Goal: Contribute content: Contribute content

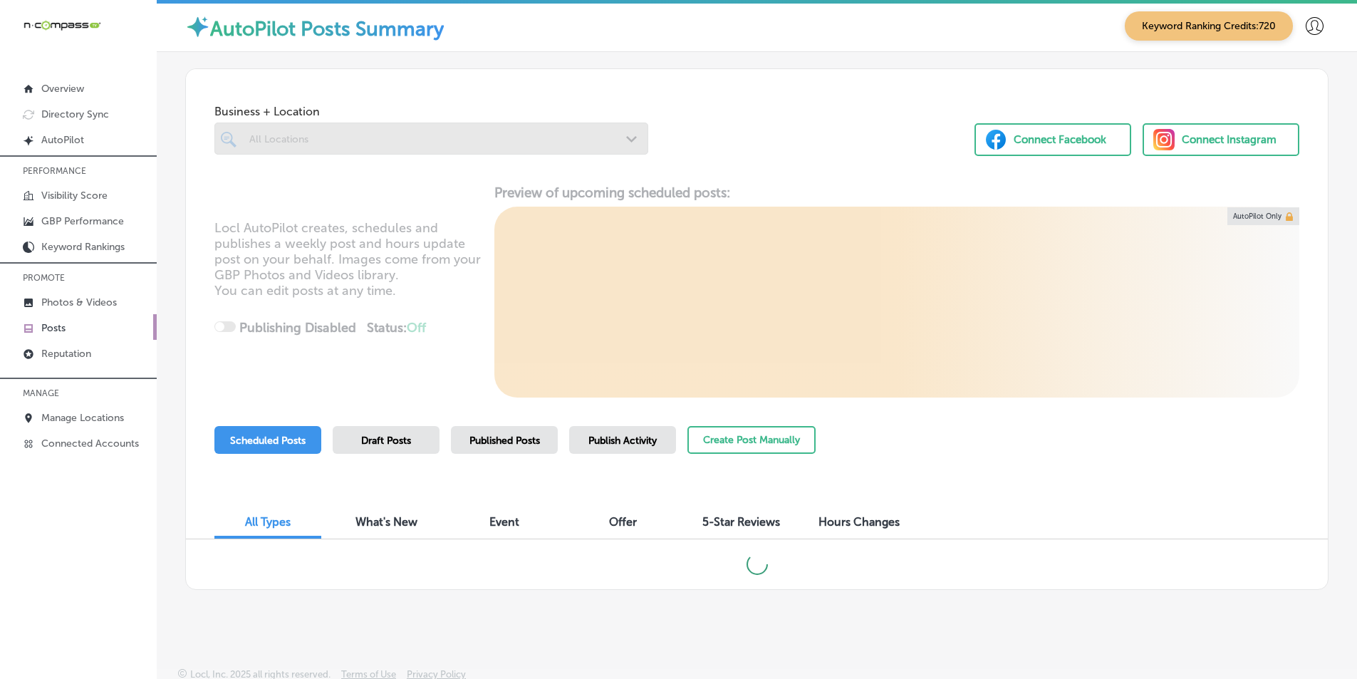
click at [417, 142] on div at bounding box center [431, 139] width 434 height 32
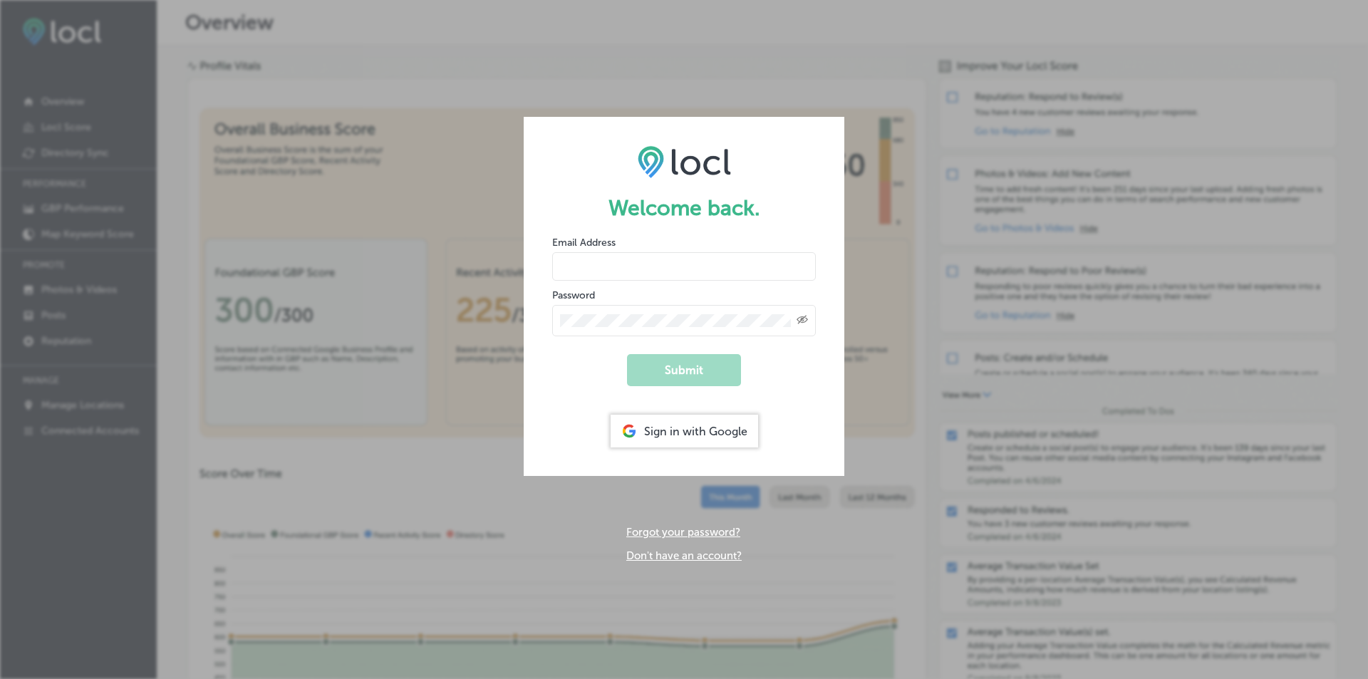
click at [678, 427] on div "Sign in with Google" at bounding box center [684, 431] width 147 height 33
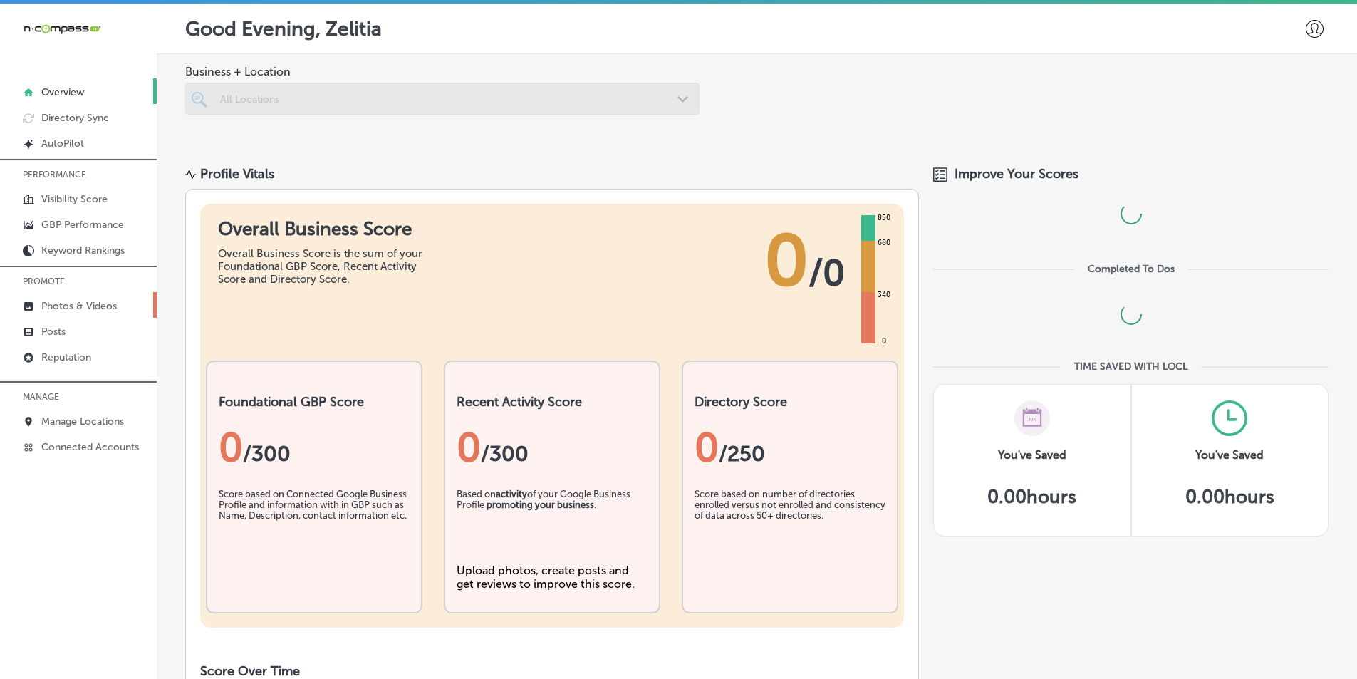
click at [59, 303] on p "Photos & Videos" at bounding box center [79, 306] width 76 height 12
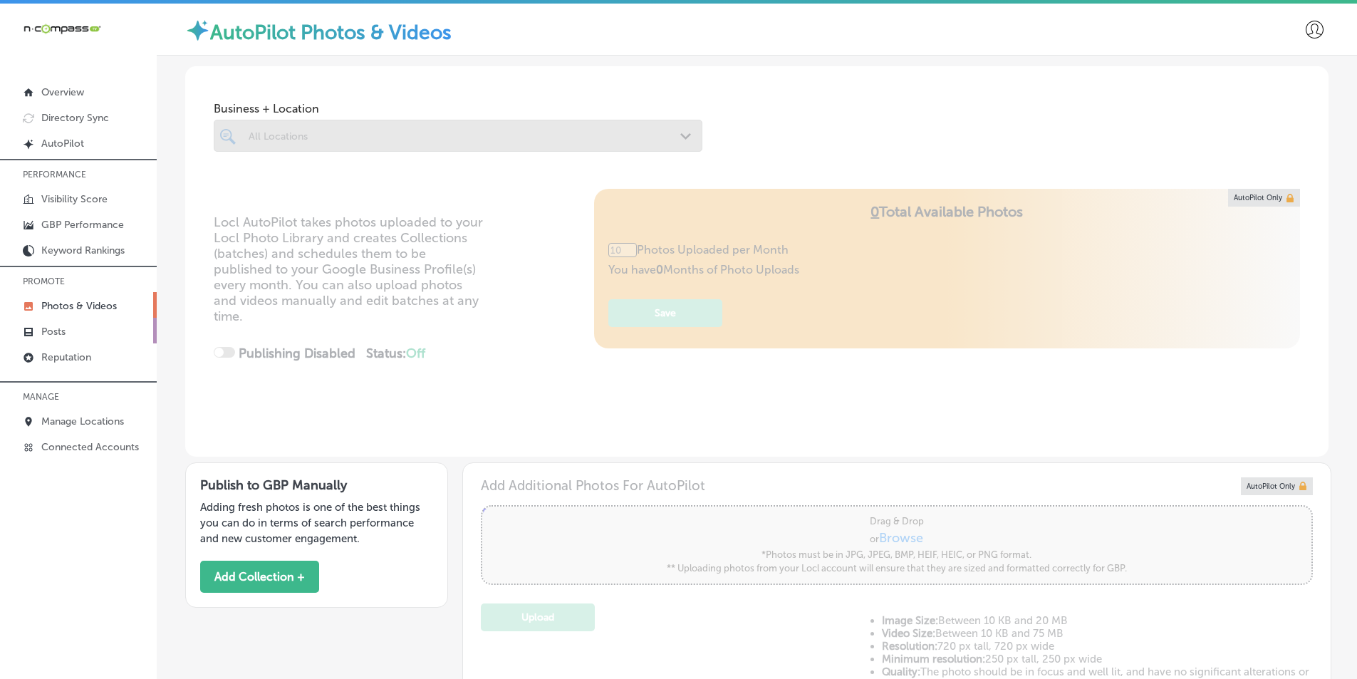
click at [58, 326] on p "Posts" at bounding box center [53, 332] width 24 height 12
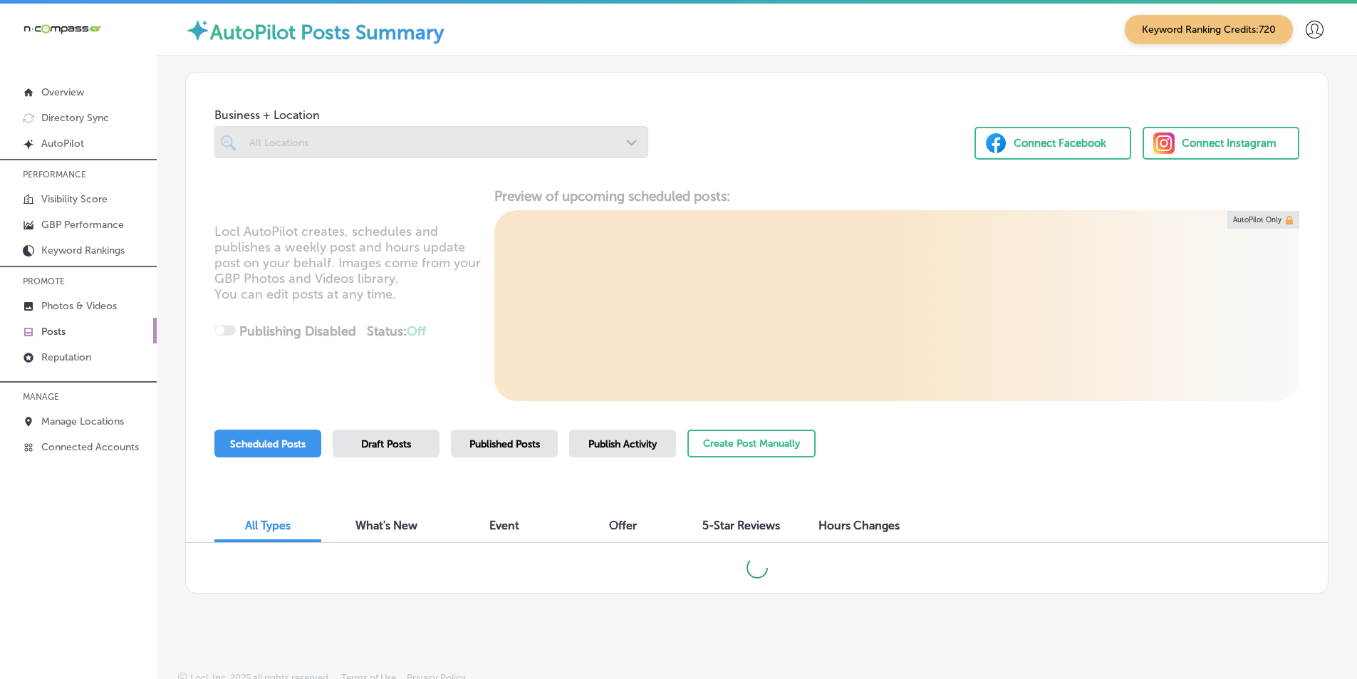
click at [298, 140] on div at bounding box center [431, 142] width 434 height 32
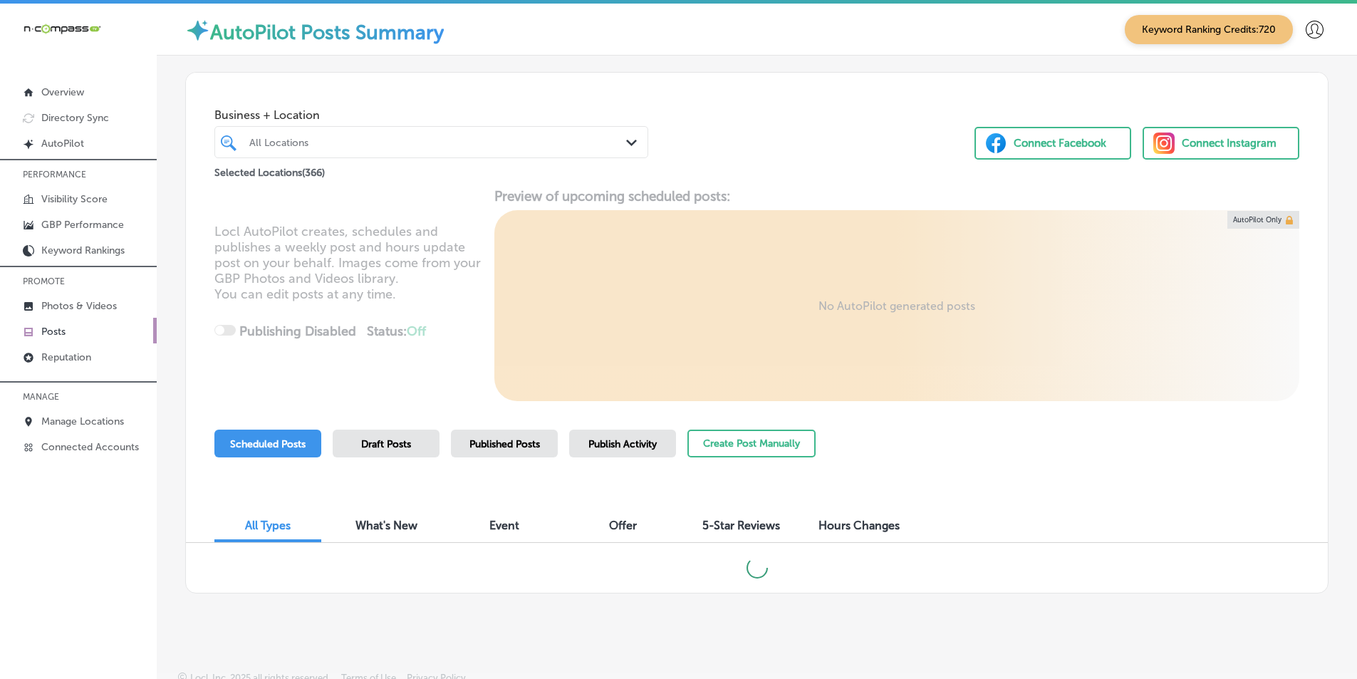
click at [563, 137] on div "All Locations" at bounding box center [438, 142] width 378 height 12
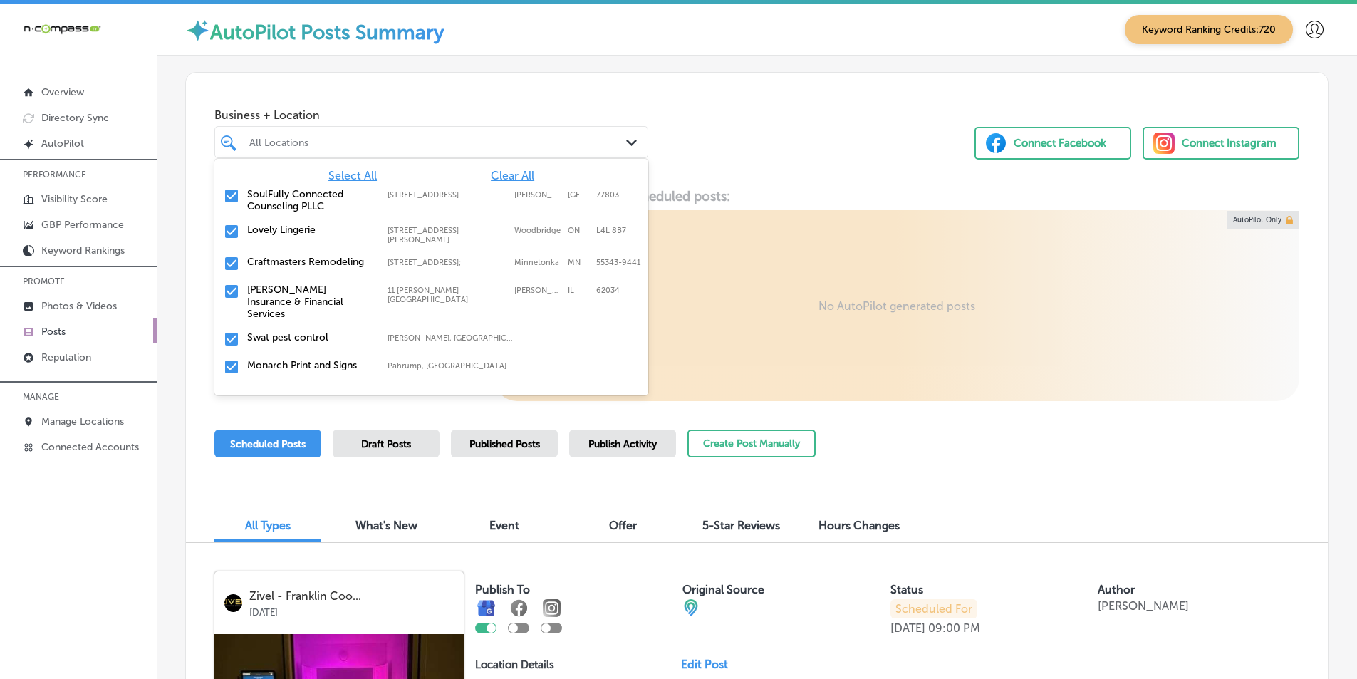
click at [498, 177] on span "Clear All" at bounding box center [512, 176] width 43 height 14
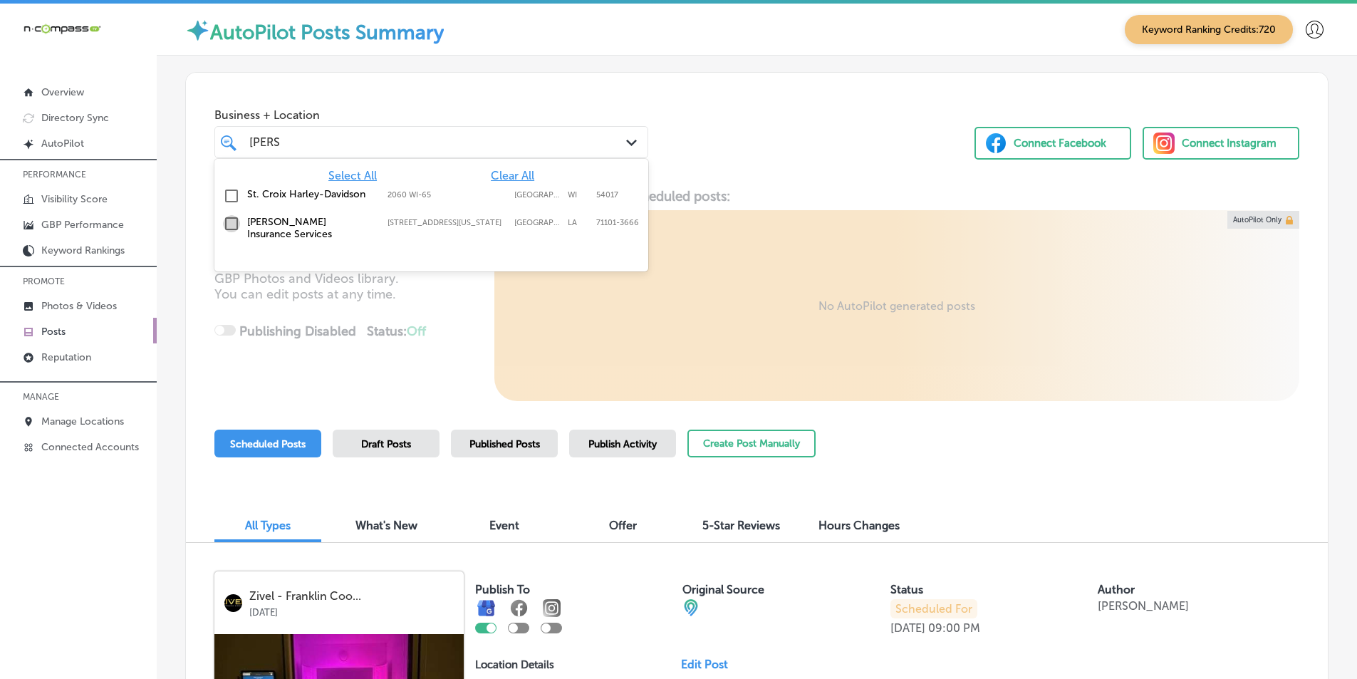
click at [230, 222] on input "checkbox" at bounding box center [231, 223] width 17 height 17
type input "david"
click at [433, 323] on div "Locl AutoPilot creates, schedules and publishes a weekly post and hours update …" at bounding box center [757, 294] width 1142 height 213
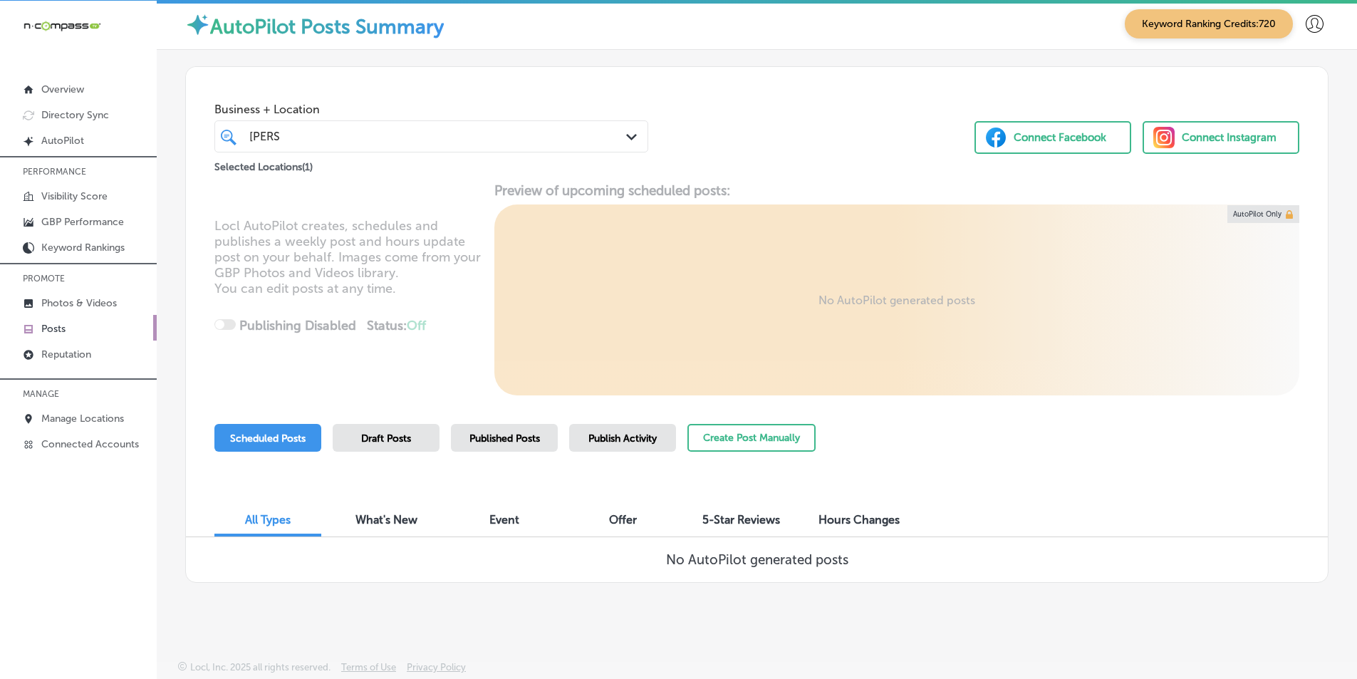
scroll to position [4, 0]
click at [742, 433] on button "Create Post Manually" at bounding box center [751, 437] width 128 height 28
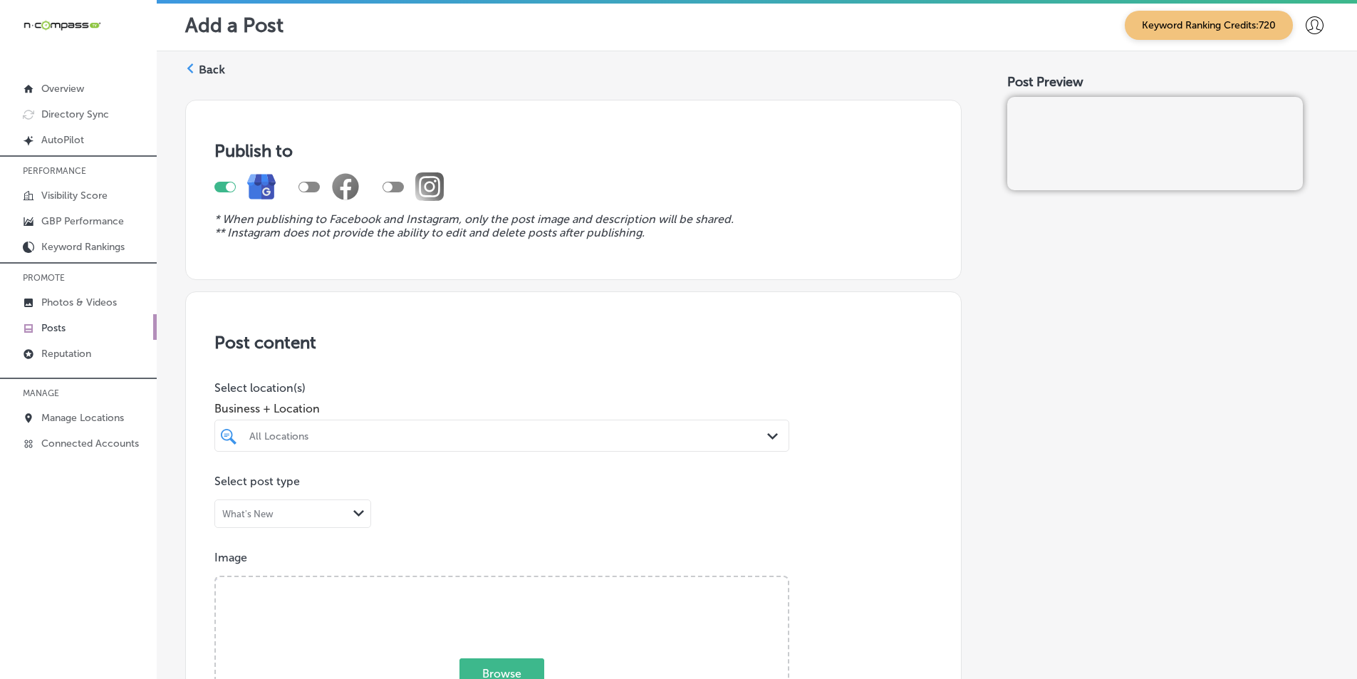
click at [585, 437] on div "All Locations" at bounding box center [508, 436] width 519 height 12
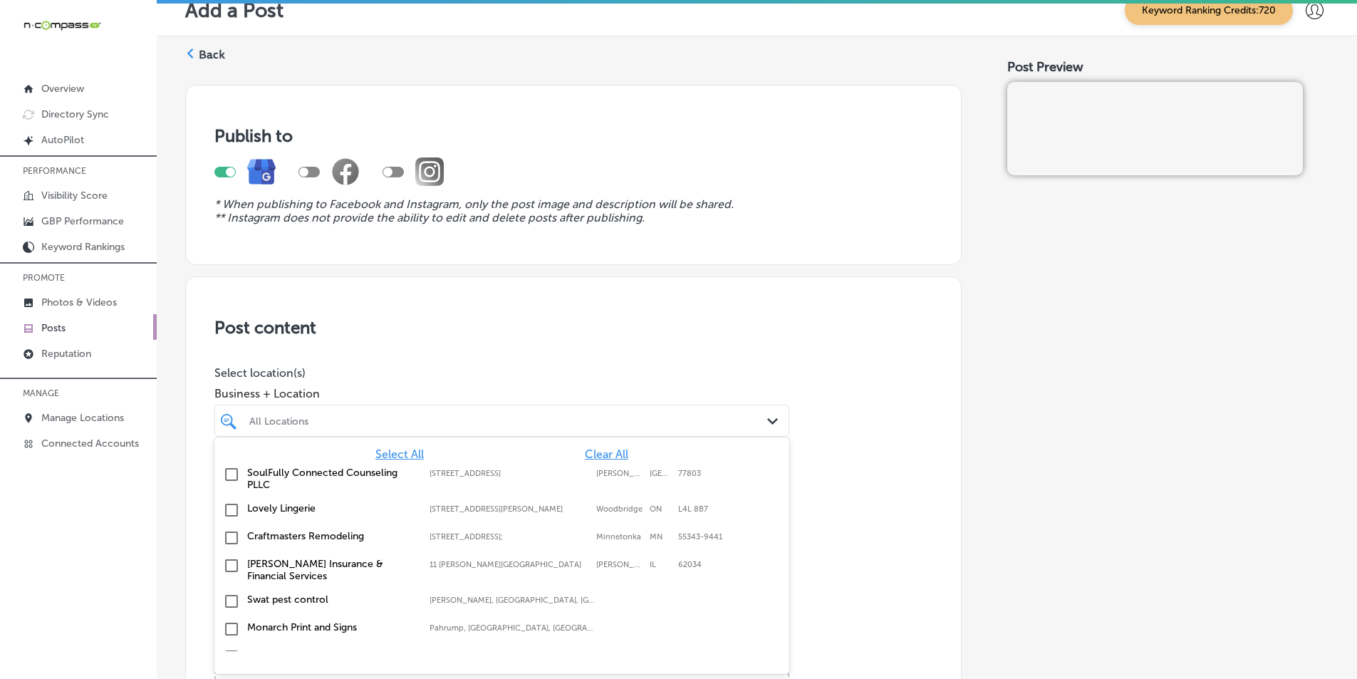
scroll to position [16, 0]
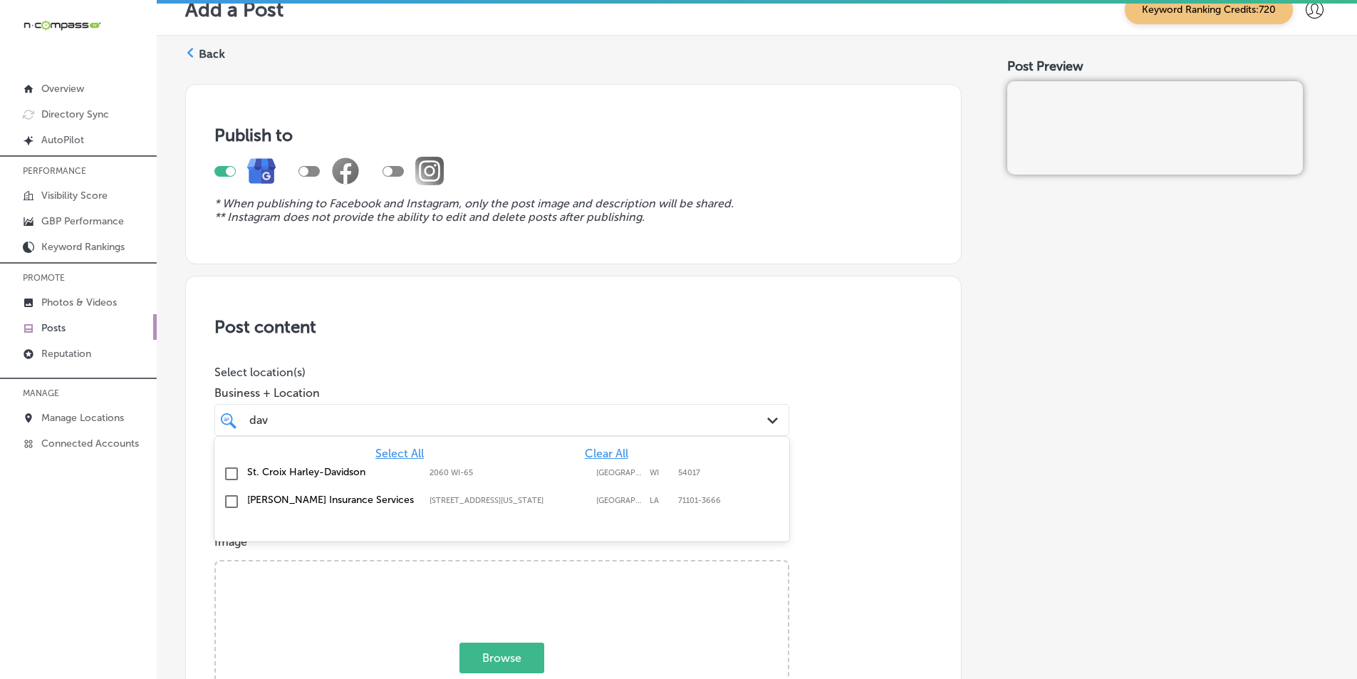
click at [230, 502] on input "checkbox" at bounding box center [231, 501] width 17 height 17
type input "dav"
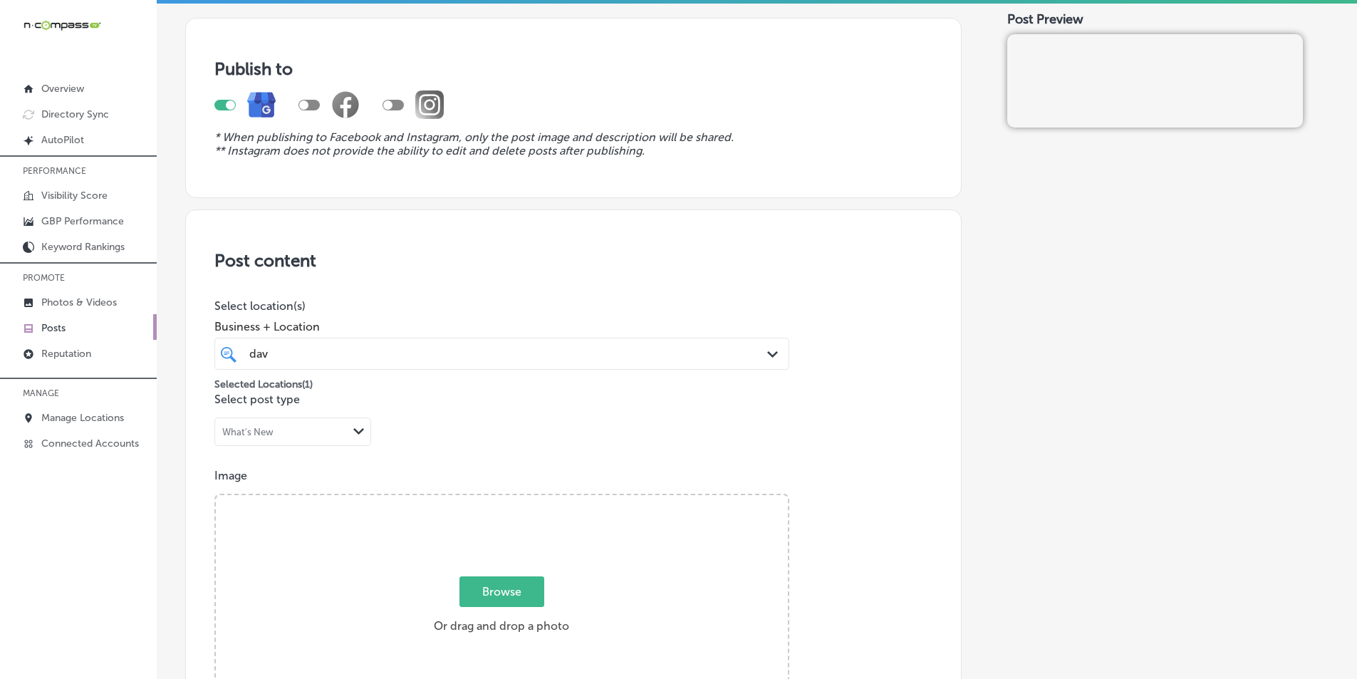
scroll to position [0, 0]
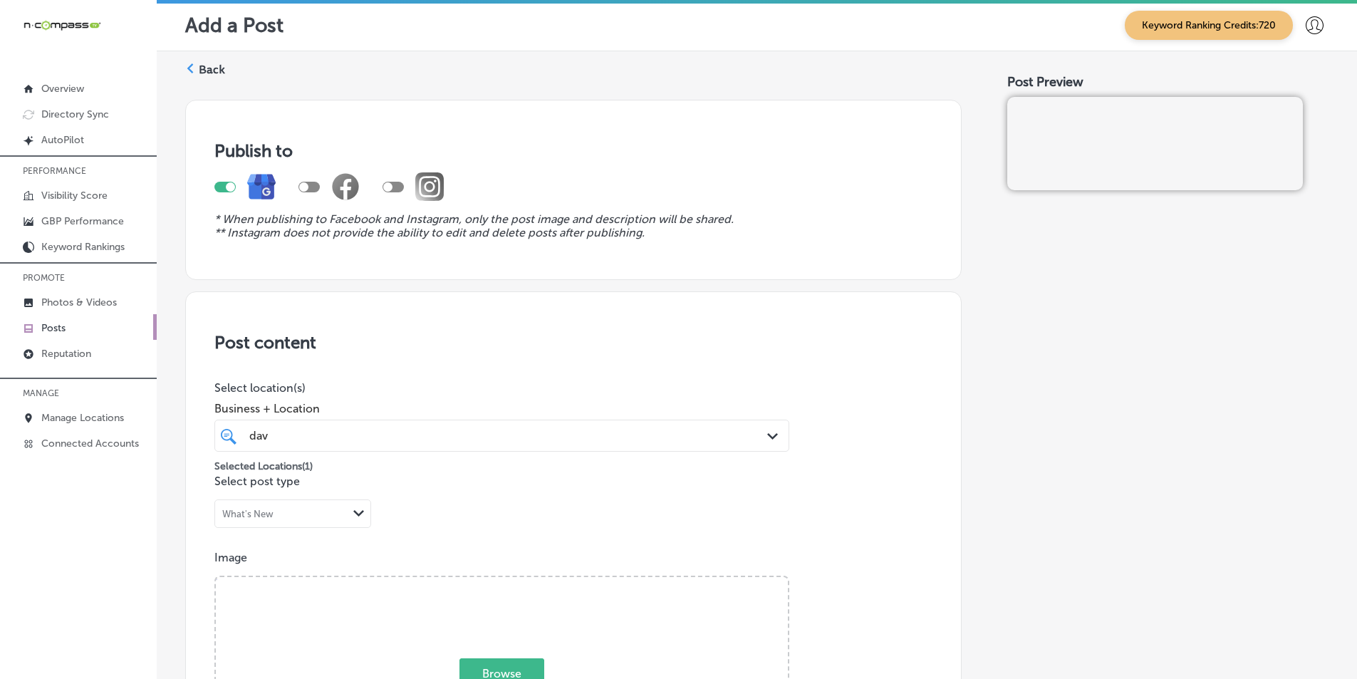
click at [191, 68] on icon at bounding box center [190, 68] width 10 height 10
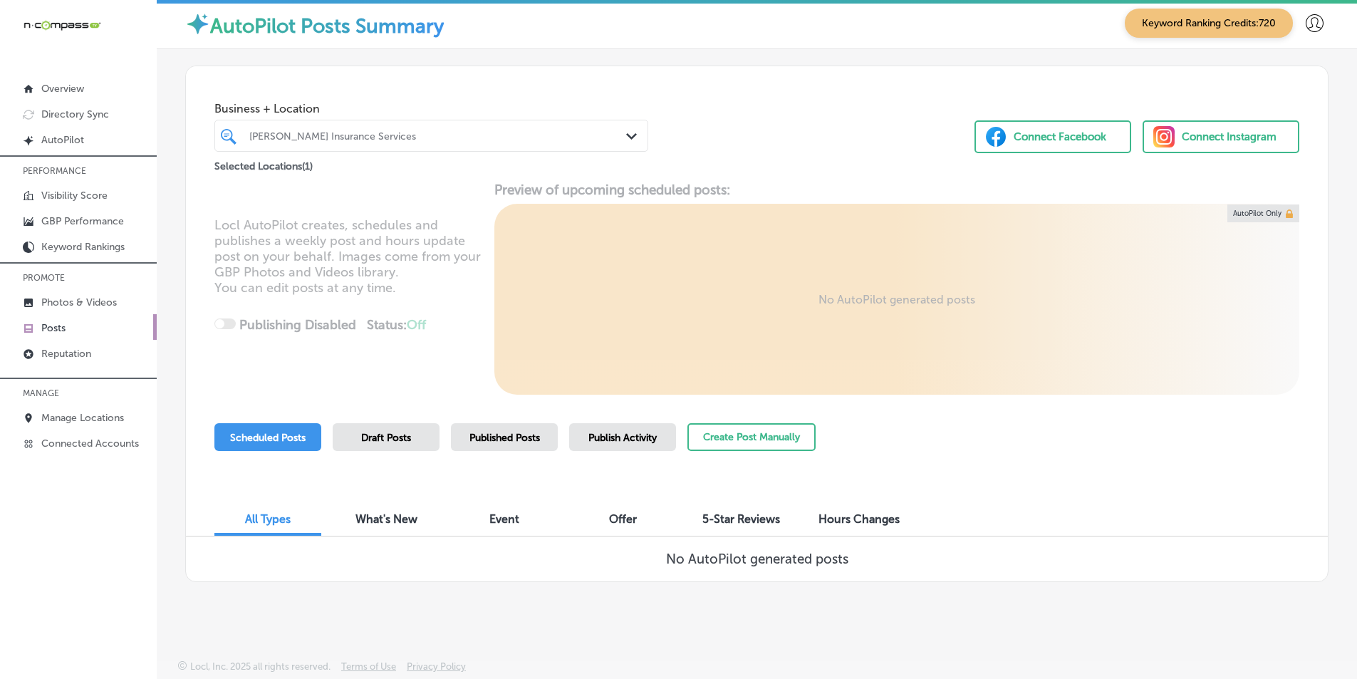
scroll to position [3, 0]
click at [734, 435] on button "Create Post Manually" at bounding box center [751, 437] width 128 height 28
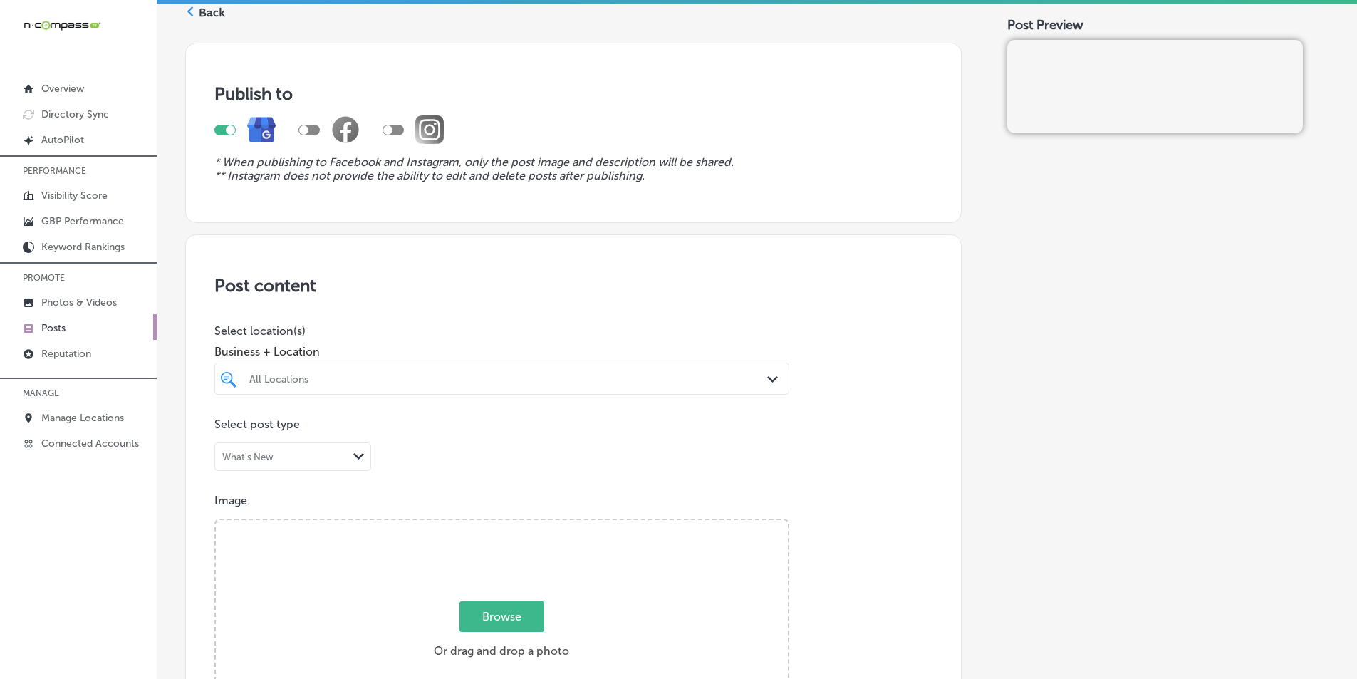
scroll to position [142, 0]
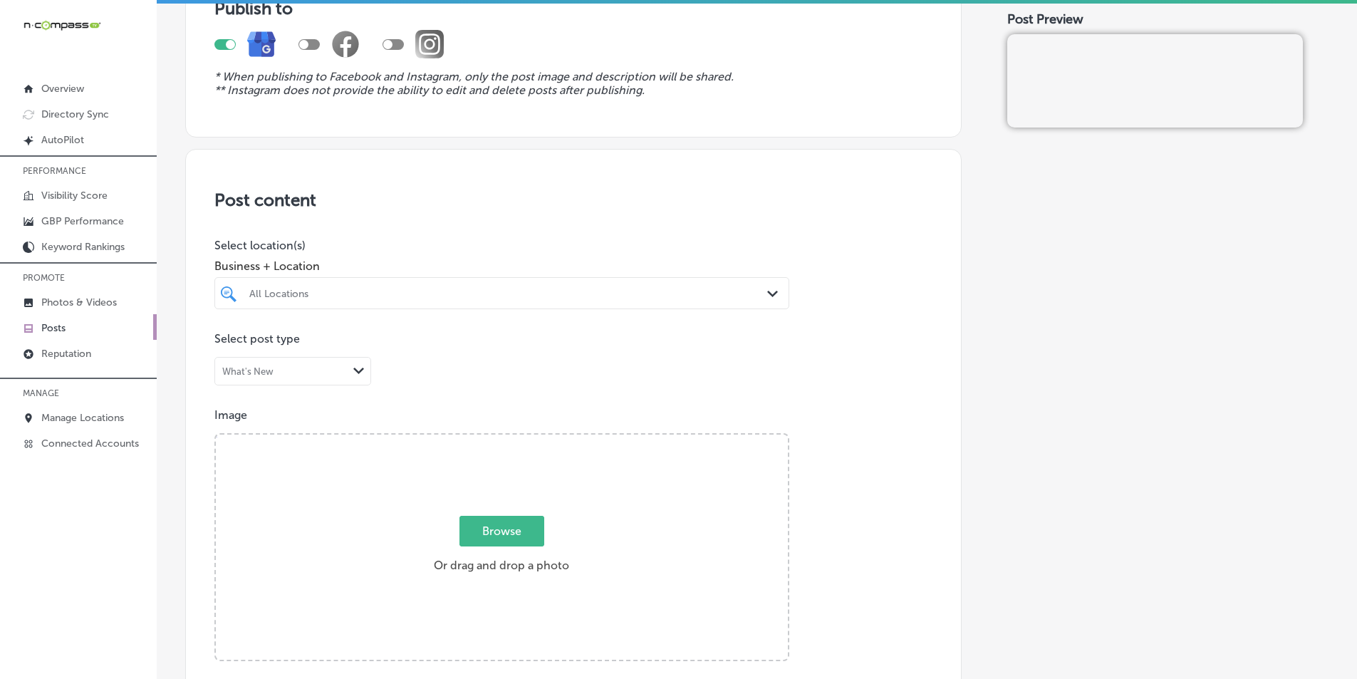
click at [371, 303] on div "All Locations" at bounding box center [501, 293] width 519 height 22
click at [230, 375] on input "checkbox" at bounding box center [231, 374] width 17 height 17
type input "davi"
click at [365, 481] on div "Browse Or drag and drop a photo" at bounding box center [502, 549] width 572 height 228
click at [216, 435] on input "Browse Or drag and drop a photo" at bounding box center [502, 437] width 572 height 4
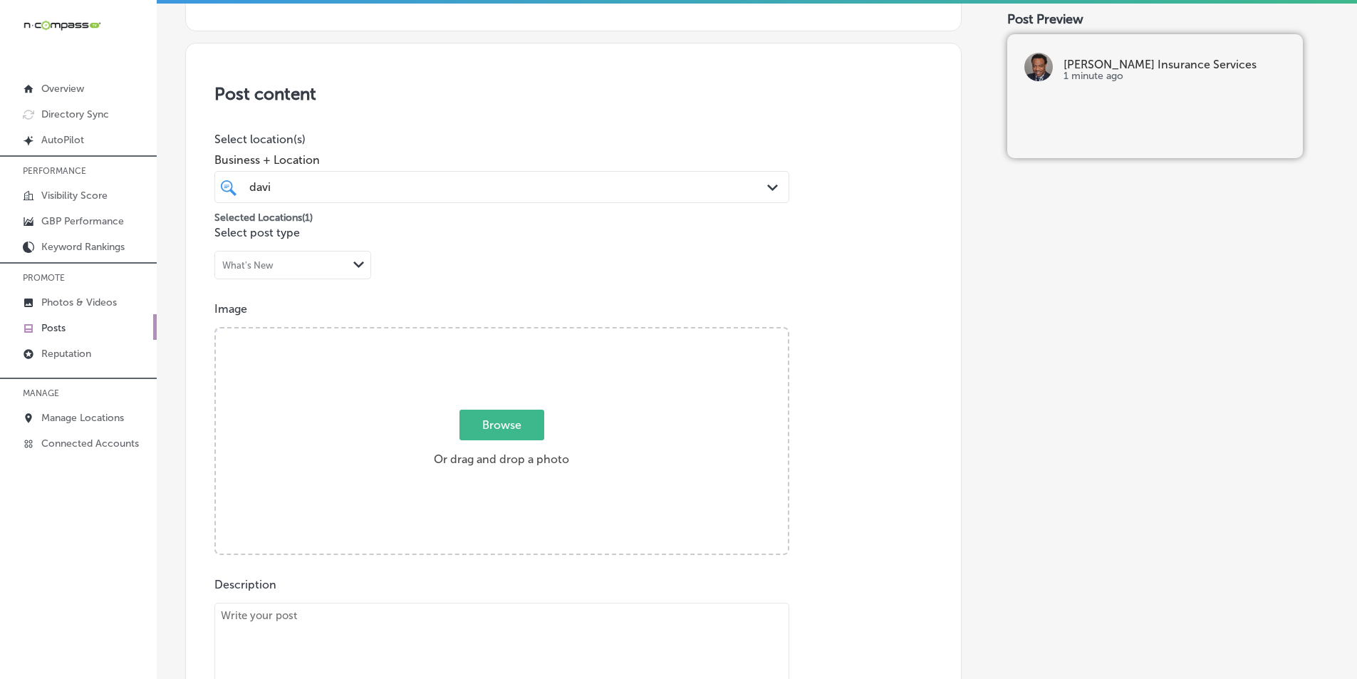
scroll to position [285, 0]
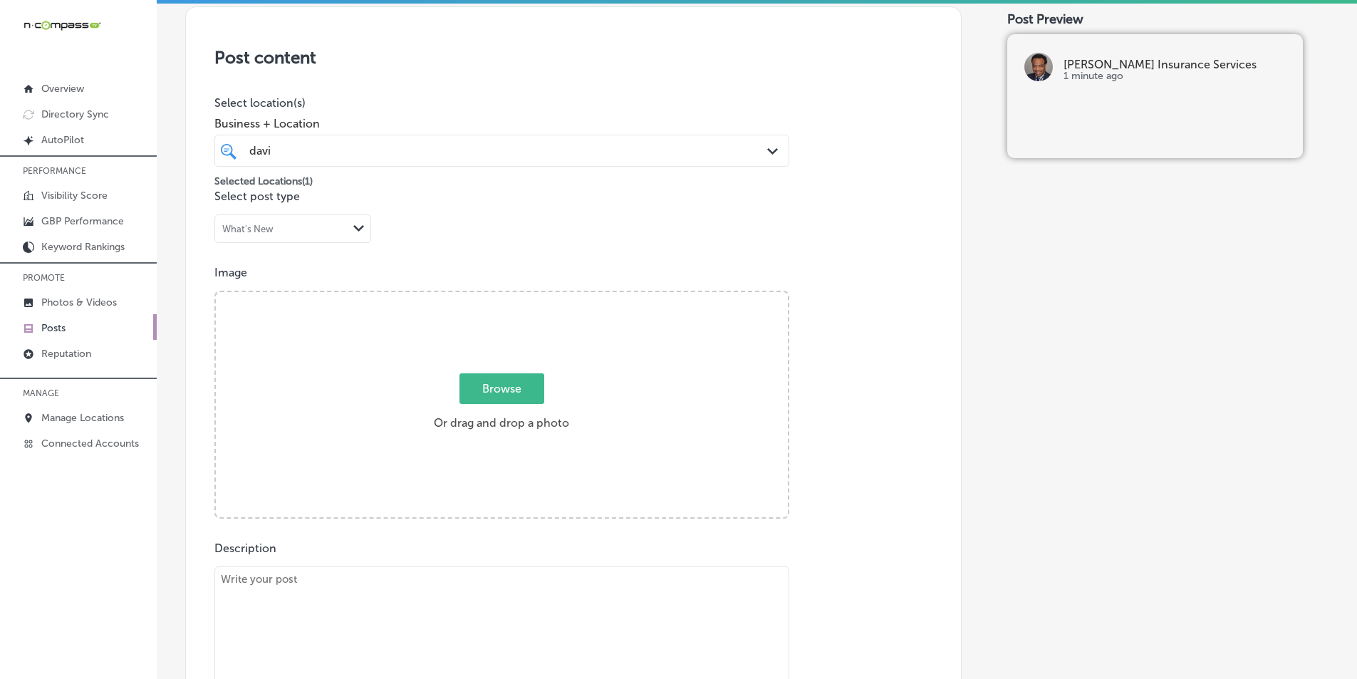
click at [343, 326] on div "Browse Or drag and drop a photo" at bounding box center [502, 406] width 572 height 228
click at [216, 292] on input "Browse Or drag and drop a photo" at bounding box center [502, 294] width 572 height 4
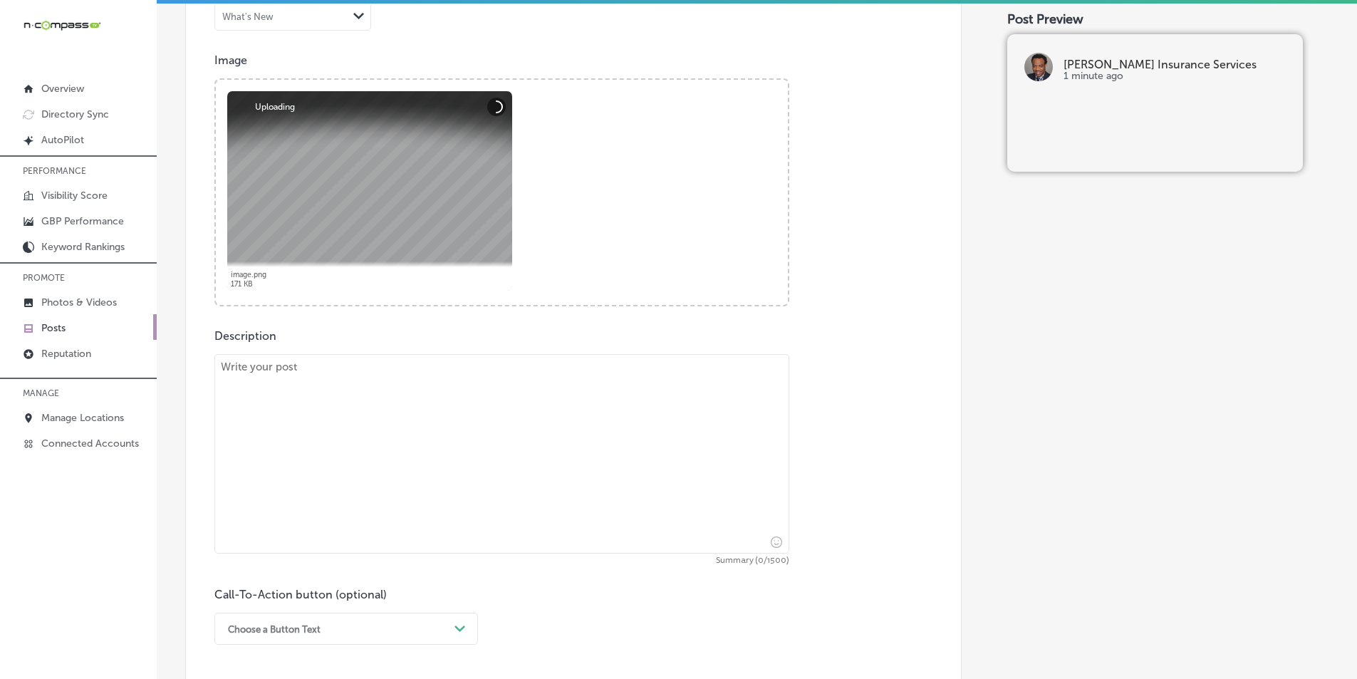
scroll to position [499, 0]
click at [346, 391] on textarea at bounding box center [501, 452] width 575 height 199
paste textarea "At David Harris Insurance Services, we specialize in helping you navigate Medic…"
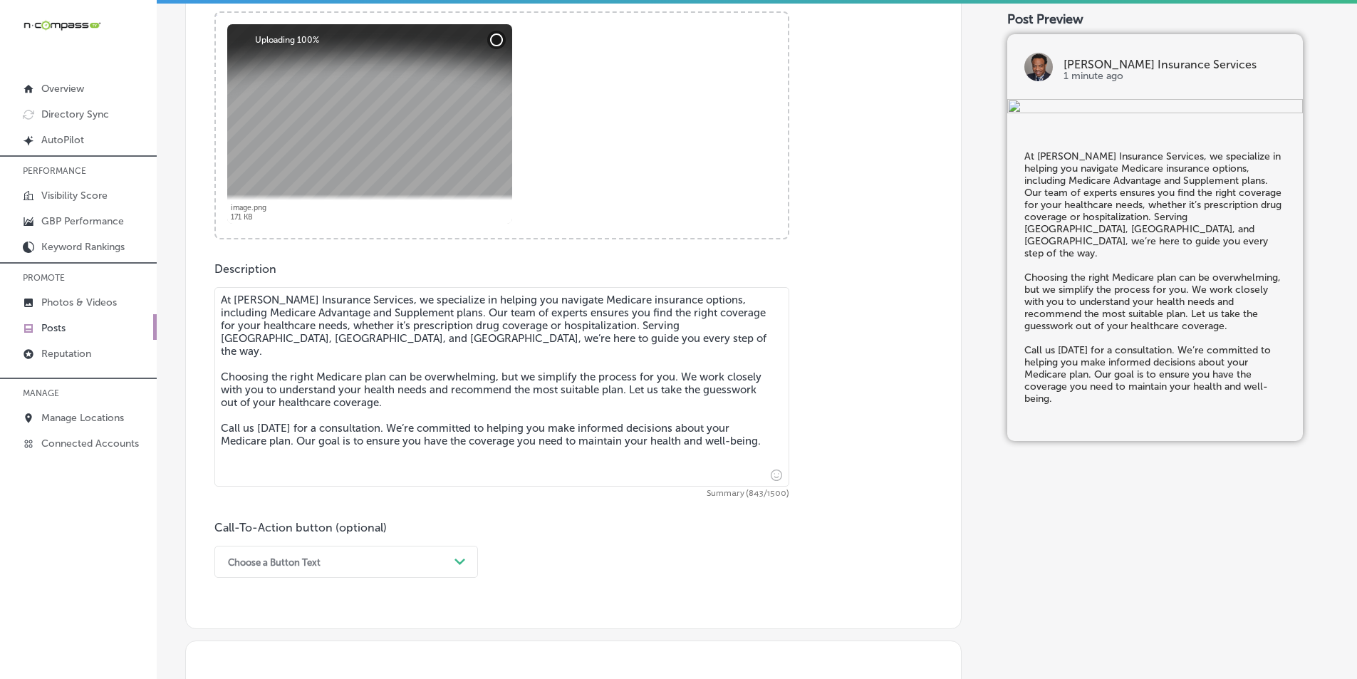
scroll to position [712, 0]
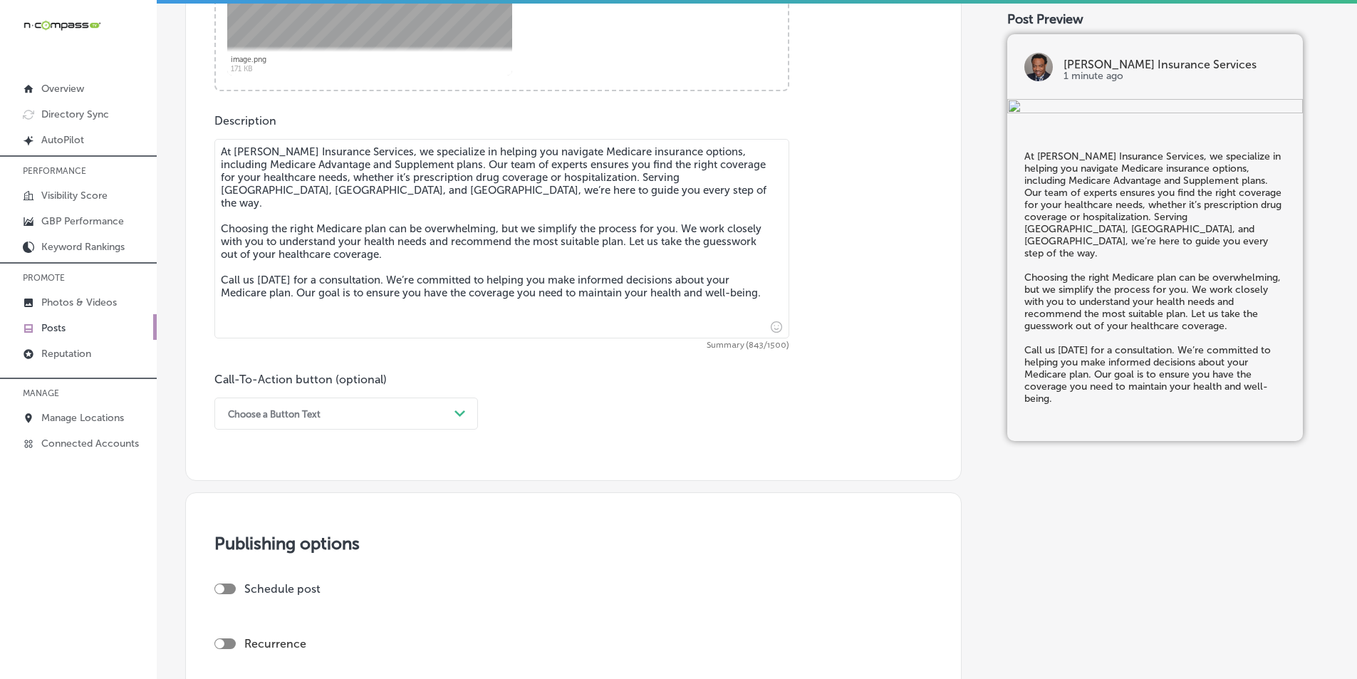
type textarea "At David Harris Insurance Services, we specialize in helping you navigate Medic…"
click at [467, 416] on div "Path Created with Sketch." at bounding box center [460, 413] width 23 height 23
click at [284, 591] on div "Call Now" at bounding box center [346, 594] width 264 height 25
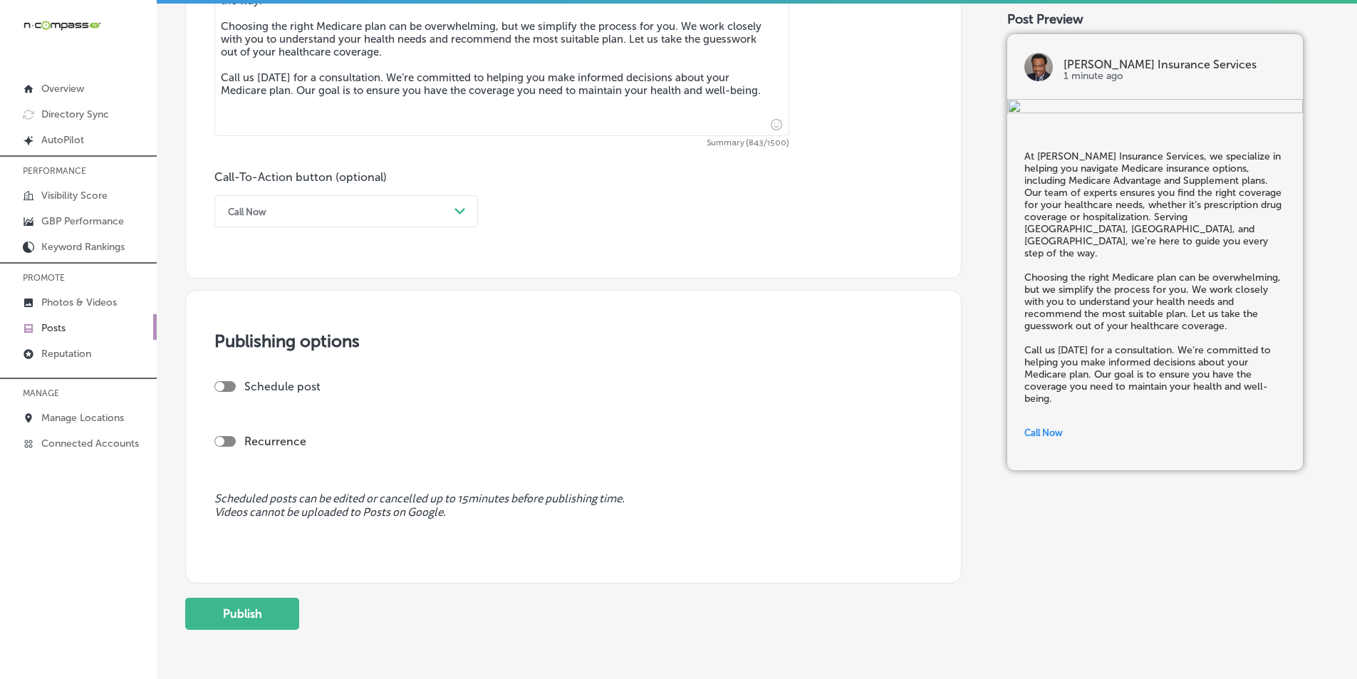
scroll to position [926, 0]
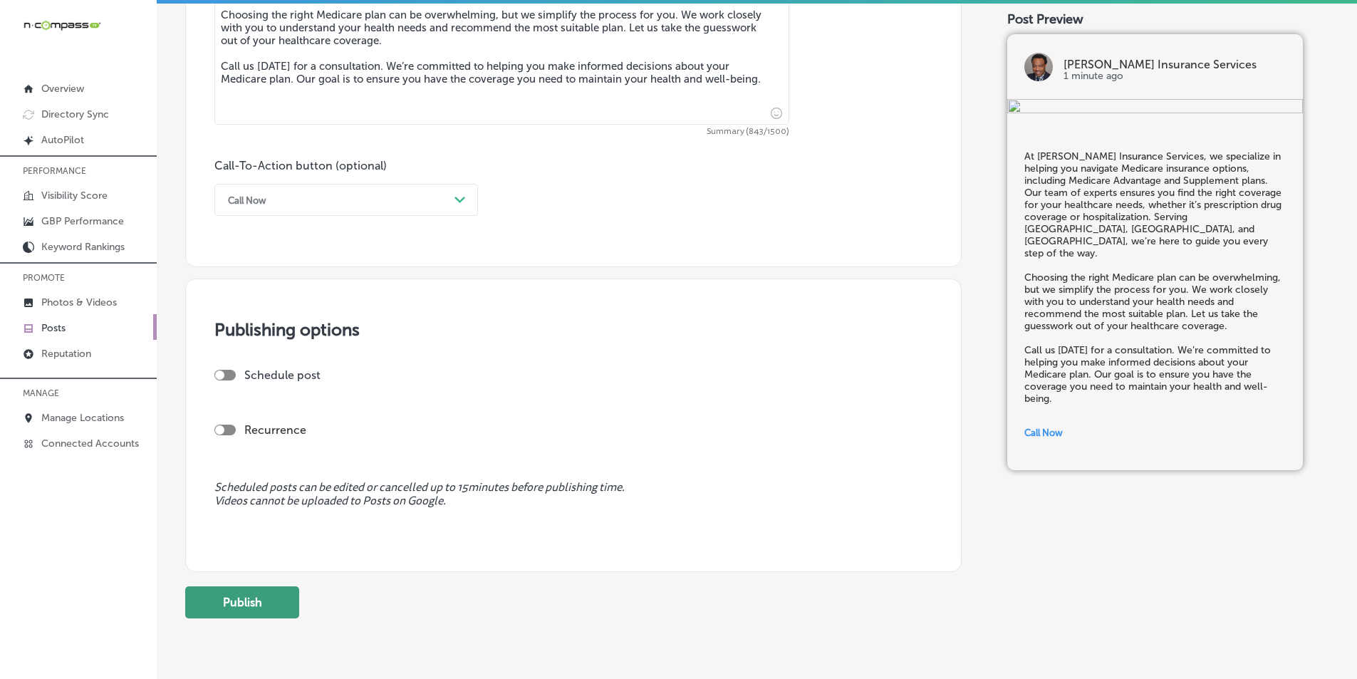
drag, startPoint x: 259, startPoint y: 596, endPoint x: 261, endPoint y: 587, distance: 8.8
click at [259, 595] on button "Publish" at bounding box center [242, 602] width 114 height 32
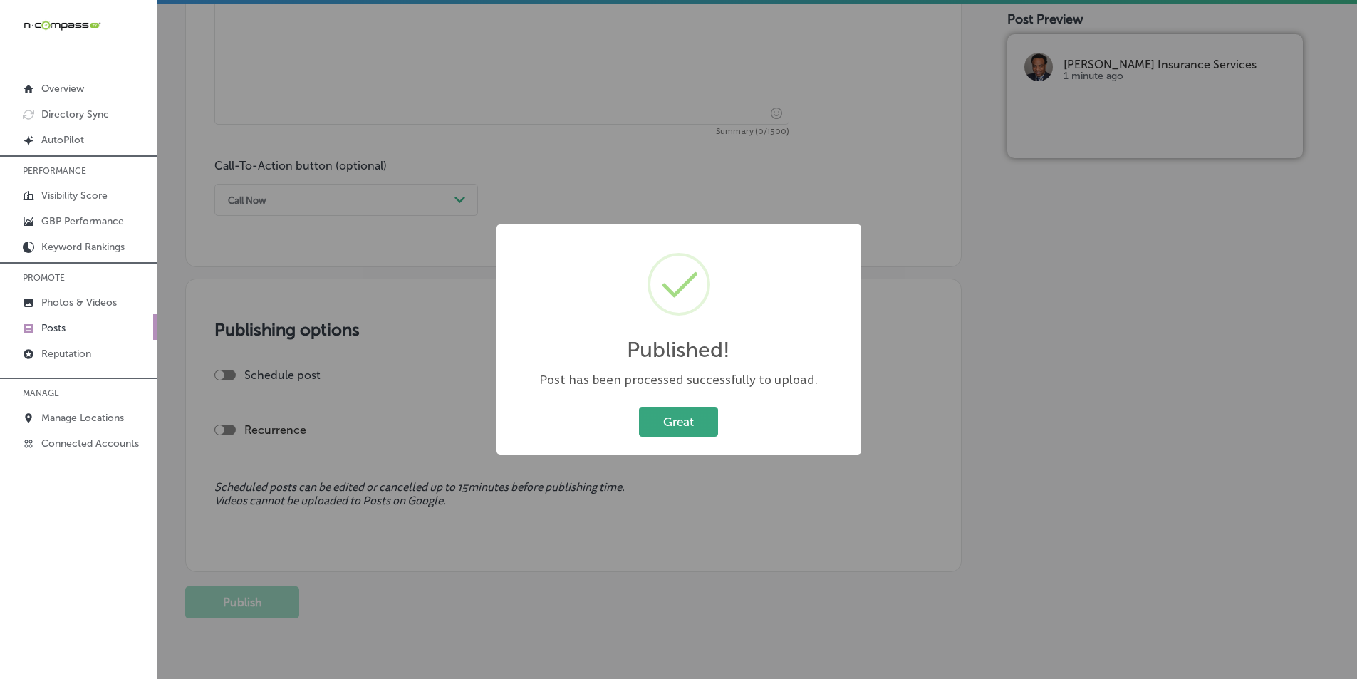
click at [687, 420] on button "Great" at bounding box center [678, 421] width 79 height 29
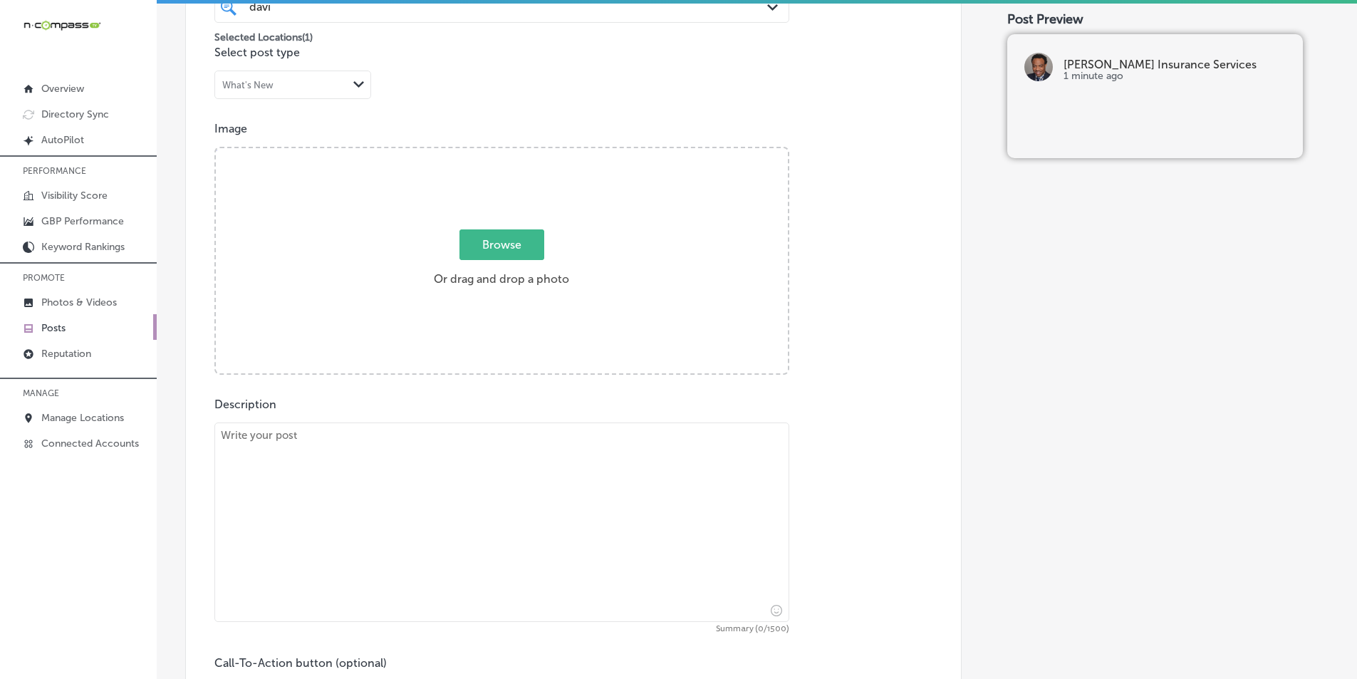
scroll to position [427, 0]
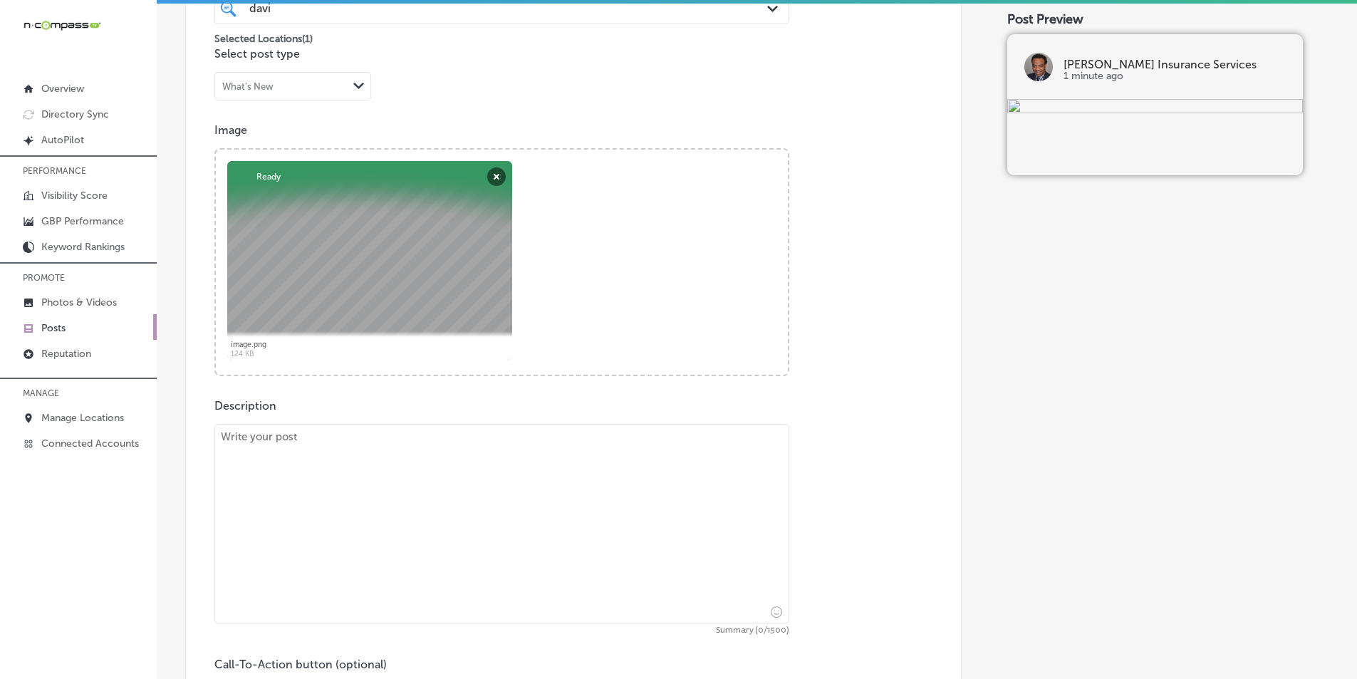
click at [302, 524] on textarea at bounding box center [501, 523] width 575 height 199
paste textarea "Planning ahead is crucial, especially when it comes to final expenses. David Ha…"
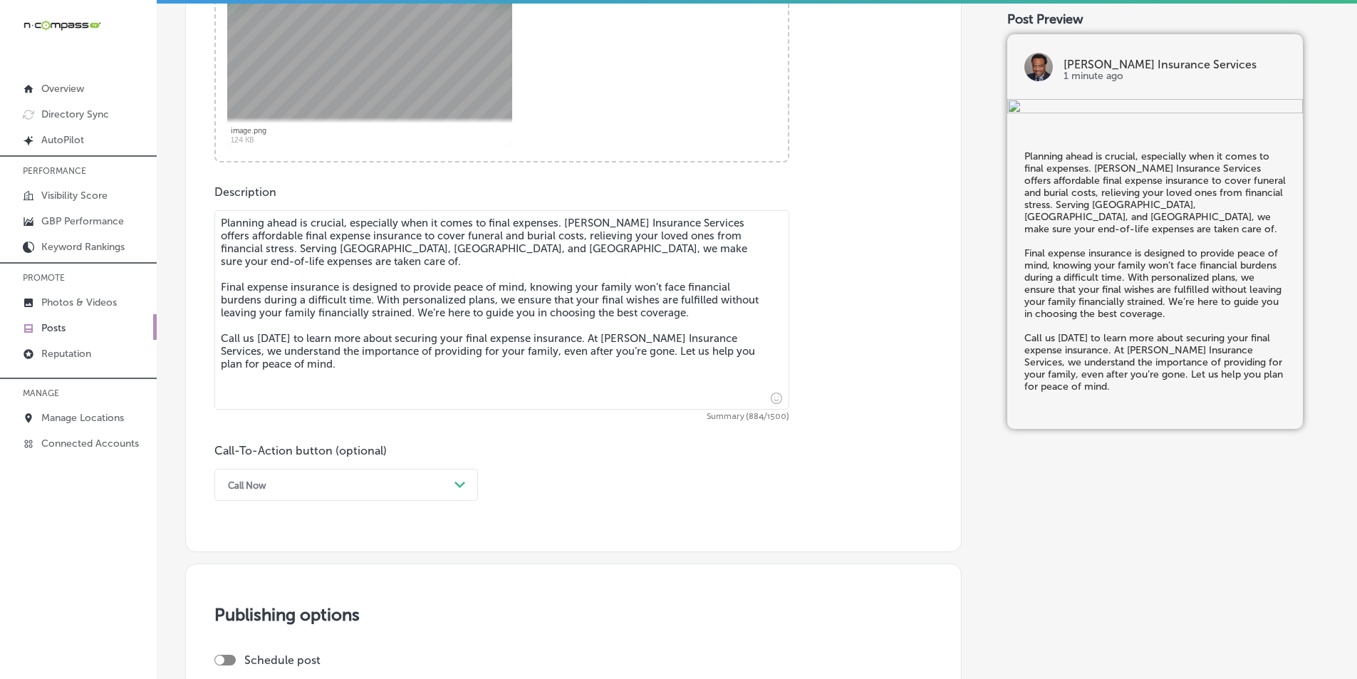
type textarea "Planning ahead is crucial, especially when it comes to final expenses. David Ha…"
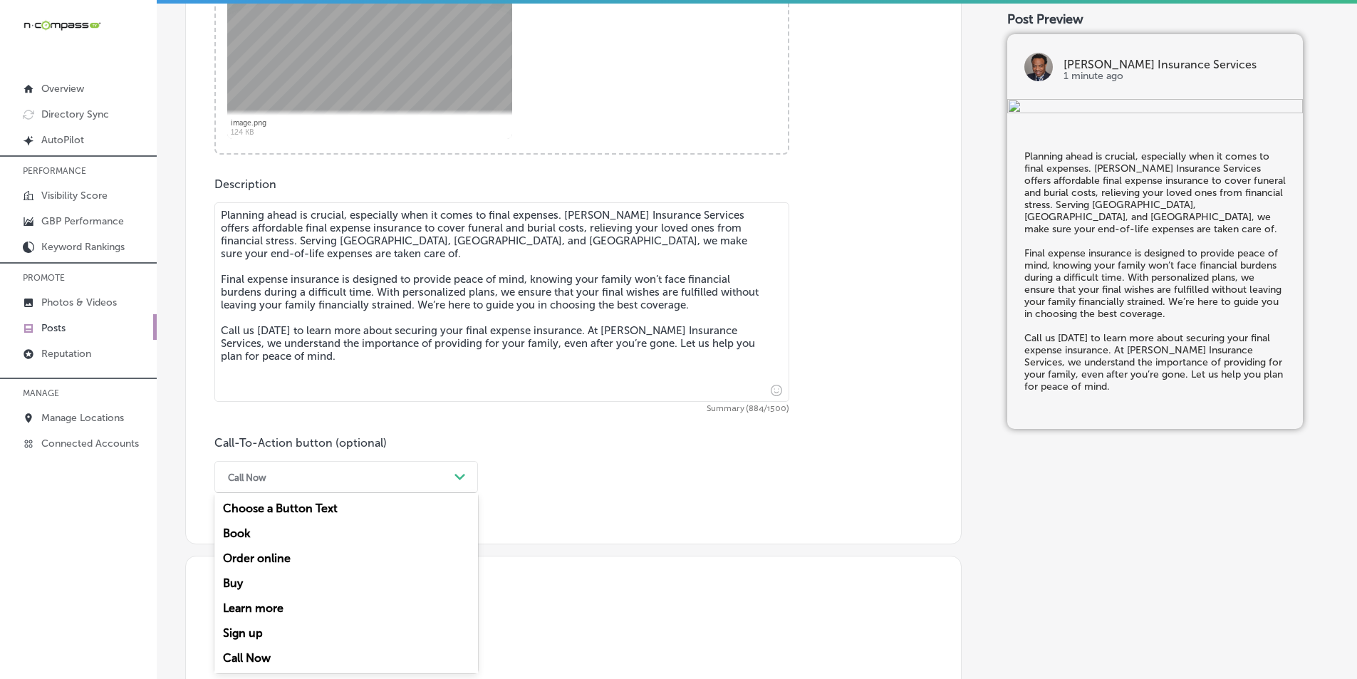
click at [437, 487] on div "Call Now" at bounding box center [335, 477] width 228 height 22
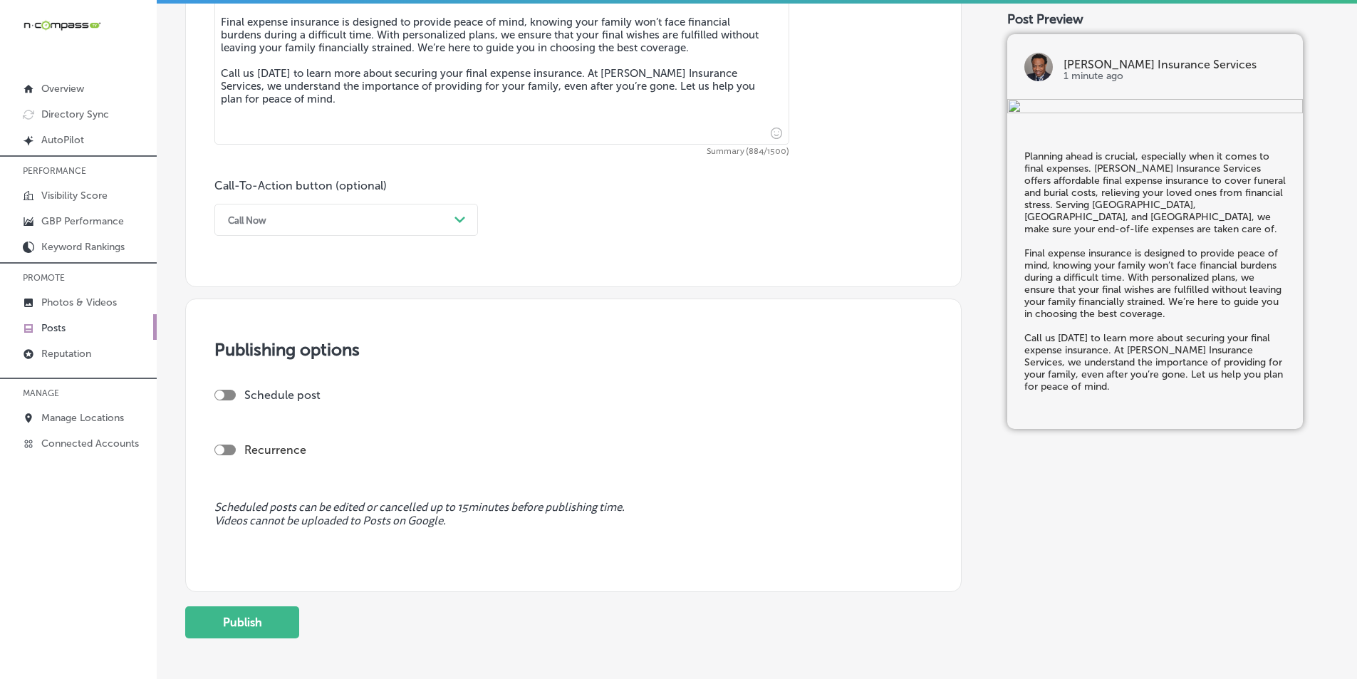
scroll to position [976, 0]
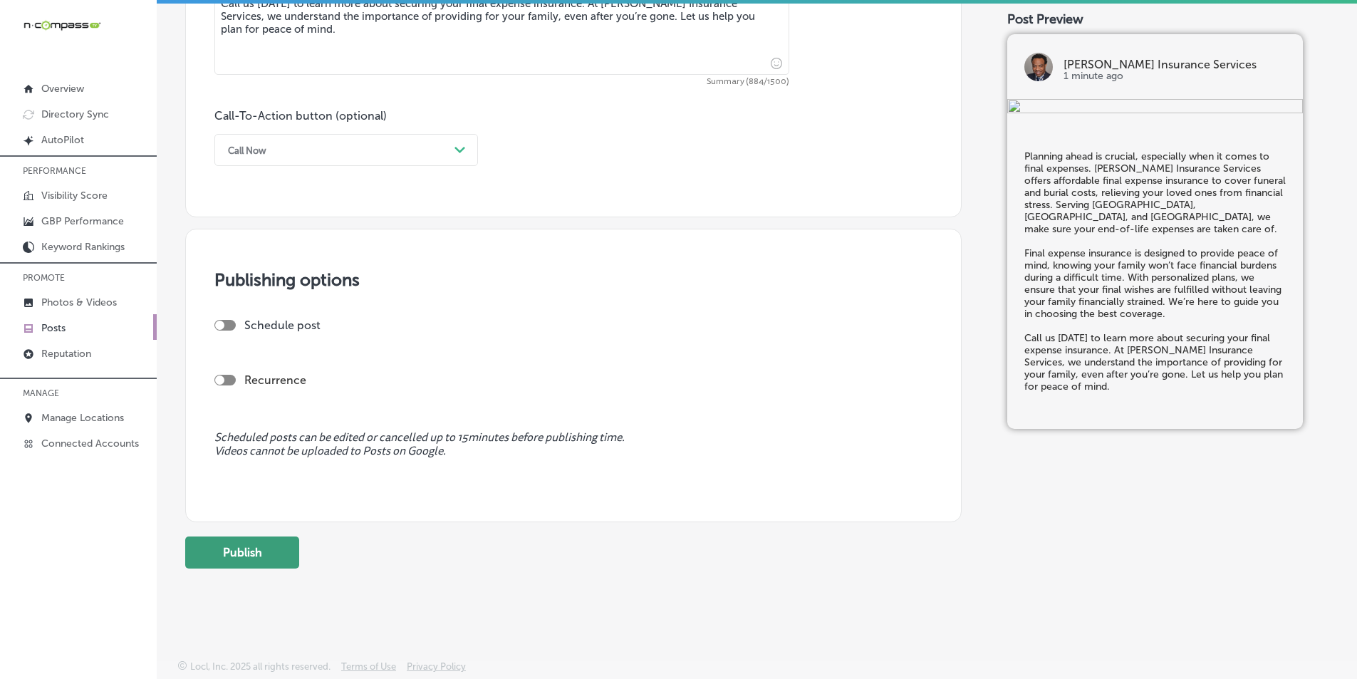
click at [268, 549] on button "Publish" at bounding box center [242, 552] width 114 height 32
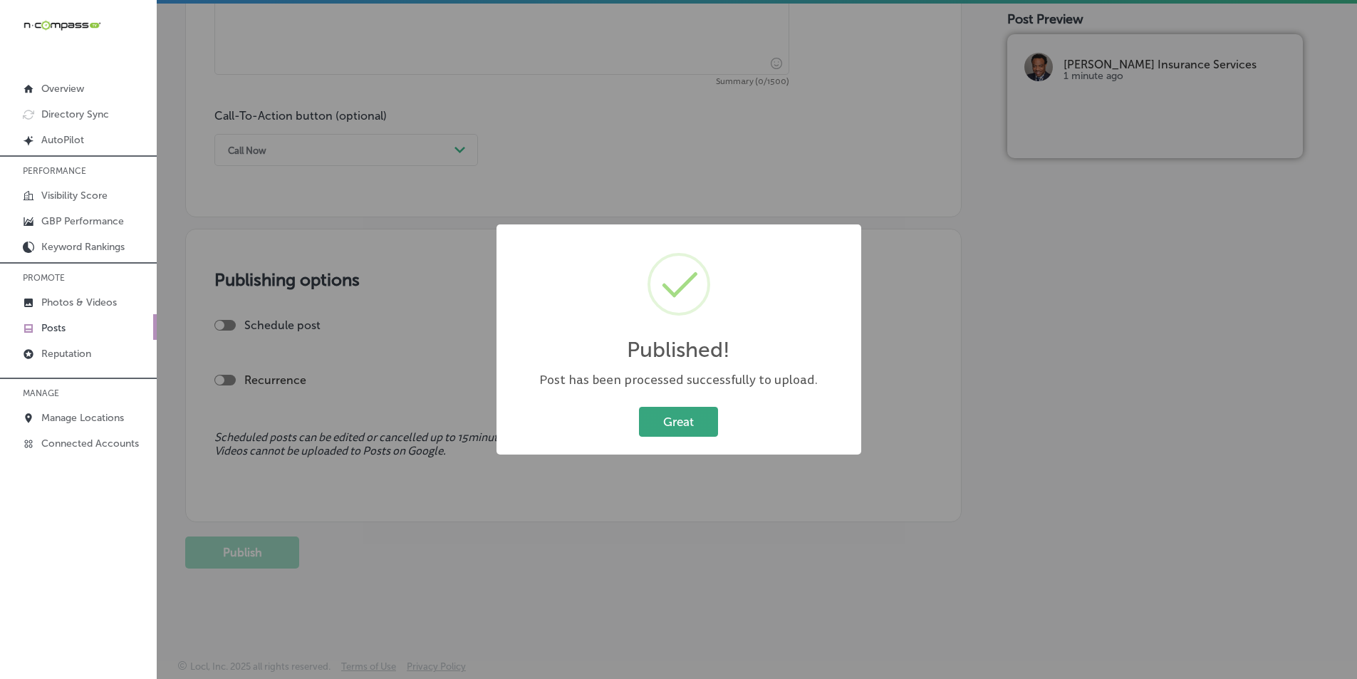
click at [694, 415] on button "Great" at bounding box center [678, 421] width 79 height 29
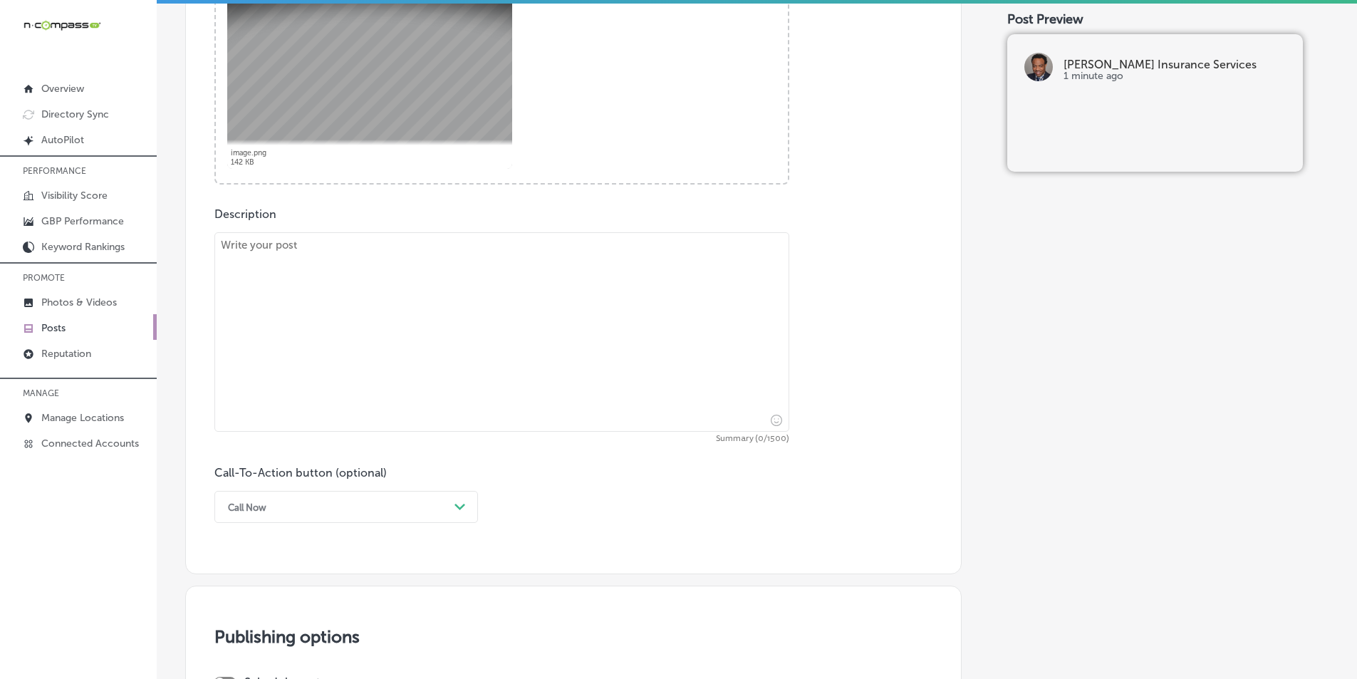
scroll to position [620, 0]
click at [307, 341] on textarea at bounding box center [501, 331] width 575 height 199
click at [306, 341] on textarea at bounding box center [501, 331] width 575 height 199
paste textarea "Protecting your family’s future starts with affordable life insurance. David Ha…"
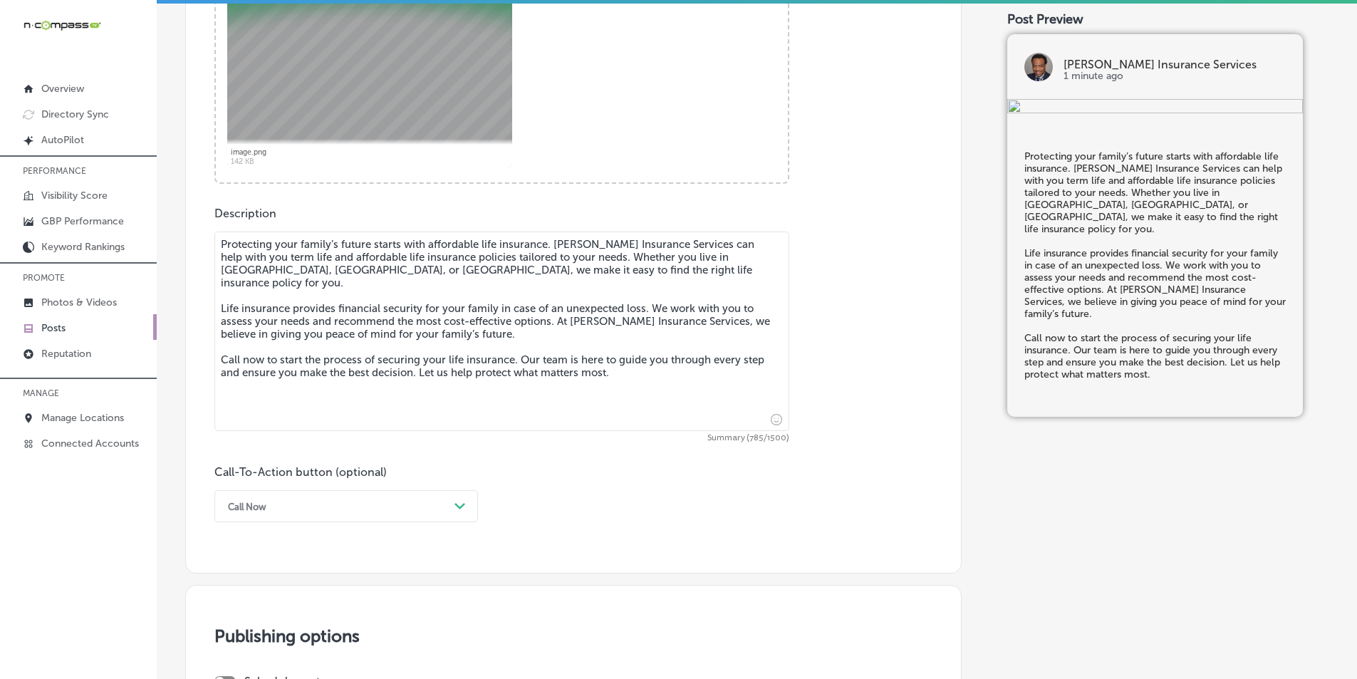
type textarea "Protecting your family’s future starts with affordable life insurance. David Ha…"
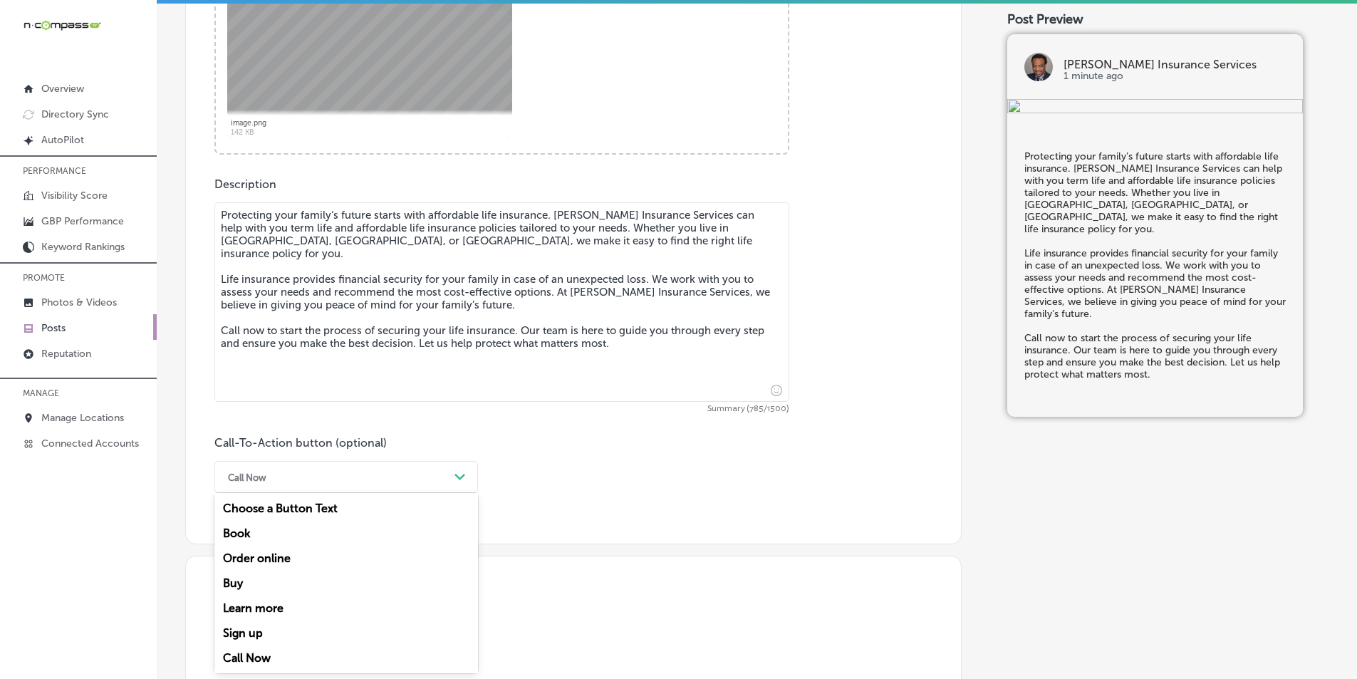
click at [463, 493] on div "option Call Now, selected. option Choose a Button Text focused, 1 of 7. 7 resul…" at bounding box center [346, 477] width 264 height 32
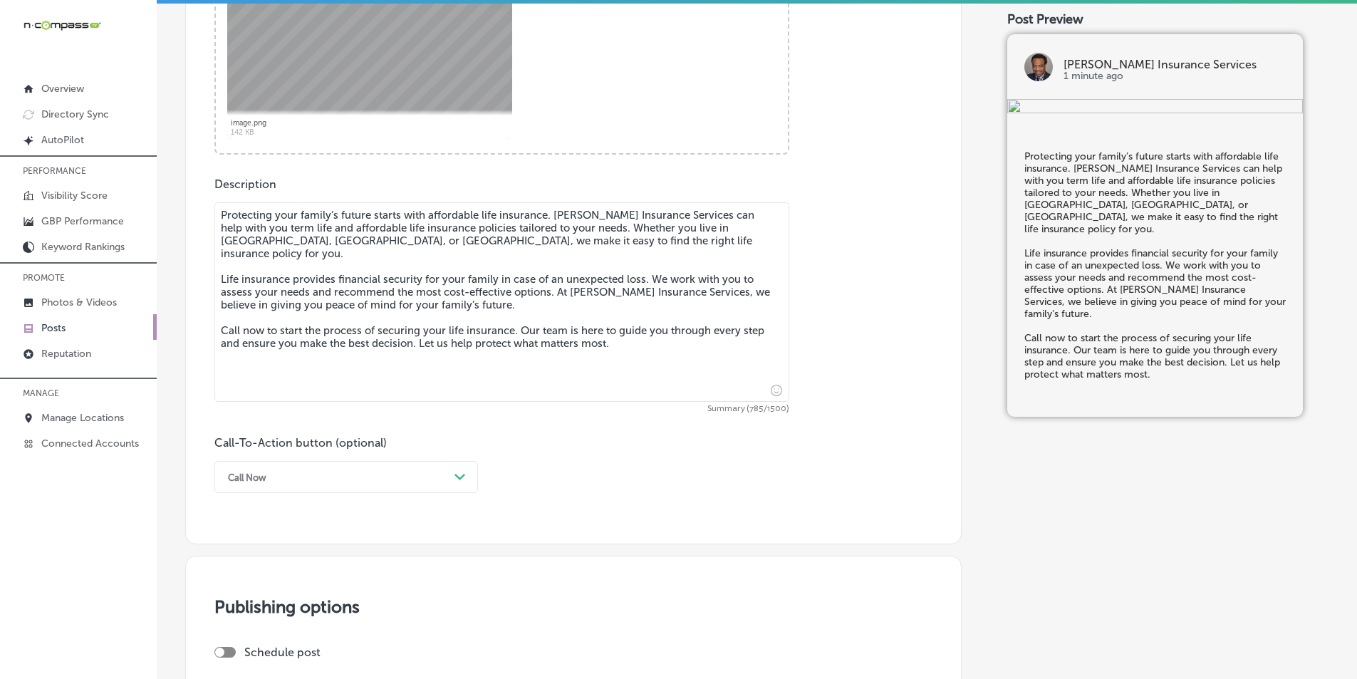
click at [608, 463] on div "Call-To-Action button (optional) Call Now Path Created with Sketch." at bounding box center [573, 464] width 718 height 57
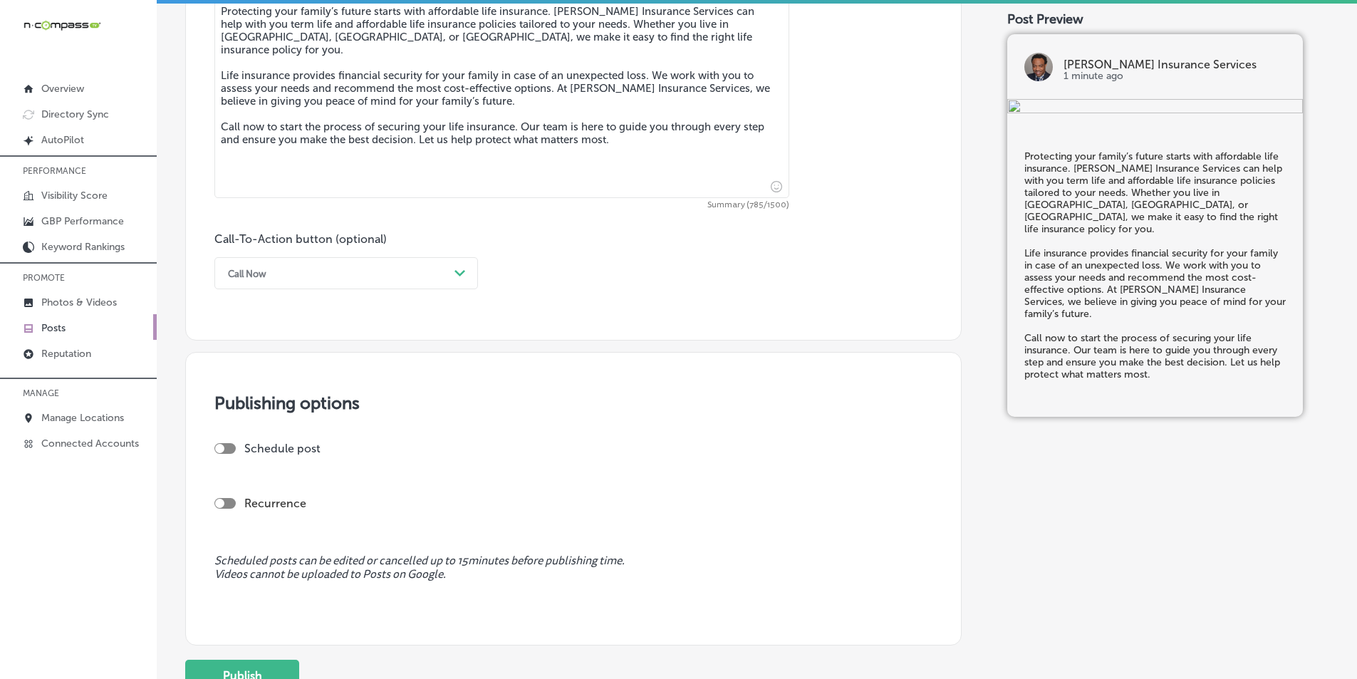
scroll to position [863, 0]
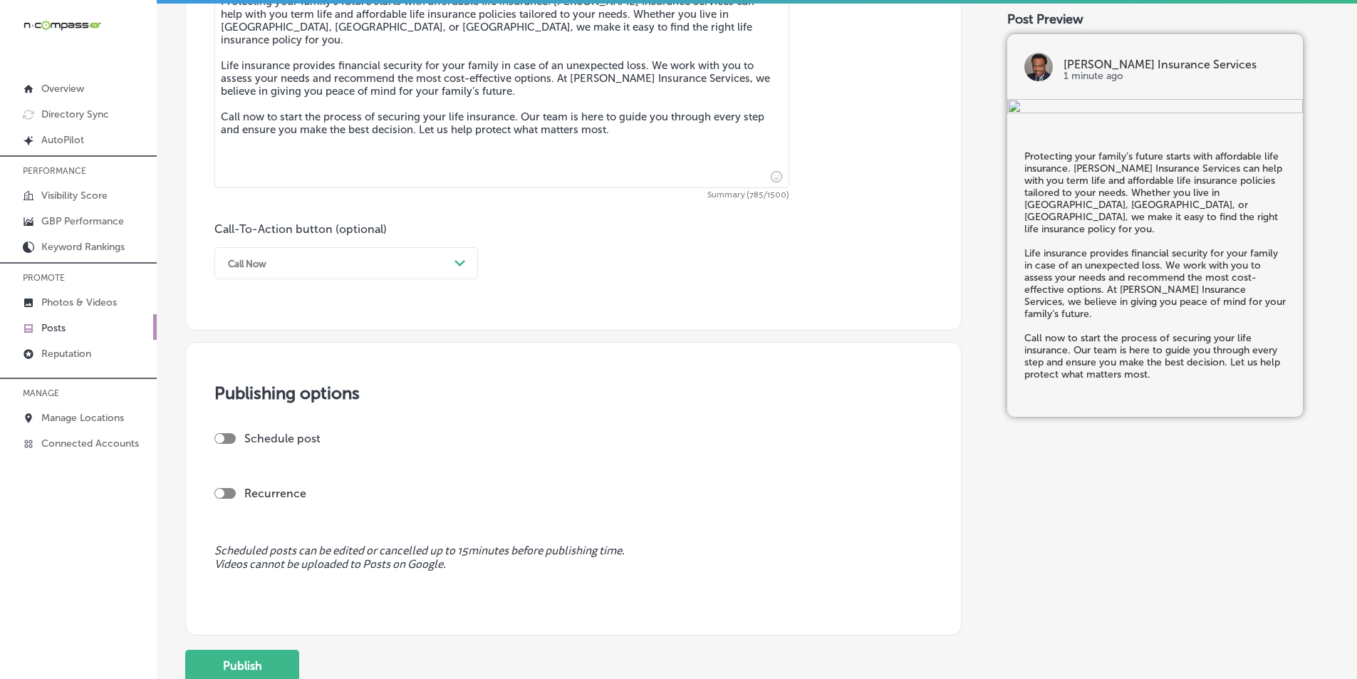
click at [222, 434] on div at bounding box center [224, 438] width 21 height 11
checkbox input "true"
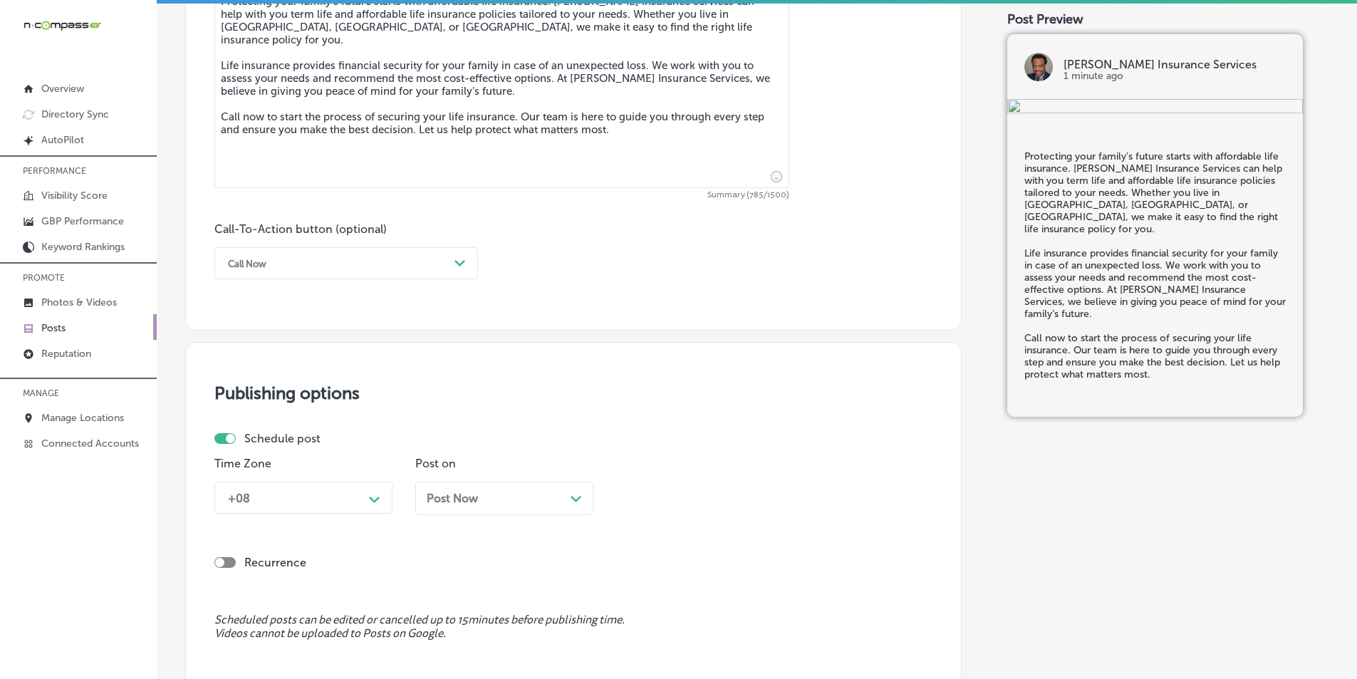
scroll to position [917, 0]
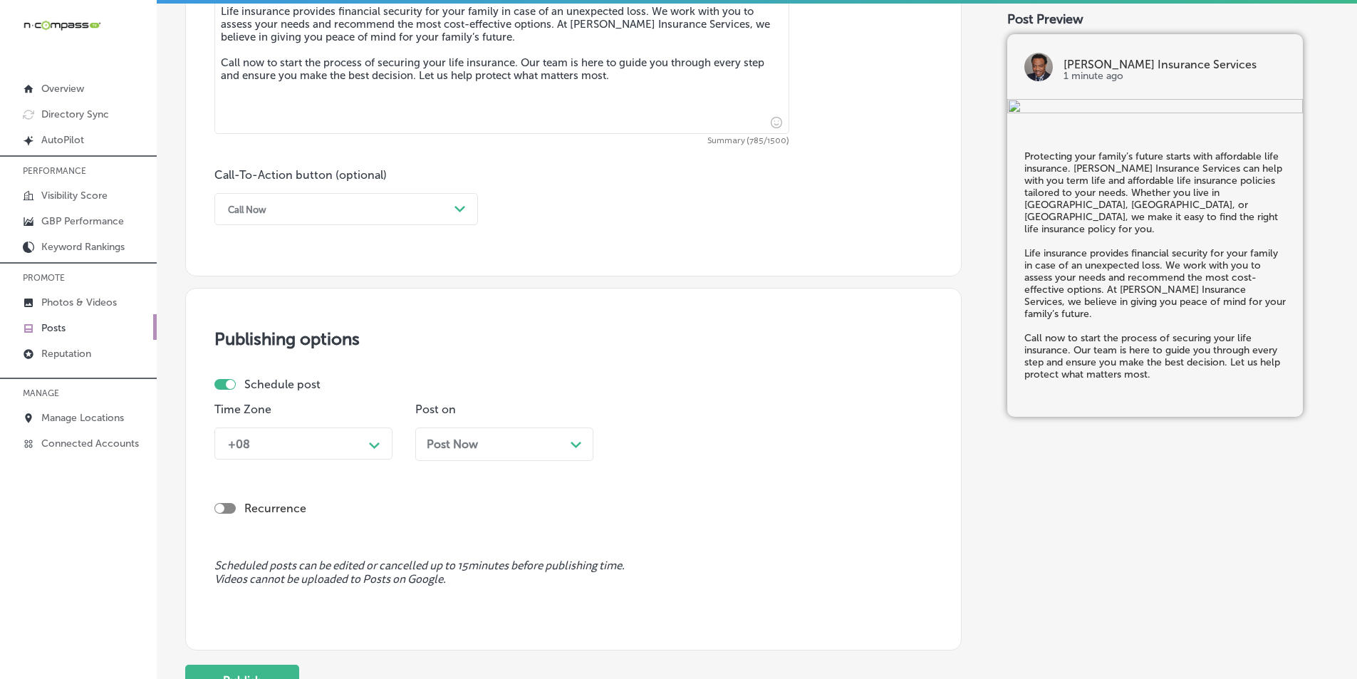
click at [375, 459] on div "+08 Path Created with Sketch." at bounding box center [303, 443] width 178 height 32
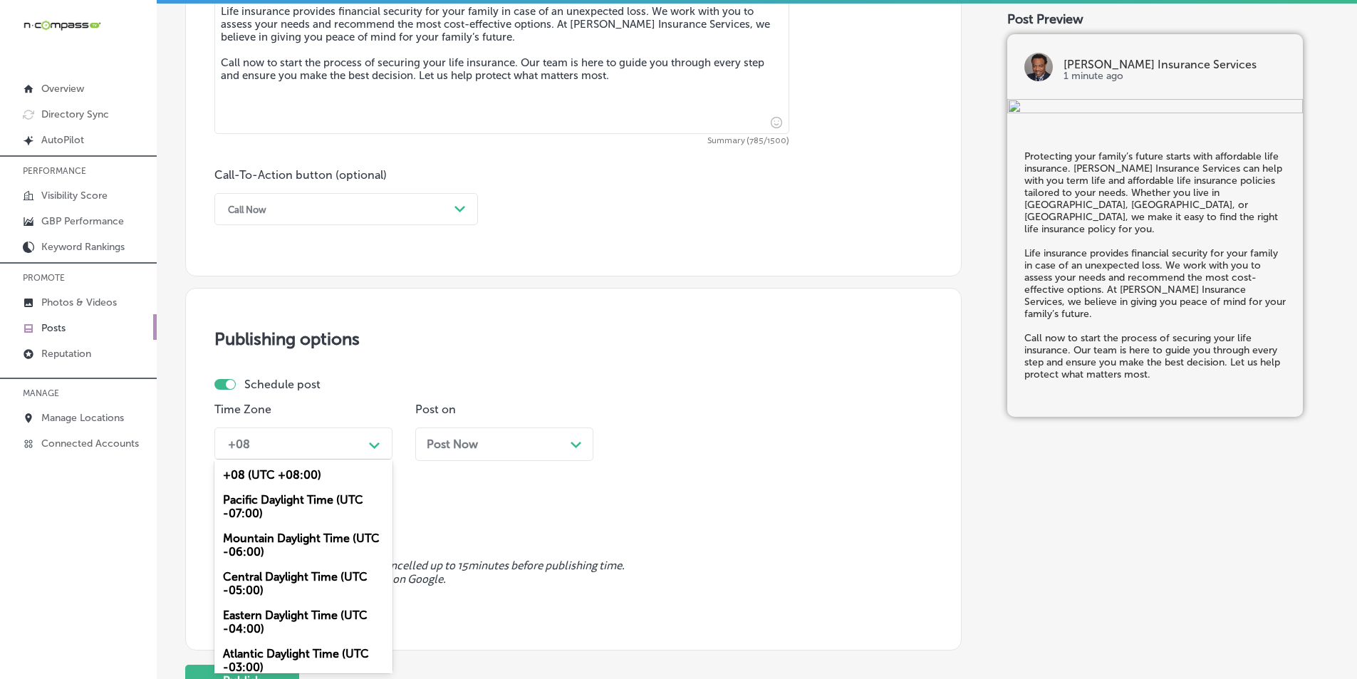
click at [294, 539] on div "Mountain Daylight Time (UTC -06:00)" at bounding box center [303, 545] width 178 height 38
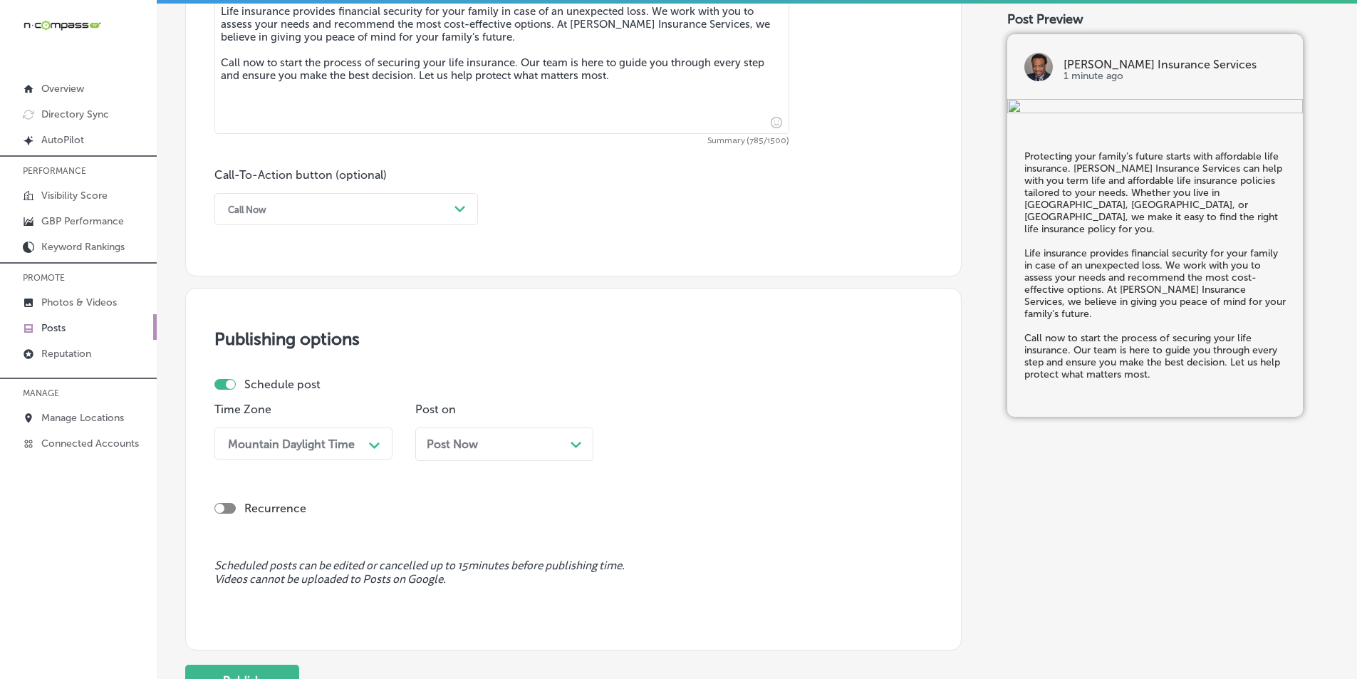
click at [576, 437] on div "Post Now Path Created with Sketch." at bounding box center [504, 443] width 178 height 33
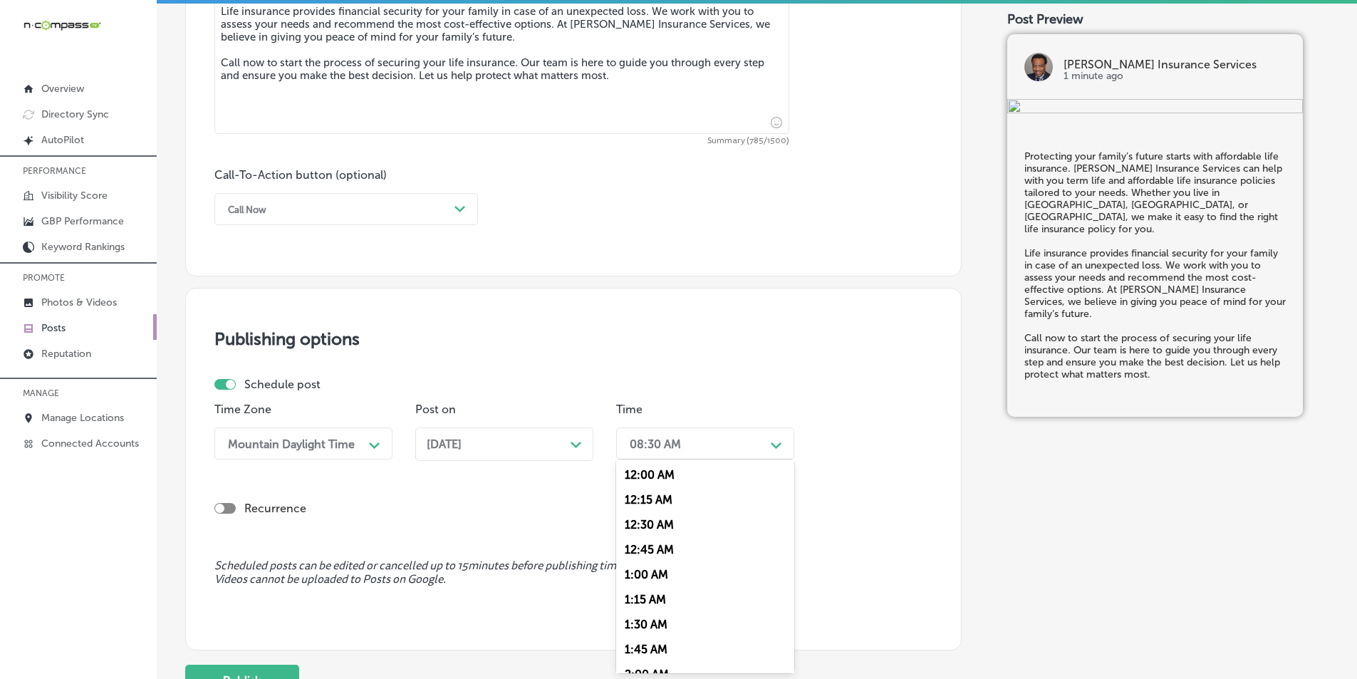
click at [759, 447] on div "08:30 AM" at bounding box center [694, 443] width 142 height 25
click at [638, 603] on div "7:00 AM" at bounding box center [705, 603] width 178 height 25
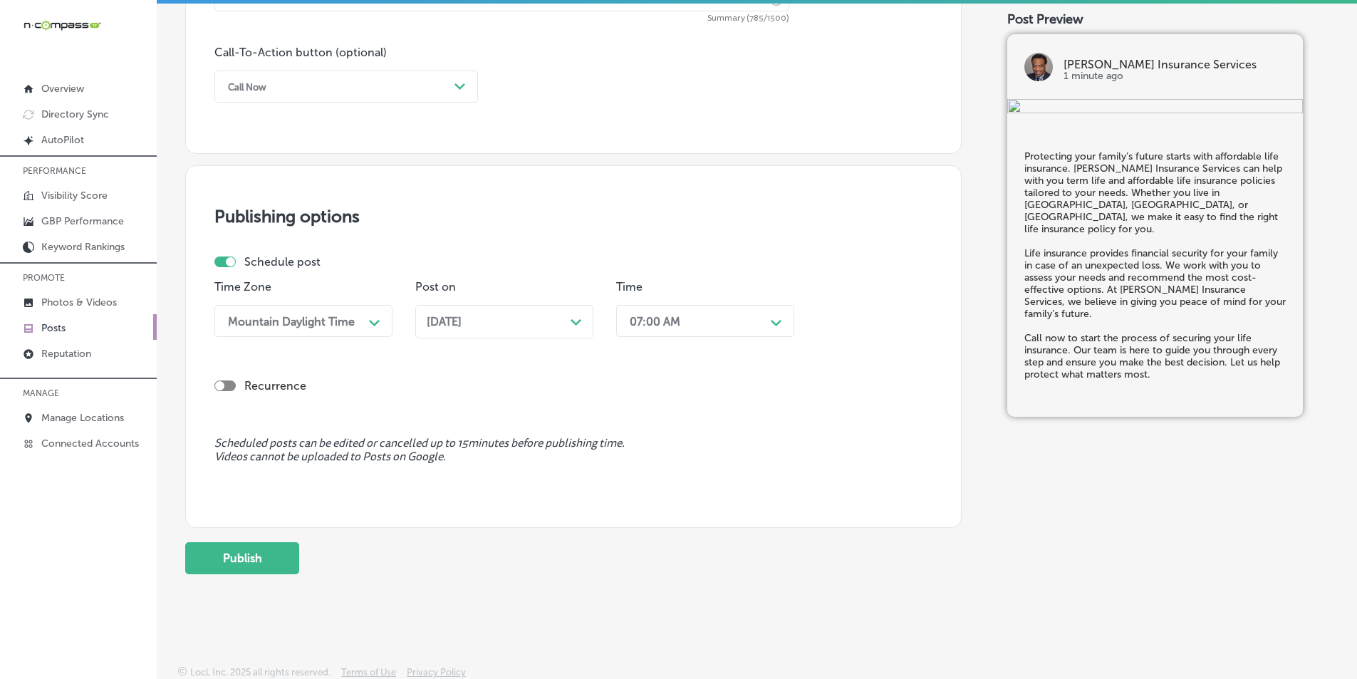
scroll to position [1045, 0]
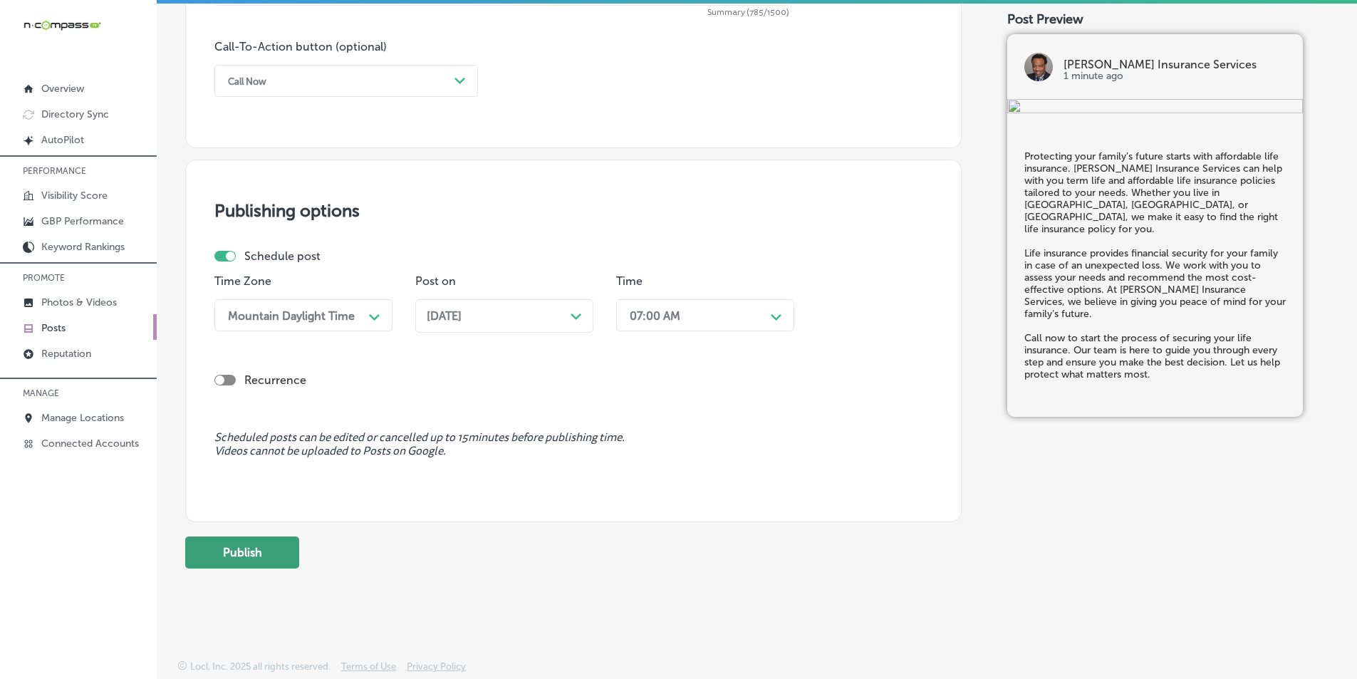
click at [244, 548] on button "Publish" at bounding box center [242, 552] width 114 height 32
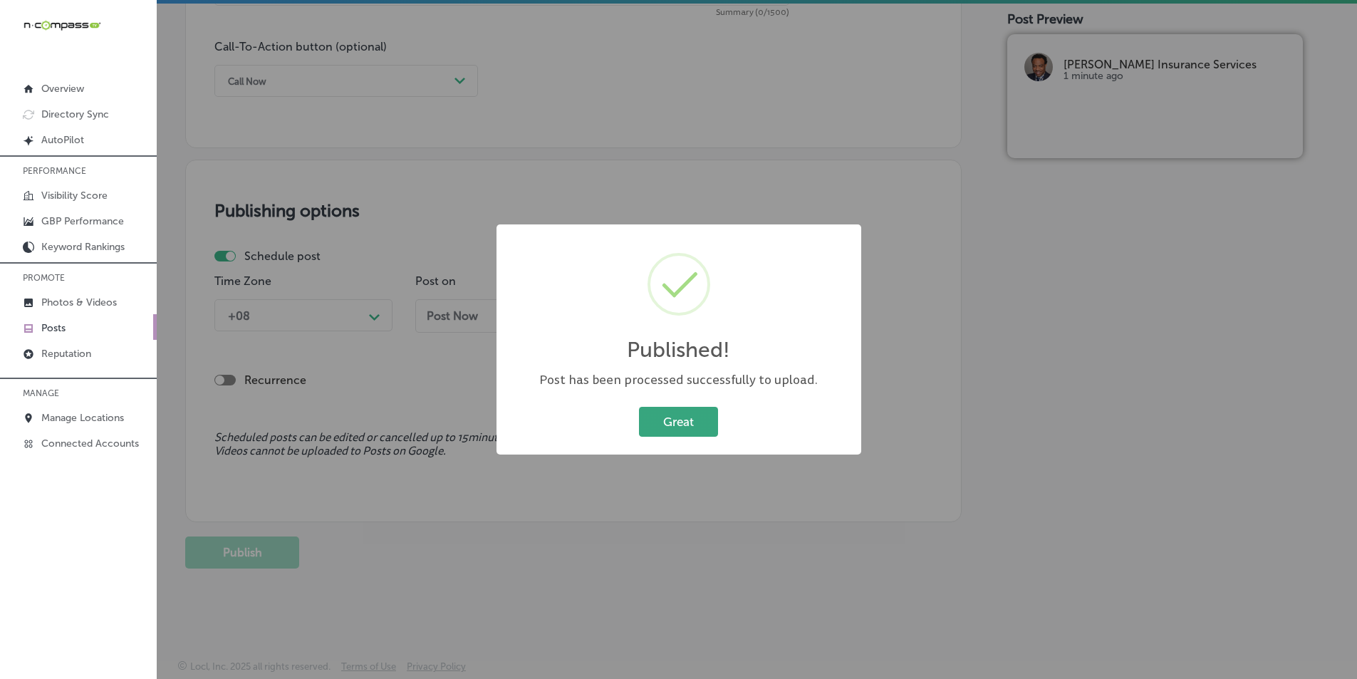
click at [651, 420] on button "Great" at bounding box center [678, 421] width 79 height 29
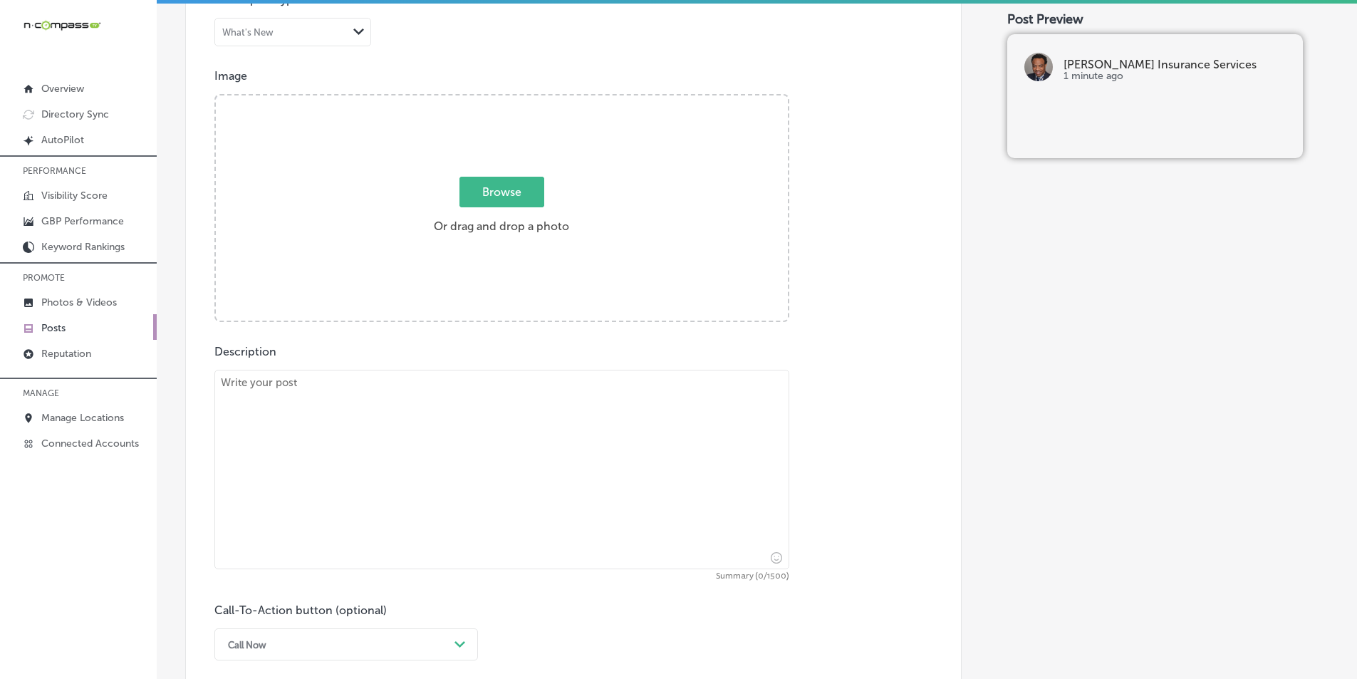
scroll to position [475, 0]
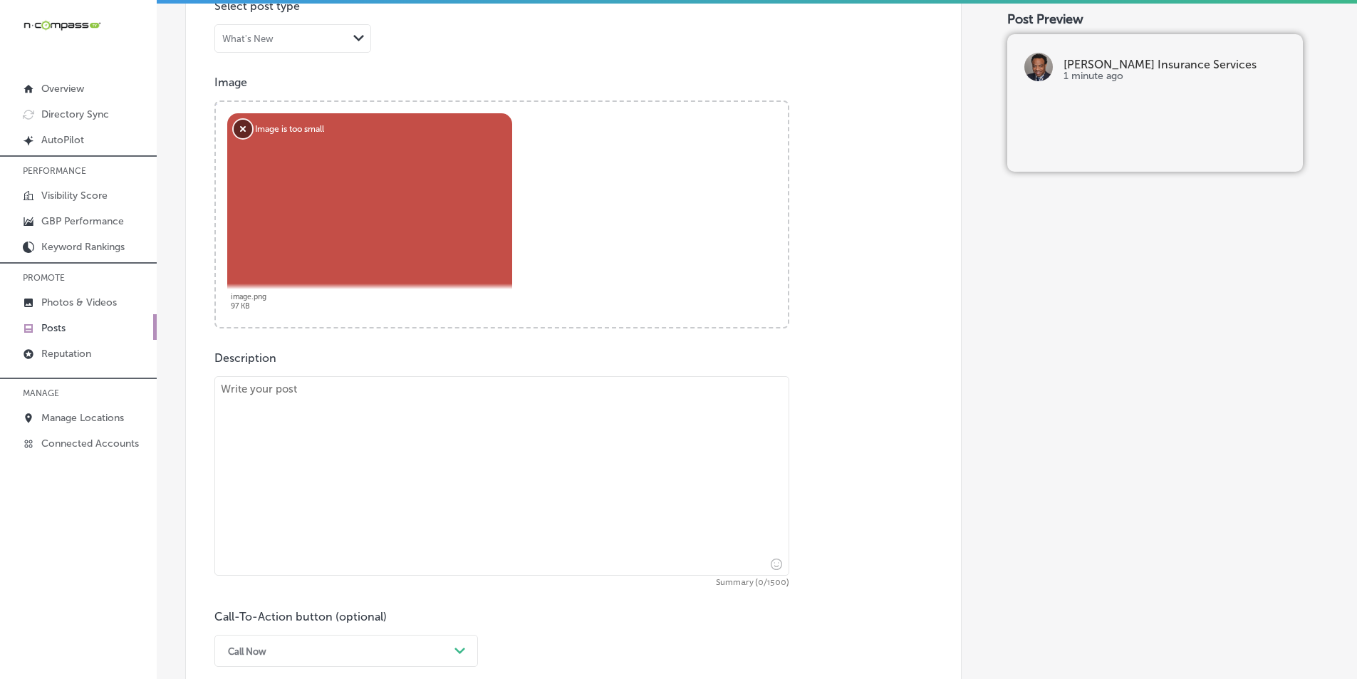
click at [244, 125] on button "Remove" at bounding box center [243, 129] width 19 height 19
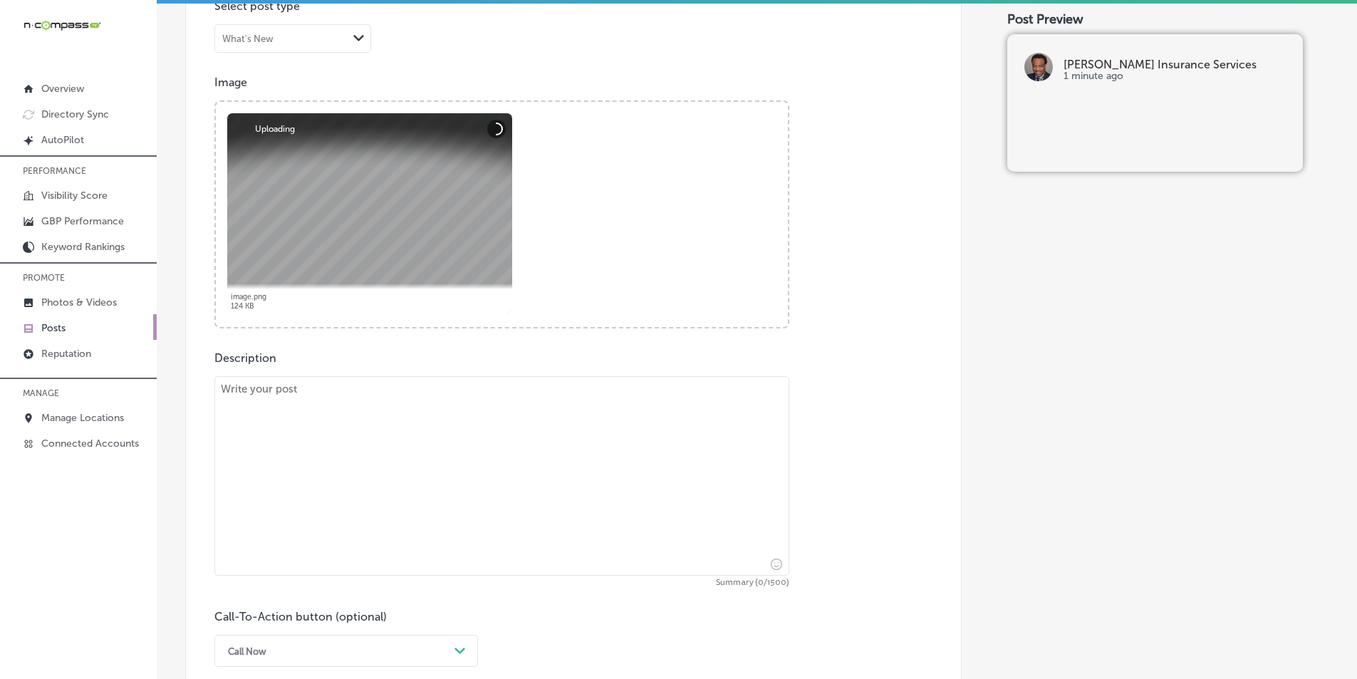
click at [375, 475] on textarea at bounding box center [501, 475] width 575 height 199
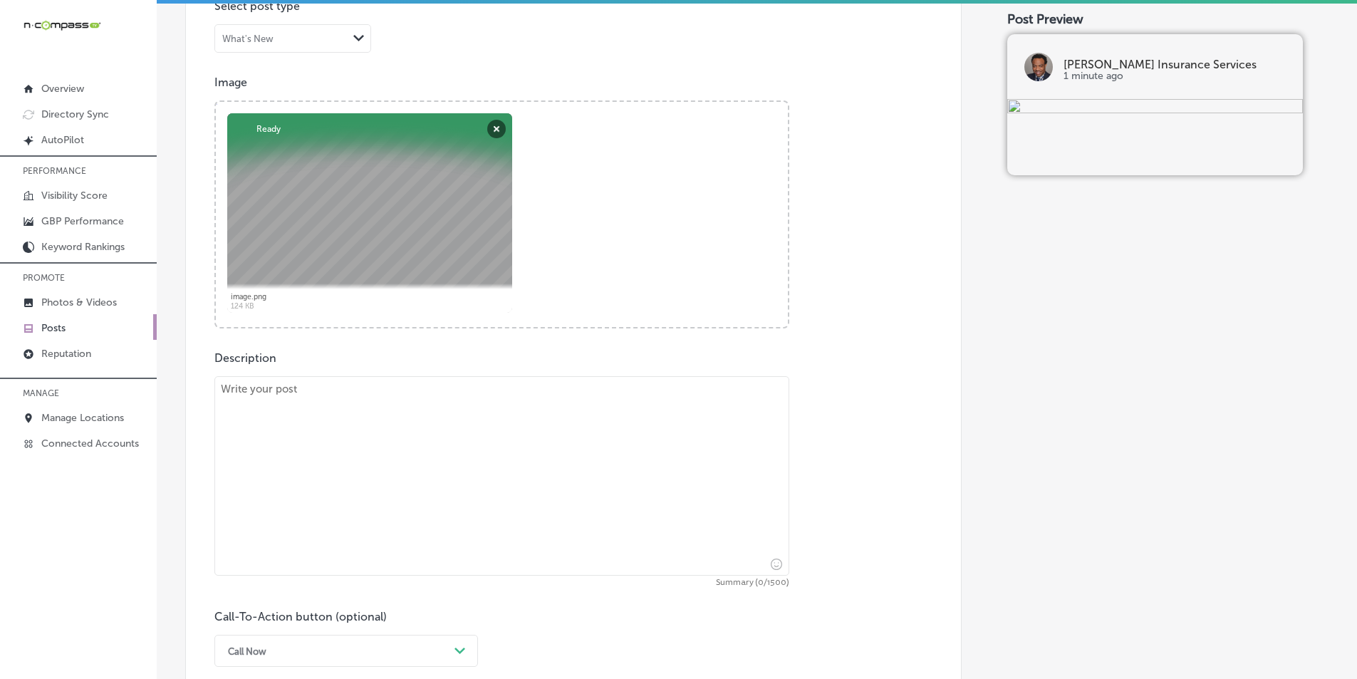
click at [361, 466] on textarea at bounding box center [501, 475] width 575 height 199
paste textarea "Medicare can be confusing, but David Harris Insurance Services is here to help.…"
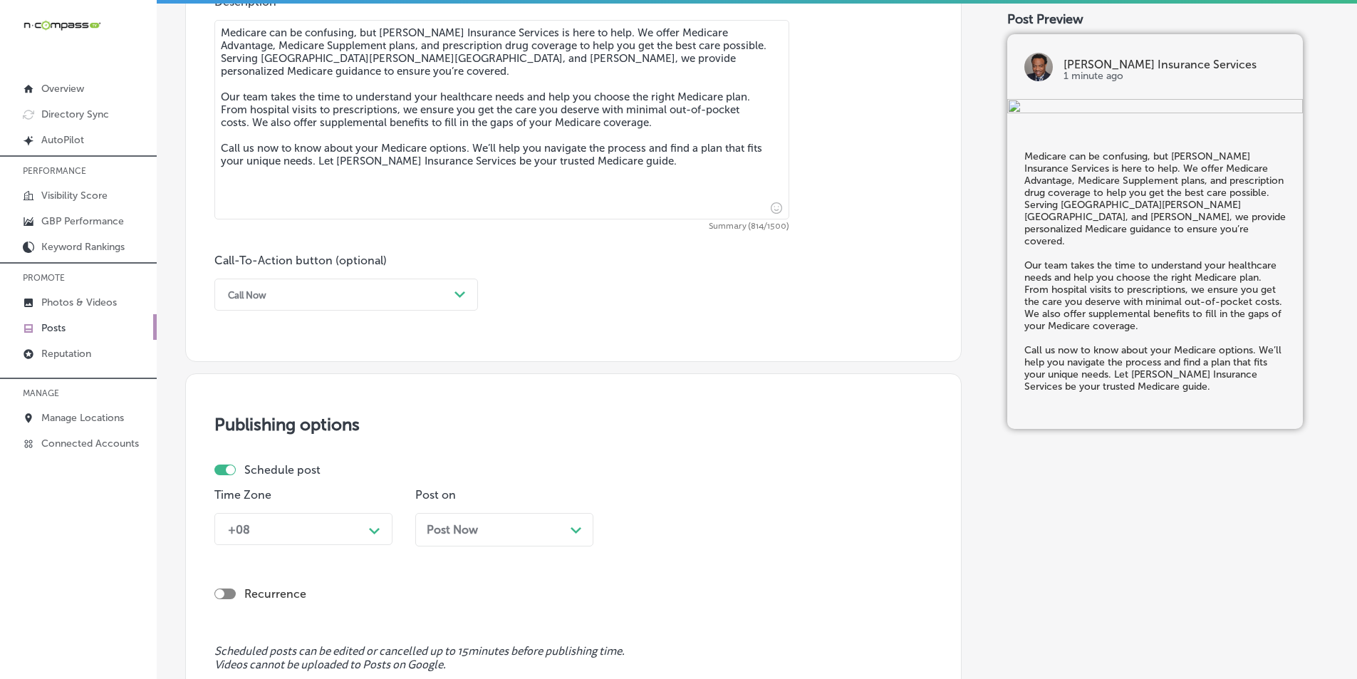
type textarea "Medicare can be confusing, but David Harris Insurance Services is here to help.…"
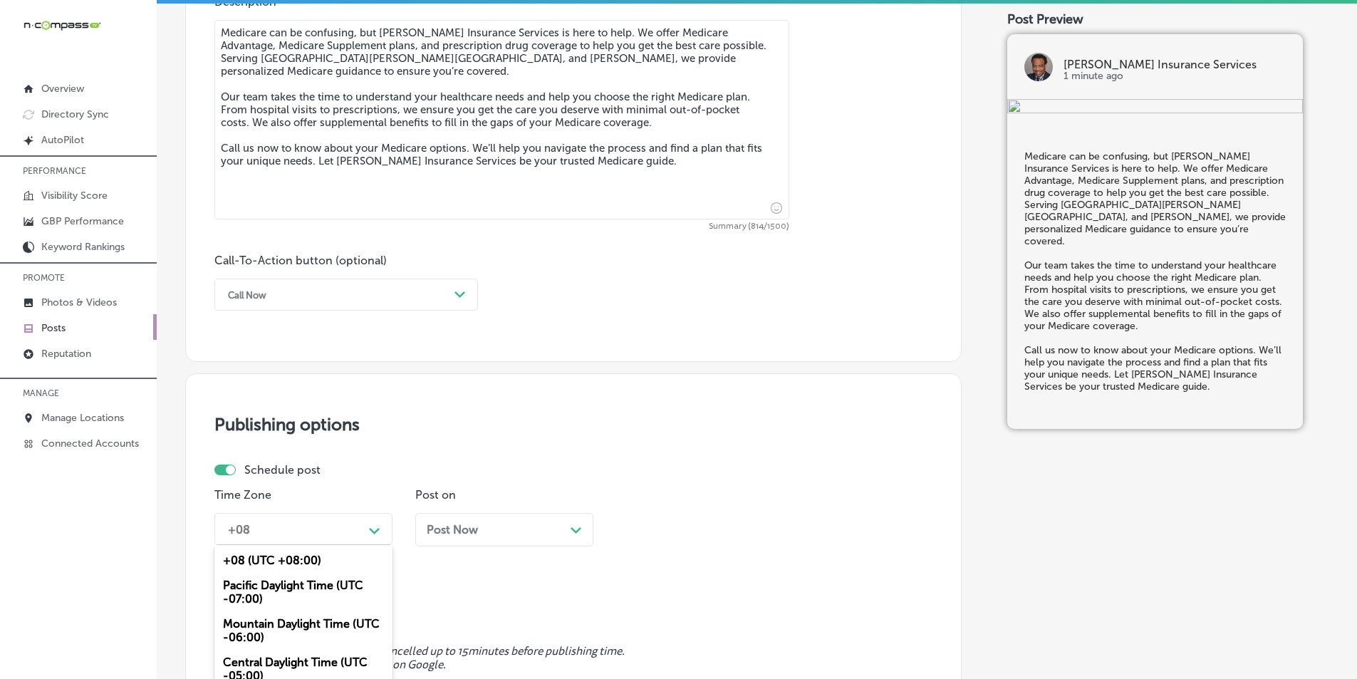
scroll to position [917, 0]
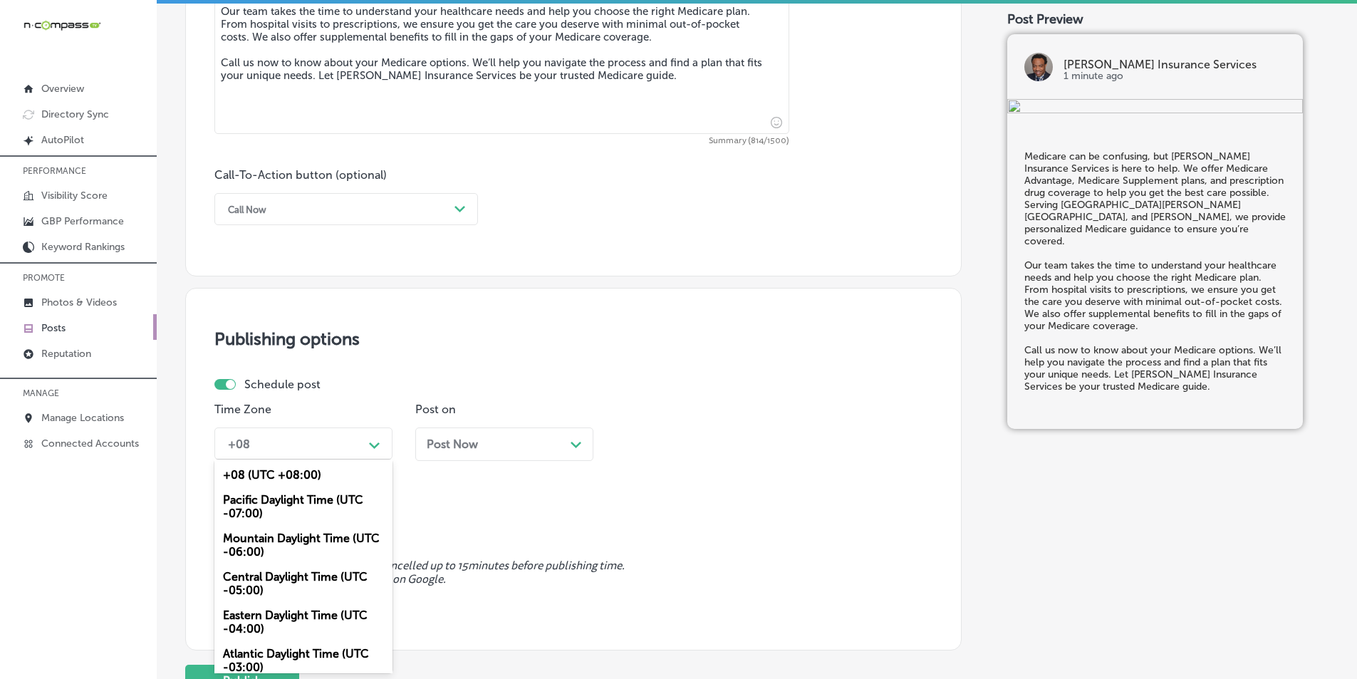
click at [381, 459] on div "option Mountain Daylight Time (UTC -06:00), selected. option Pacific Daylight T…" at bounding box center [303, 443] width 178 height 32
click at [341, 538] on div "Mountain Daylight Time (UTC -06:00)" at bounding box center [303, 545] width 178 height 38
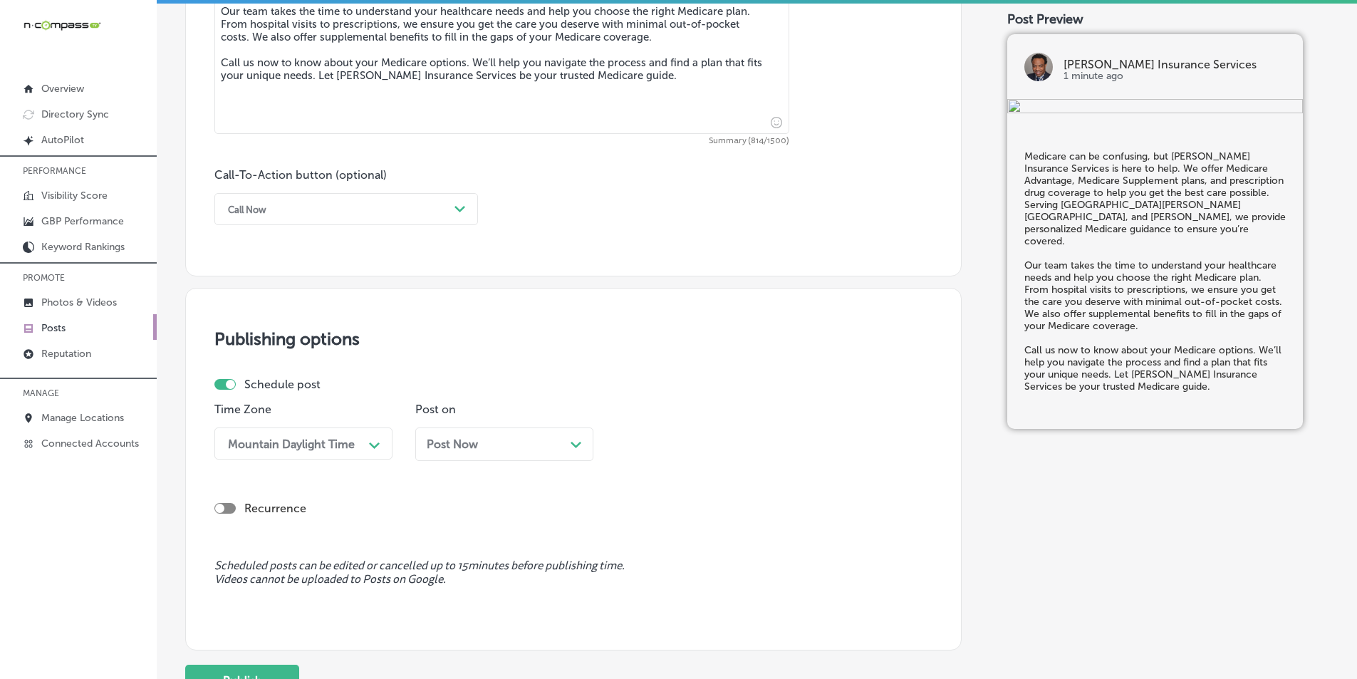
click at [573, 440] on div "Path Created with Sketch." at bounding box center [576, 442] width 11 height 11
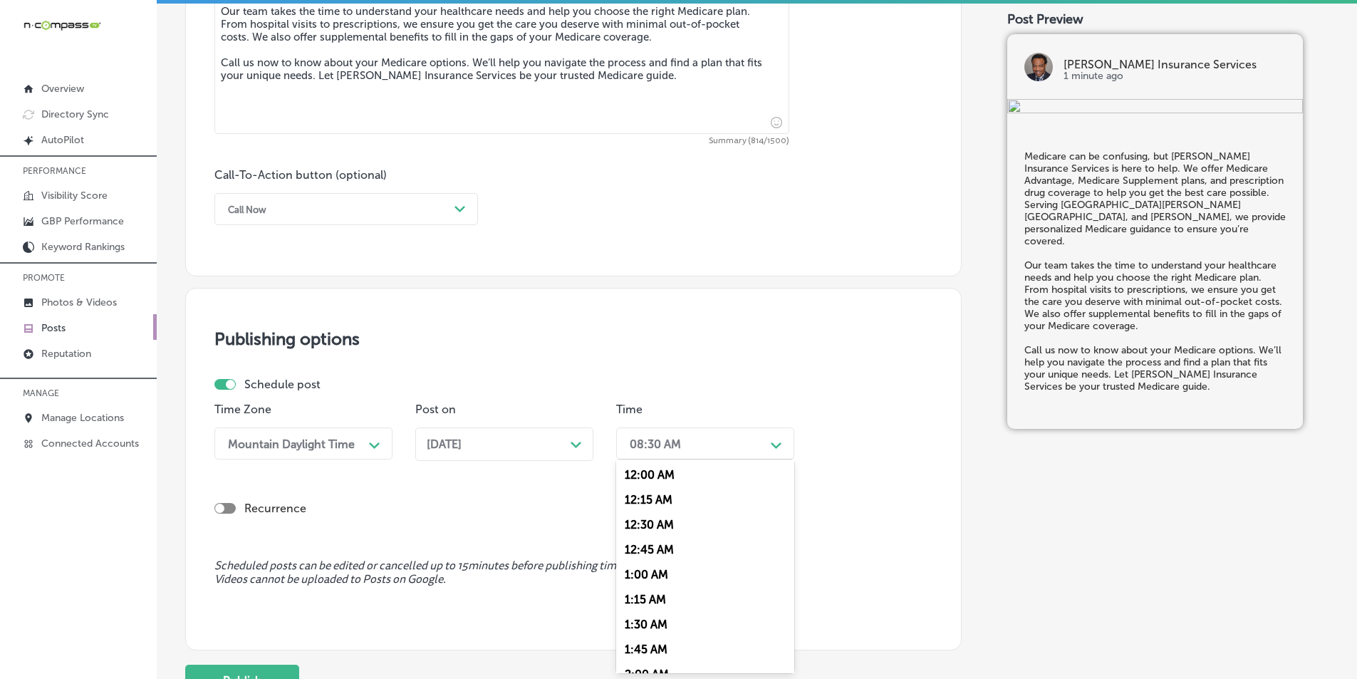
click at [742, 442] on div "08:30 AM" at bounding box center [694, 443] width 142 height 25
click at [640, 602] on div "7:00 AM" at bounding box center [705, 603] width 178 height 25
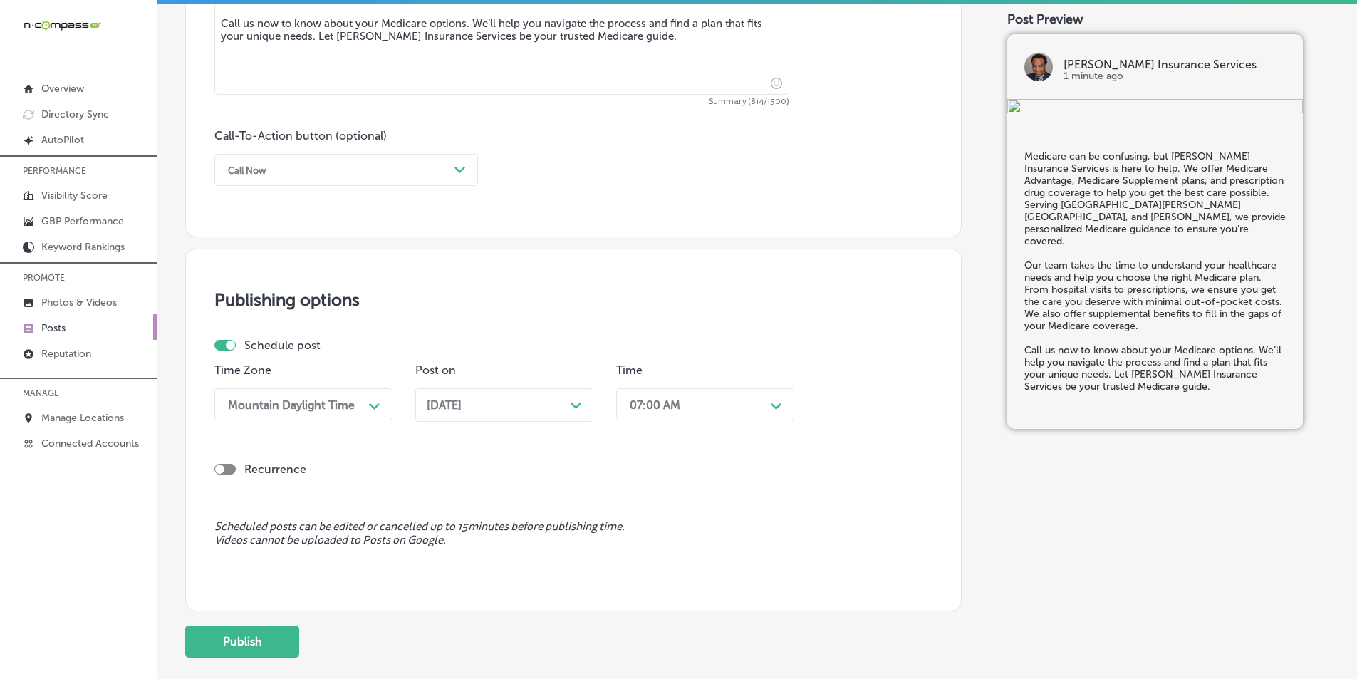
scroll to position [988, 0]
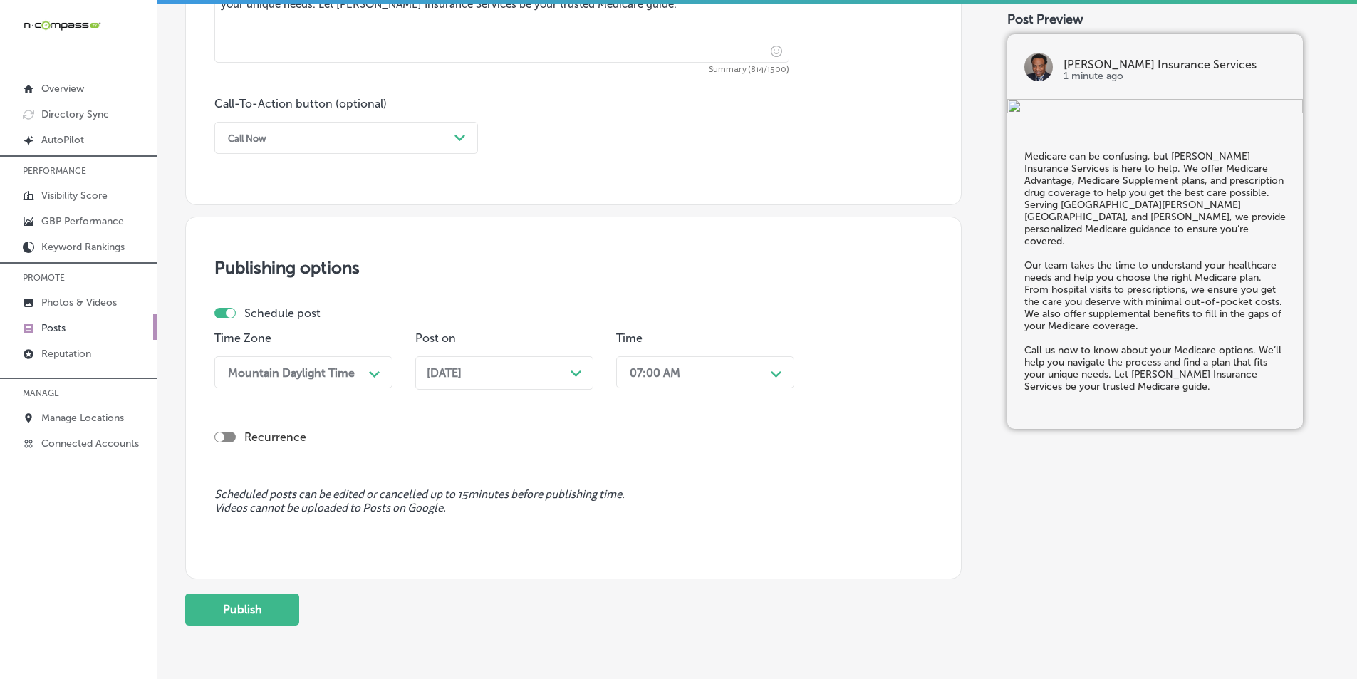
drag, startPoint x: 261, startPoint y: 603, endPoint x: 357, endPoint y: 536, distance: 117.0
click at [261, 603] on button "Publish" at bounding box center [242, 609] width 114 height 32
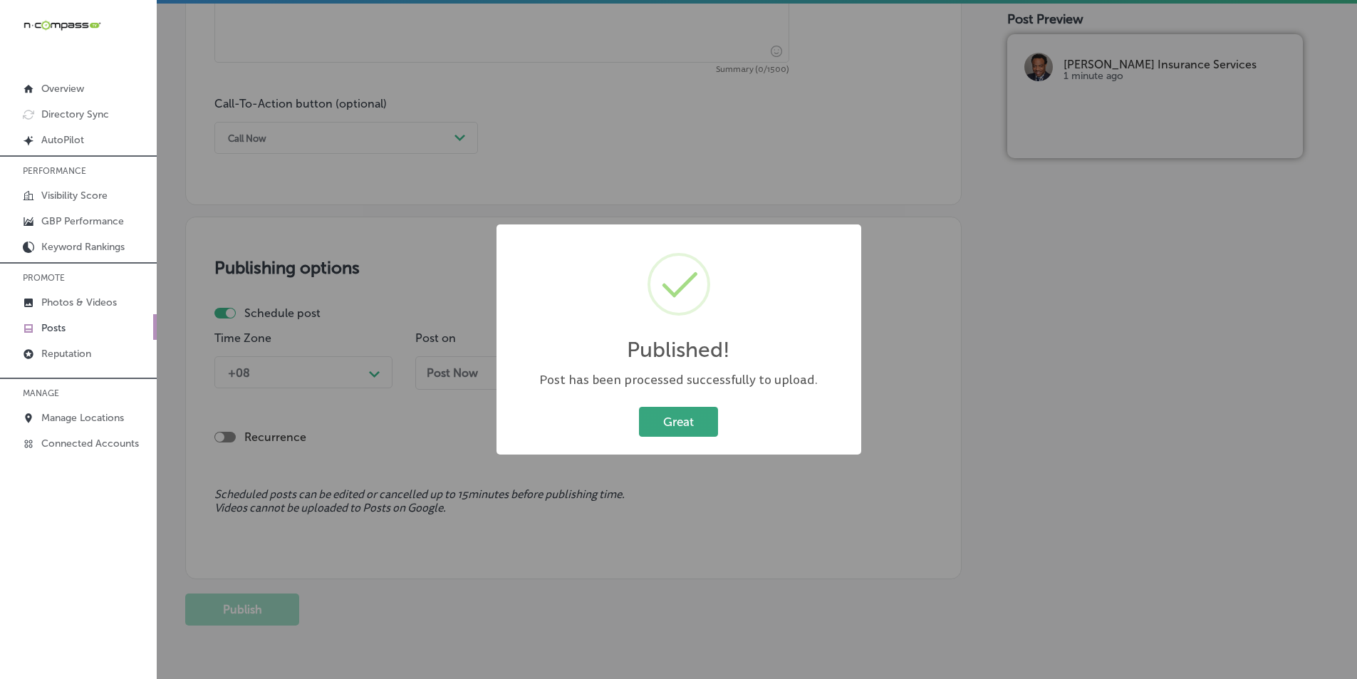
click at [681, 408] on button "Great" at bounding box center [678, 421] width 79 height 29
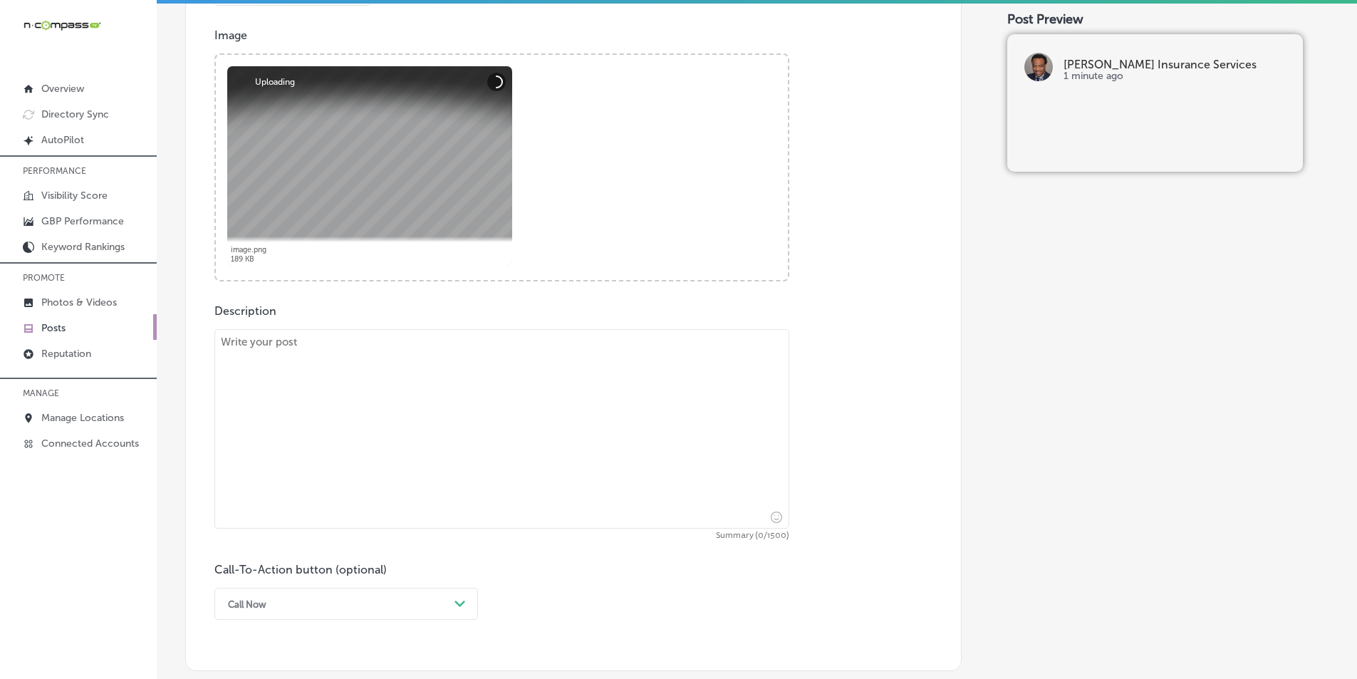
scroll to position [489, 0]
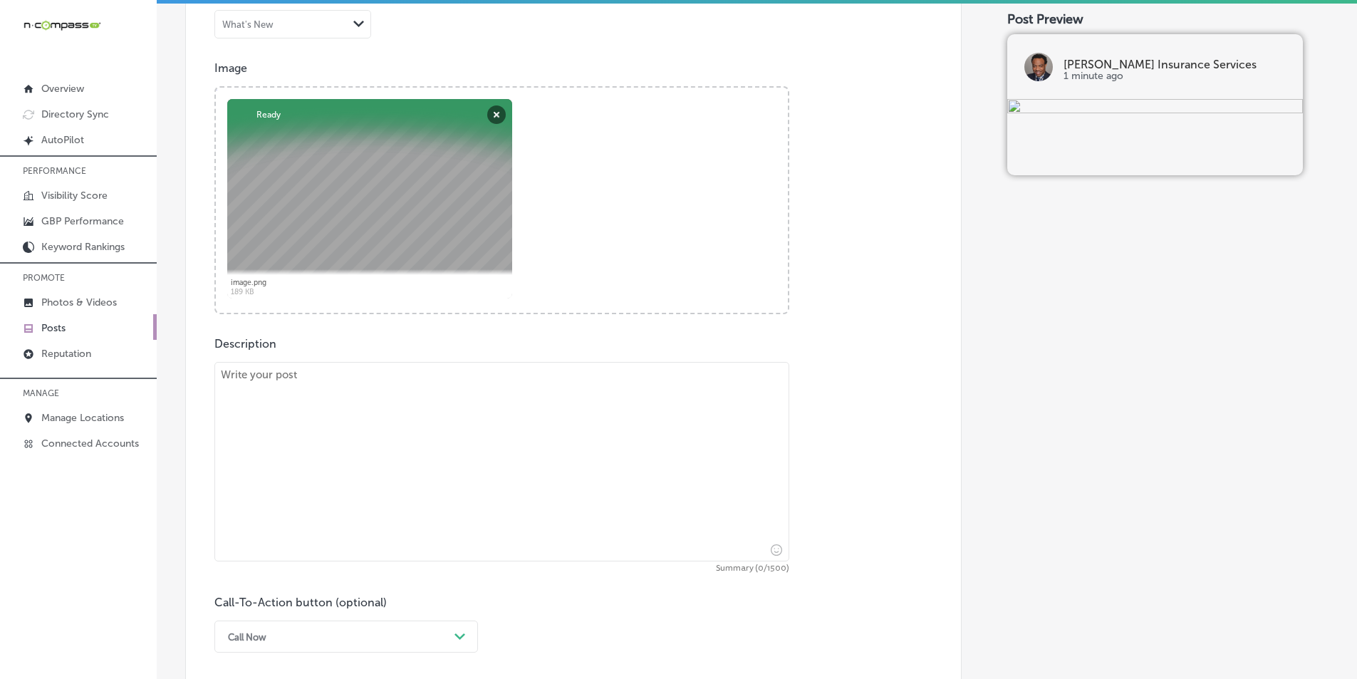
click at [315, 441] on textarea at bounding box center [501, 461] width 575 height 199
paste textarea "Planning for retirement is essential to ensure your financial security. At Davi…"
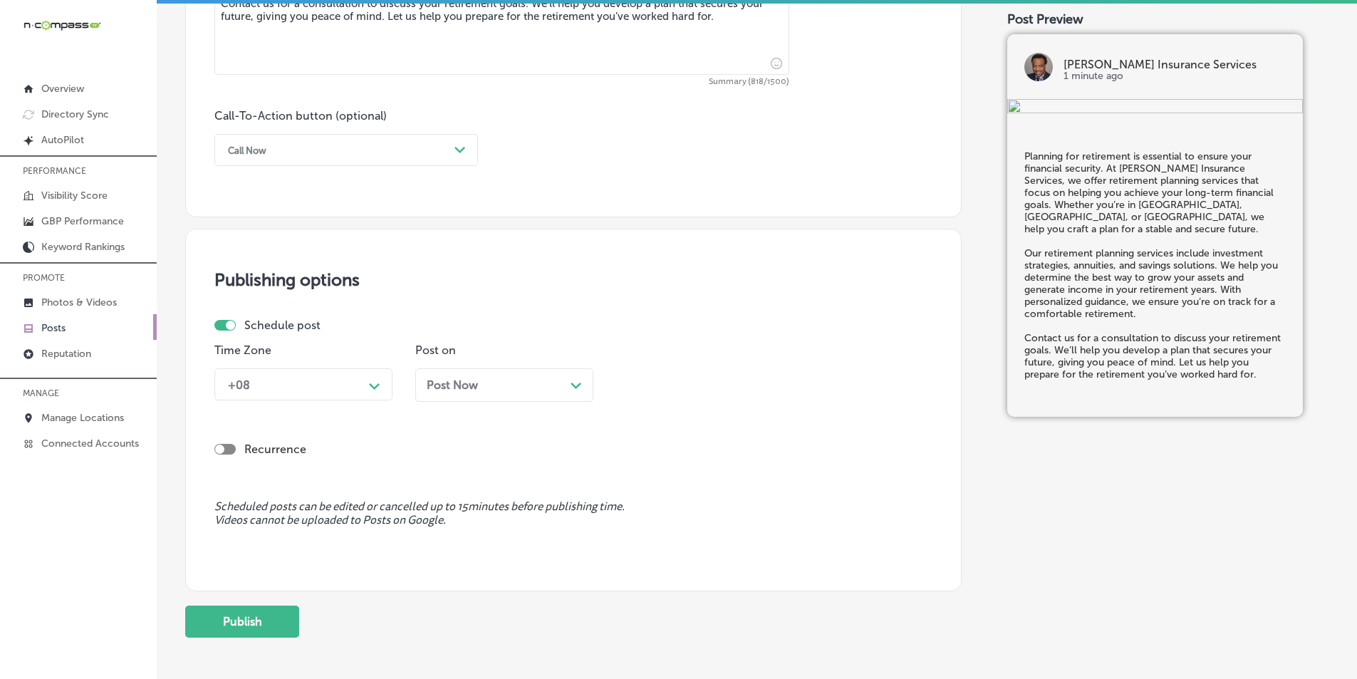
scroll to position [988, 0]
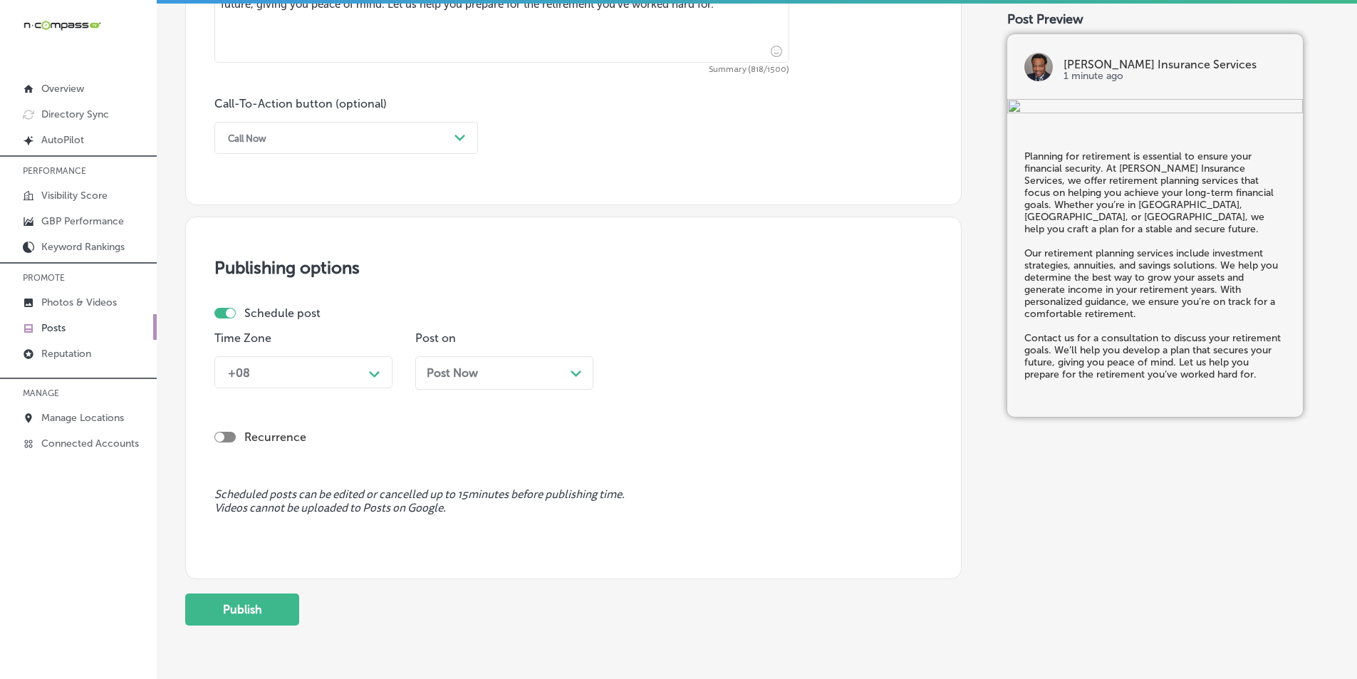
type textarea "Planning for retirement is essential to ensure your financial security. At Davi…"
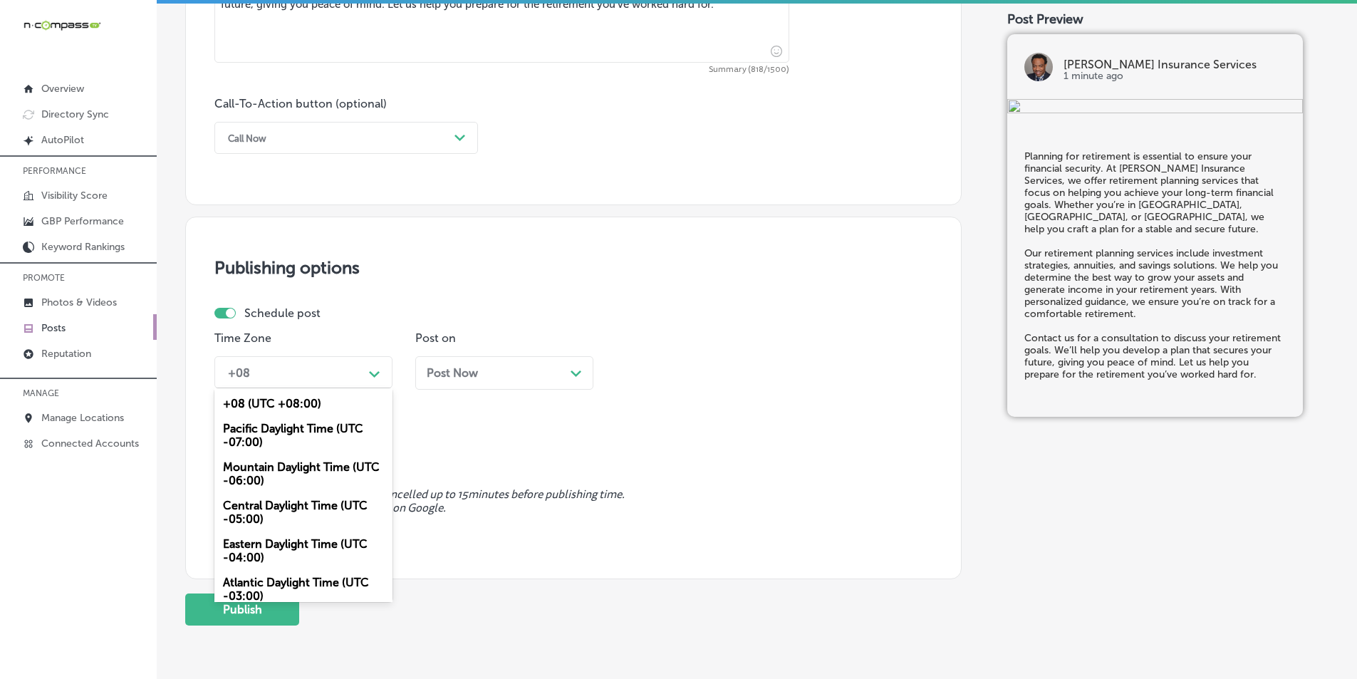
click at [379, 371] on icon "Path Created with Sketch." at bounding box center [374, 374] width 11 height 6
drag, startPoint x: 296, startPoint y: 466, endPoint x: 386, endPoint y: 444, distance: 92.4
click at [298, 466] on div "Mountain Daylight Time (UTC -06:00)" at bounding box center [303, 474] width 178 height 38
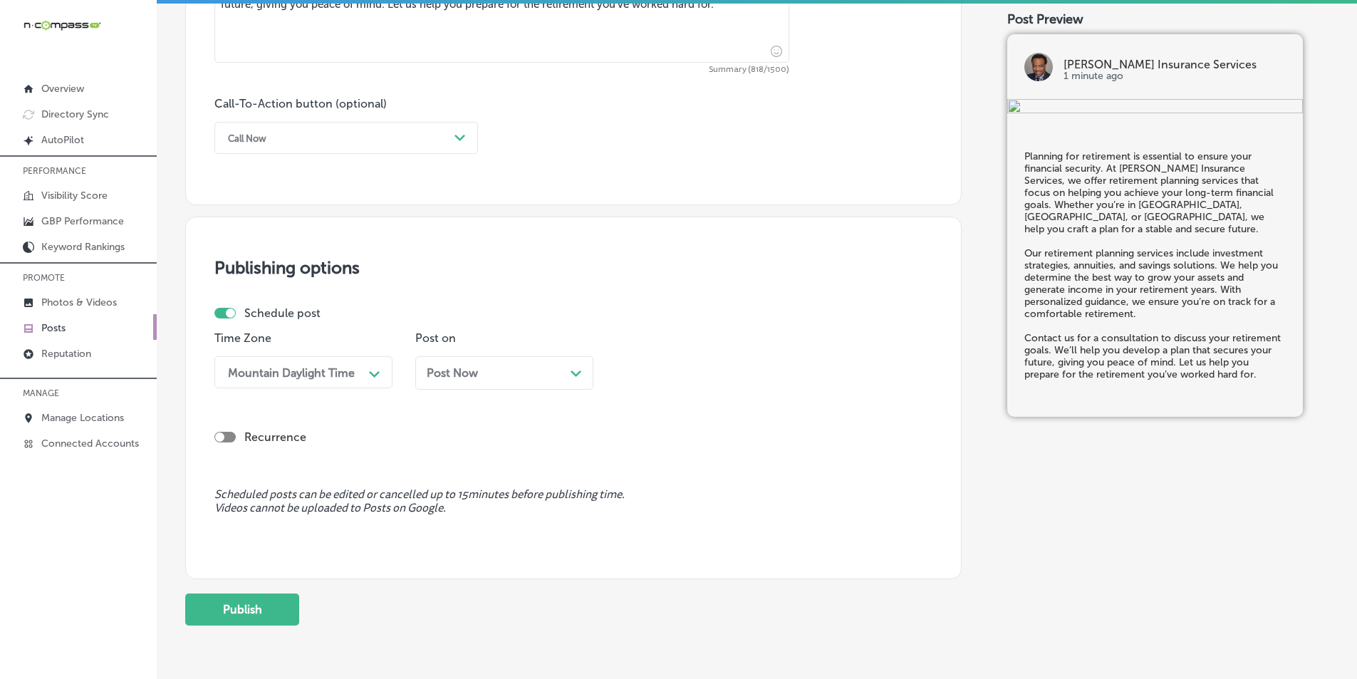
click at [576, 370] on div "Path Created with Sketch." at bounding box center [576, 371] width 11 height 11
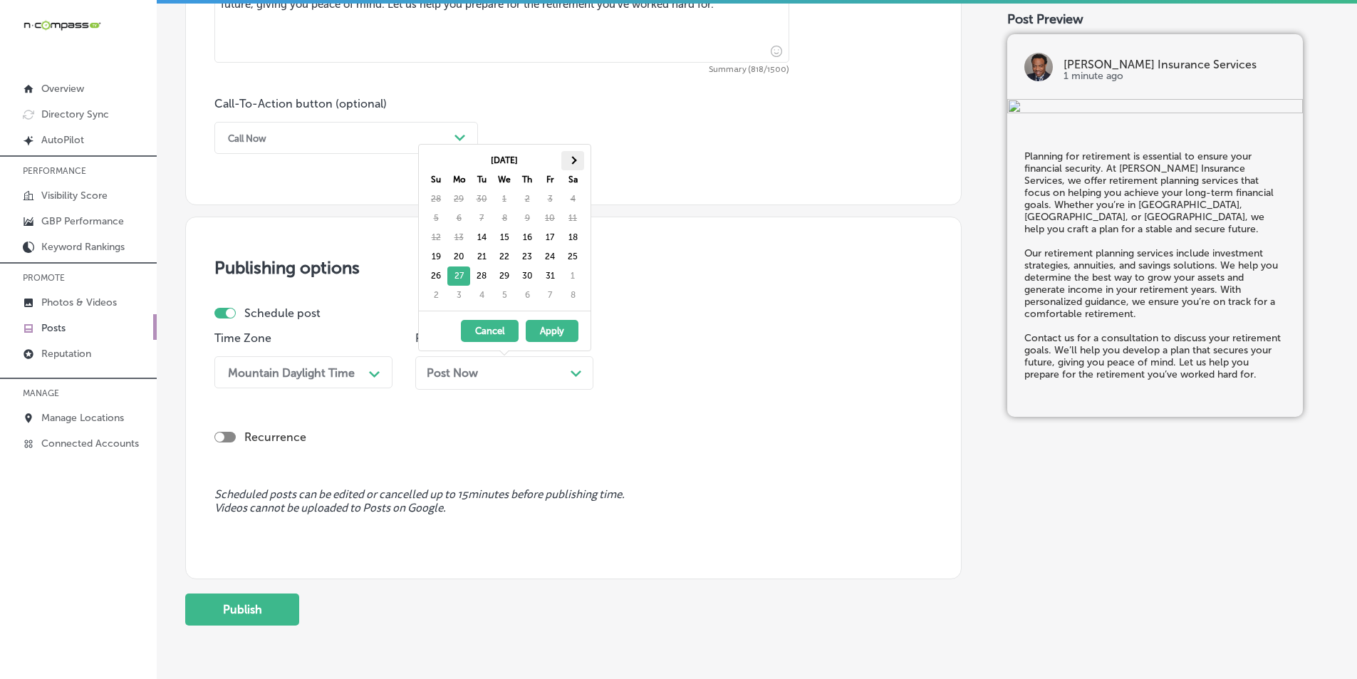
click at [574, 161] on span at bounding box center [572, 160] width 8 height 8
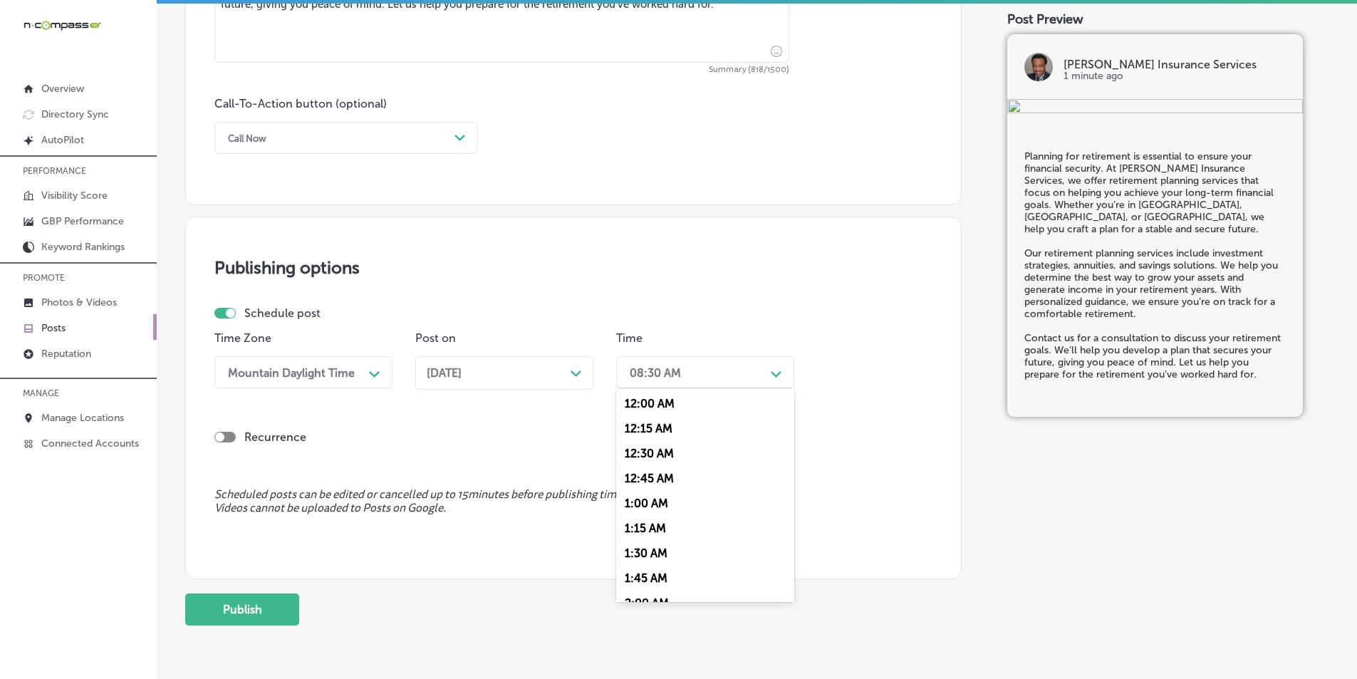
click at [735, 366] on div "08:30 AM" at bounding box center [694, 372] width 142 height 25
click at [643, 525] on div "7:00 AM" at bounding box center [705, 531] width 178 height 25
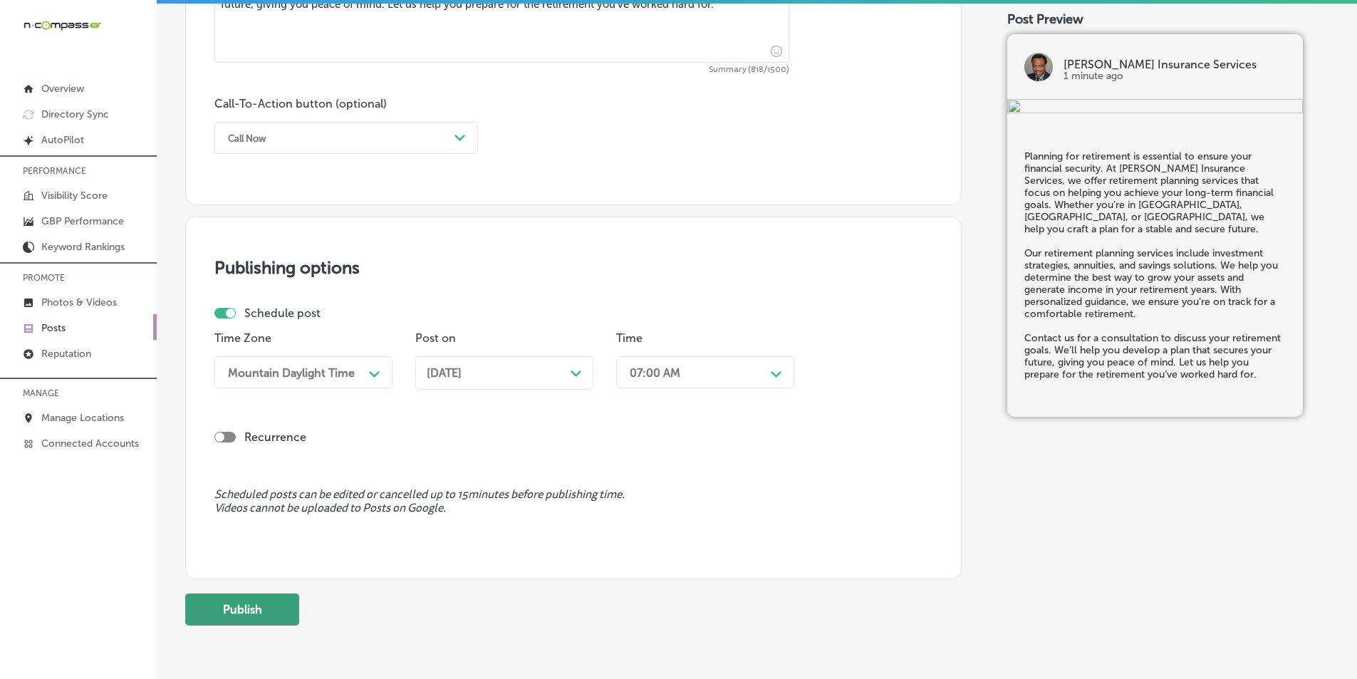
click at [256, 607] on button "Publish" at bounding box center [242, 609] width 114 height 32
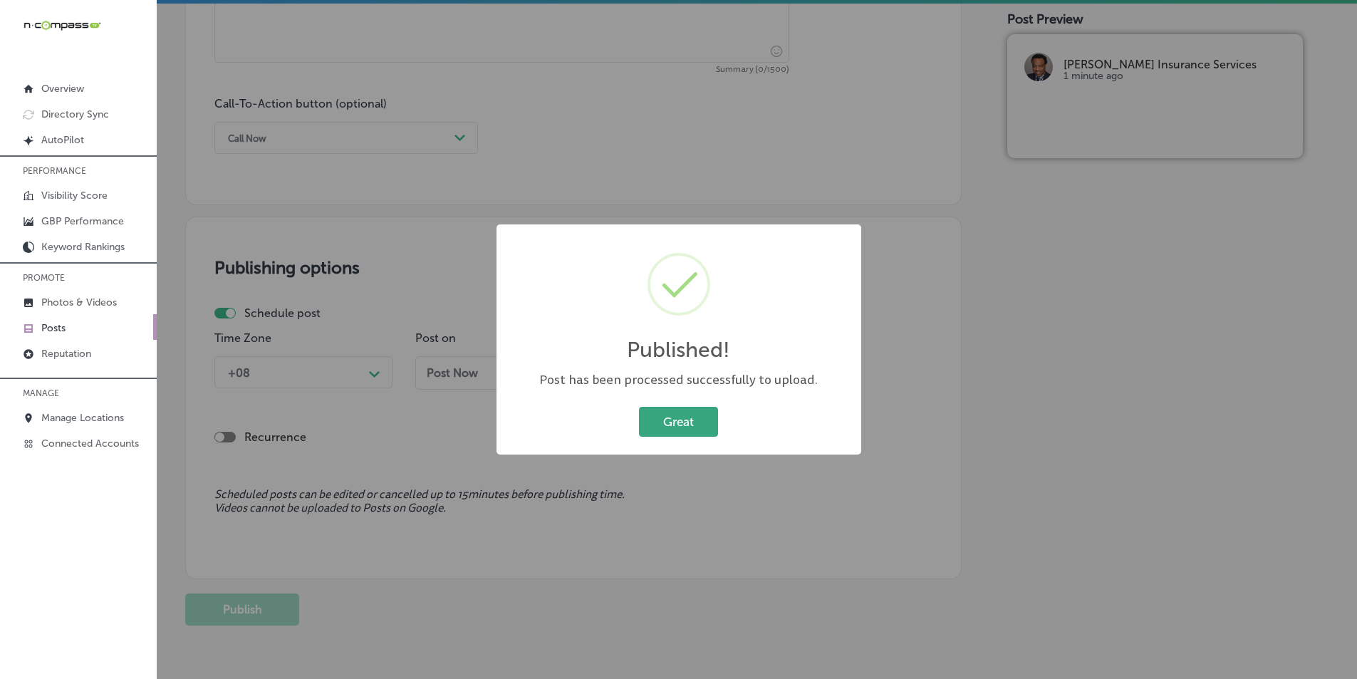
click at [655, 427] on button "Great" at bounding box center [678, 421] width 79 height 29
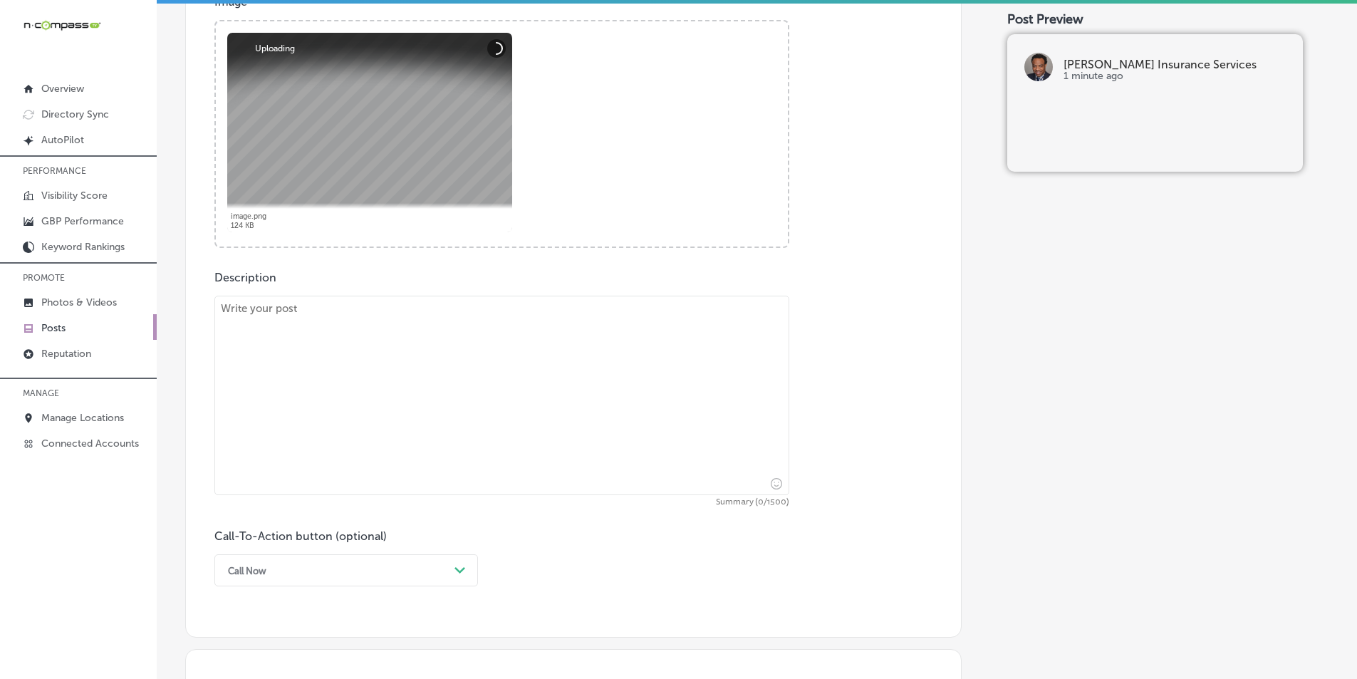
scroll to position [561, 0]
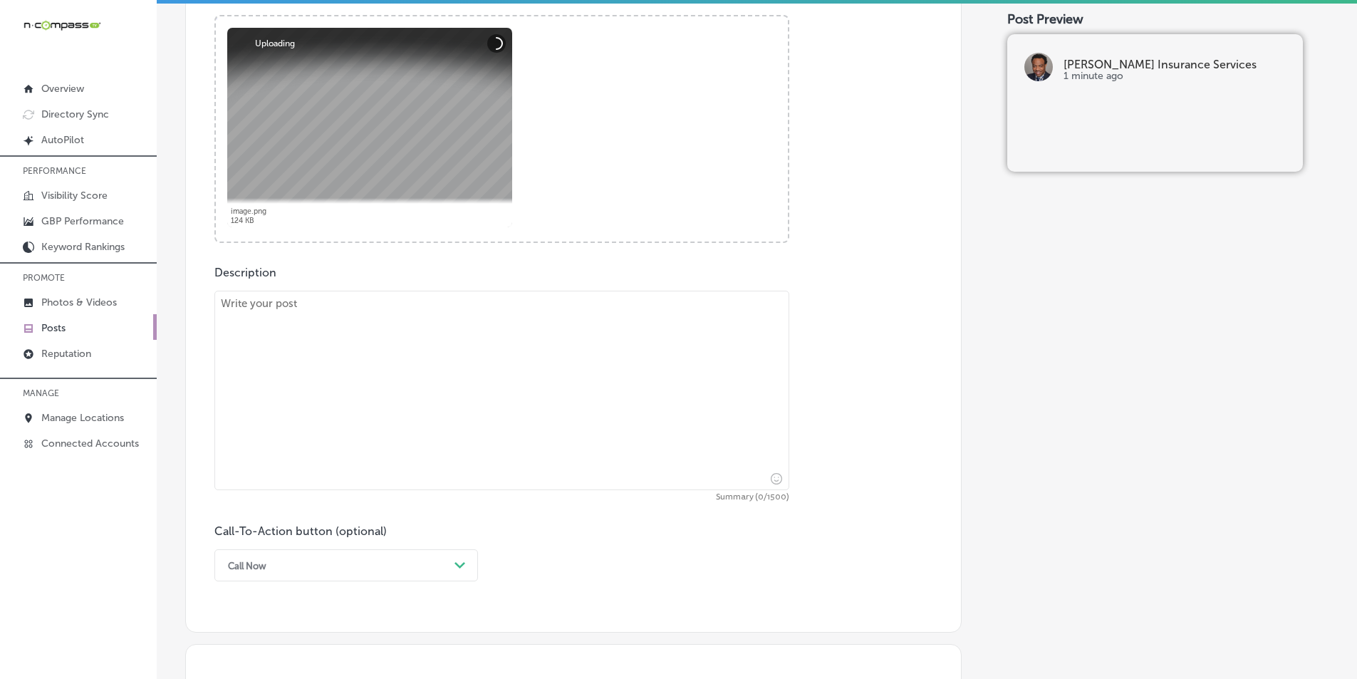
drag, startPoint x: 355, startPoint y: 394, endPoint x: 380, endPoint y: 301, distance: 95.9
click at [357, 393] on textarea at bounding box center [501, 390] width 575 height 199
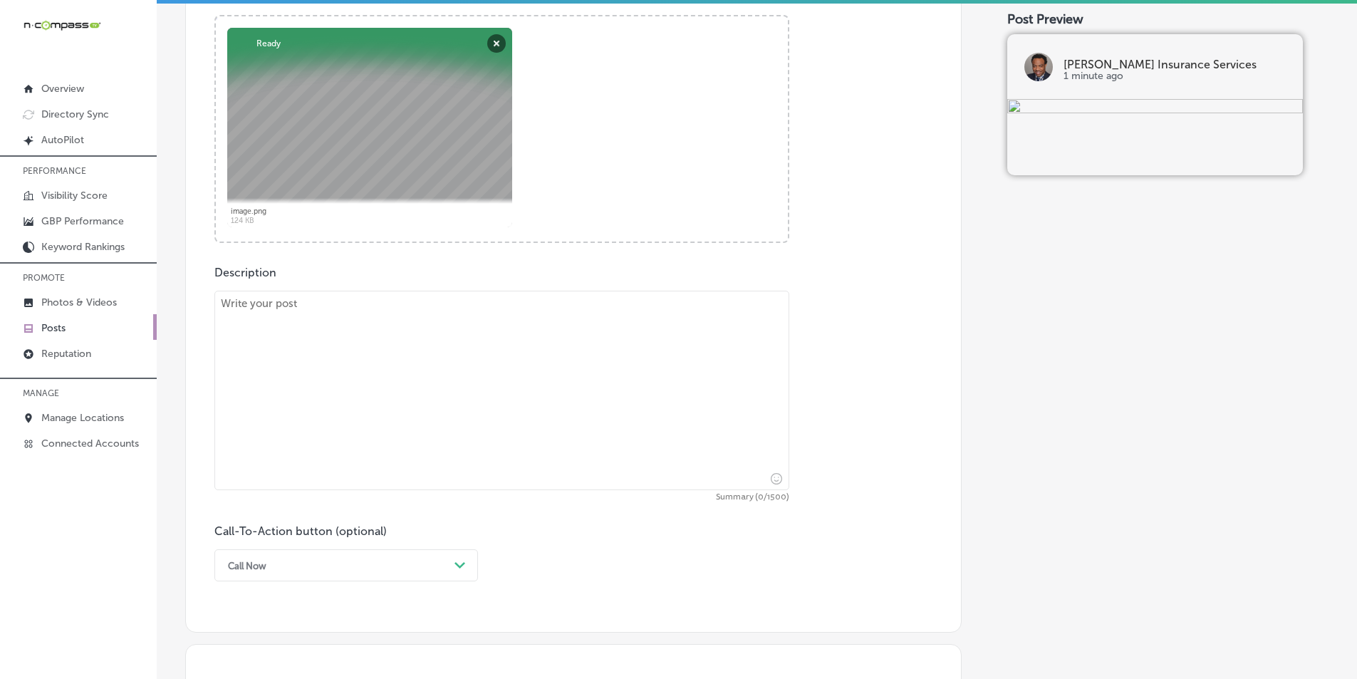
click at [321, 345] on textarea at bounding box center [501, 390] width 575 height 199
paste textarea "A cancer diagnosis can be financially devastating, but David Harris Insurance S…"
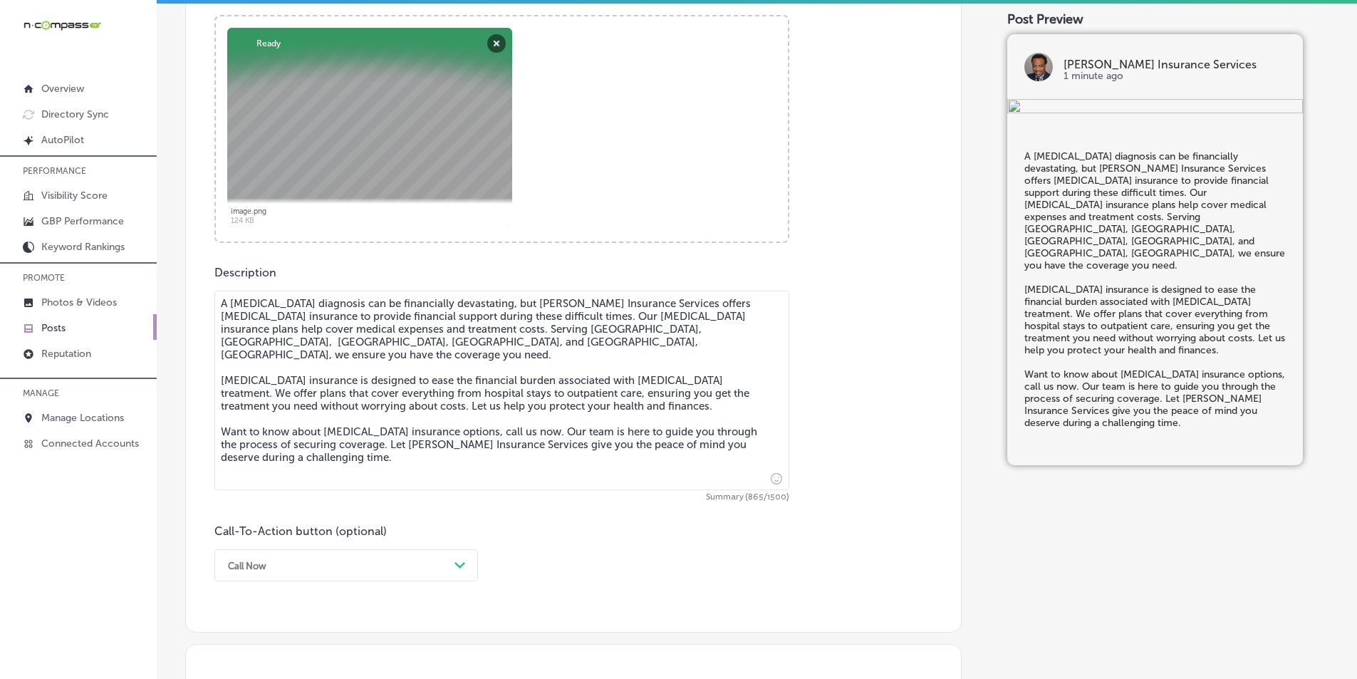
type textarea "A cancer diagnosis can be financially devastating, but David Harris Insurance S…"
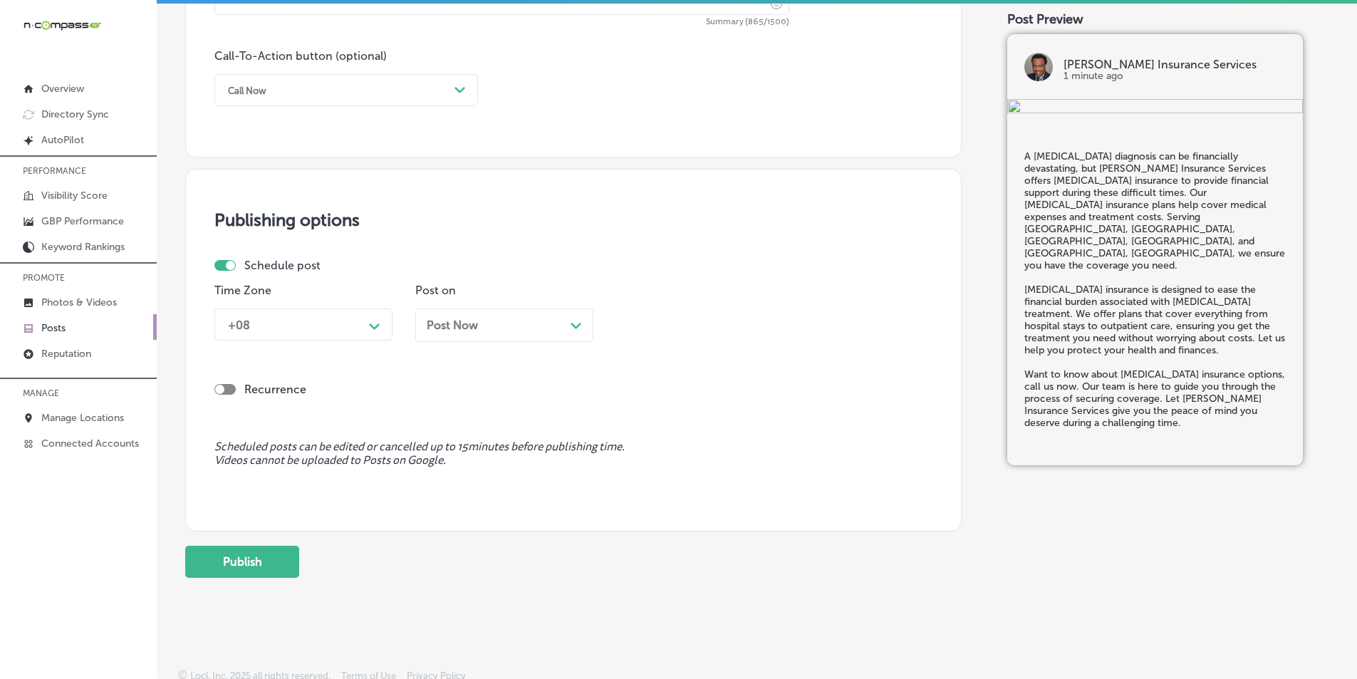
scroll to position [1045, 0]
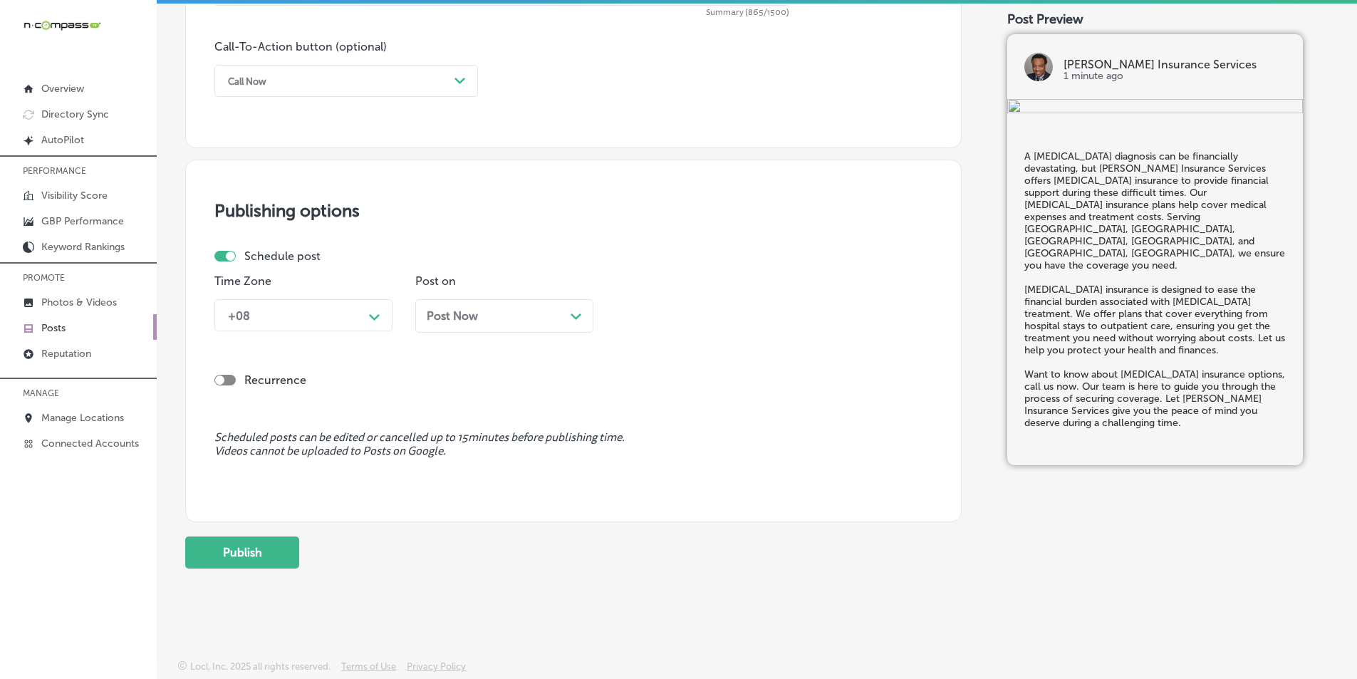
click at [373, 316] on icon "Path Created with Sketch." at bounding box center [374, 317] width 11 height 6
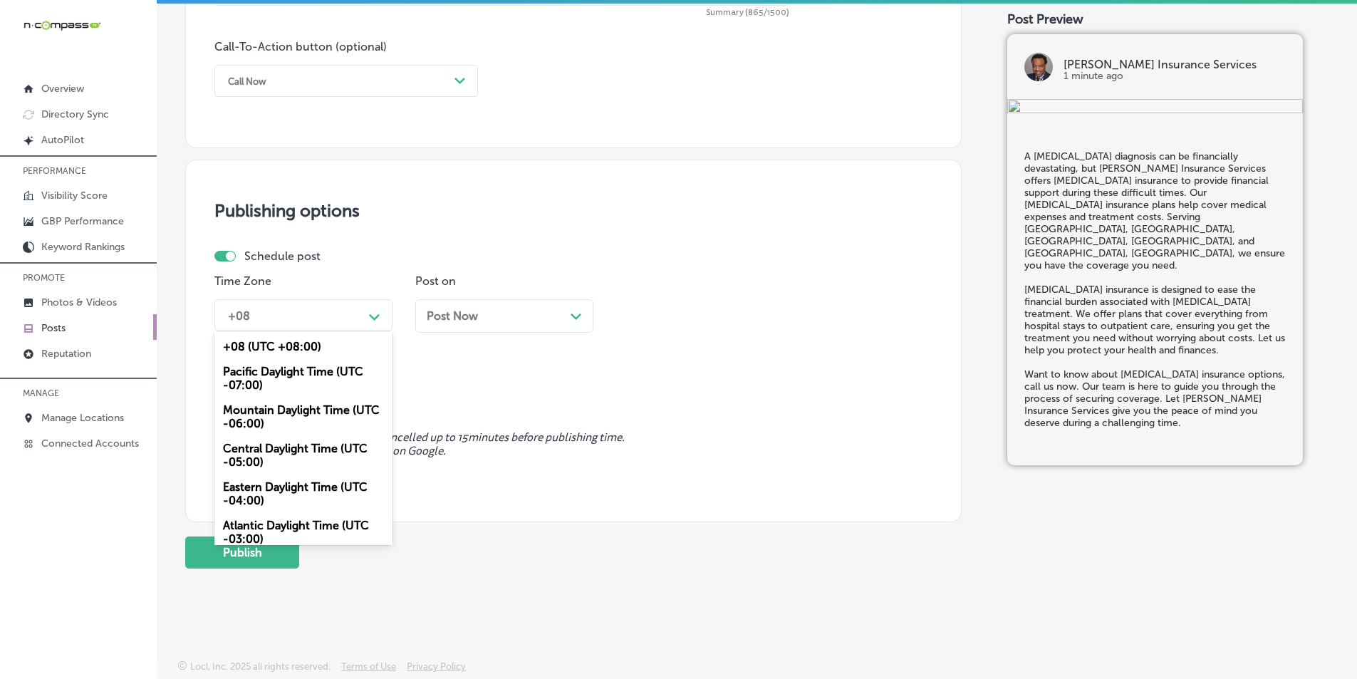
drag, startPoint x: 299, startPoint y: 409, endPoint x: 375, endPoint y: 409, distance: 76.2
click at [301, 409] on div "Mountain Daylight Time (UTC -06:00)" at bounding box center [303, 417] width 178 height 38
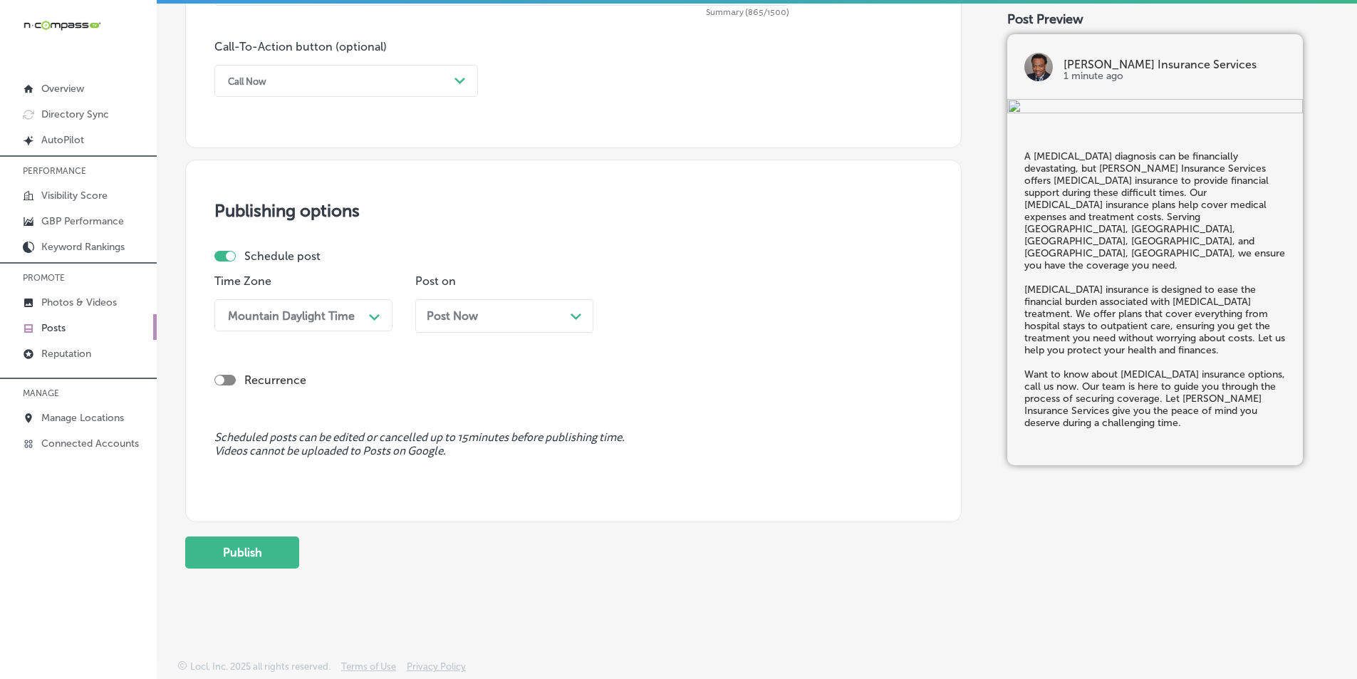
click at [581, 313] on icon "Path Created with Sketch." at bounding box center [576, 316] width 11 height 6
click at [711, 311] on div "08:30 AM" at bounding box center [694, 315] width 142 height 25
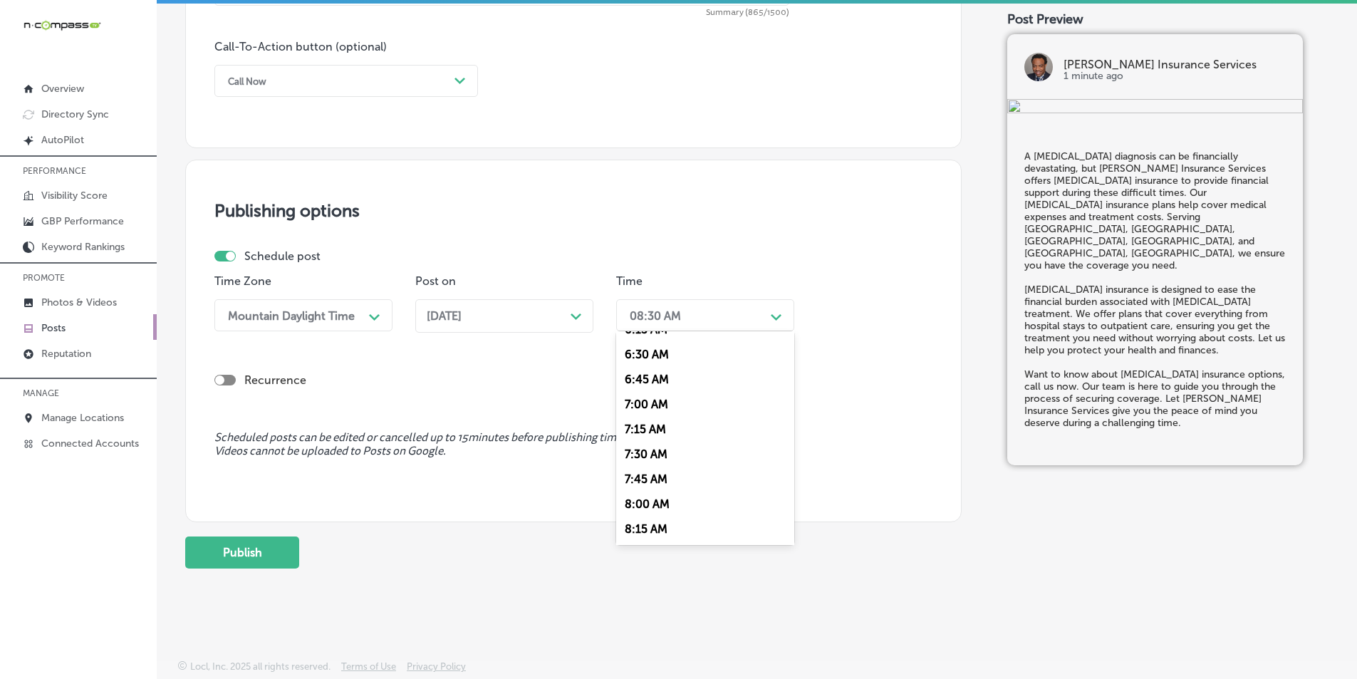
scroll to position [641, 0]
click at [635, 402] on div "7:00 AM" at bounding box center [705, 403] width 178 height 25
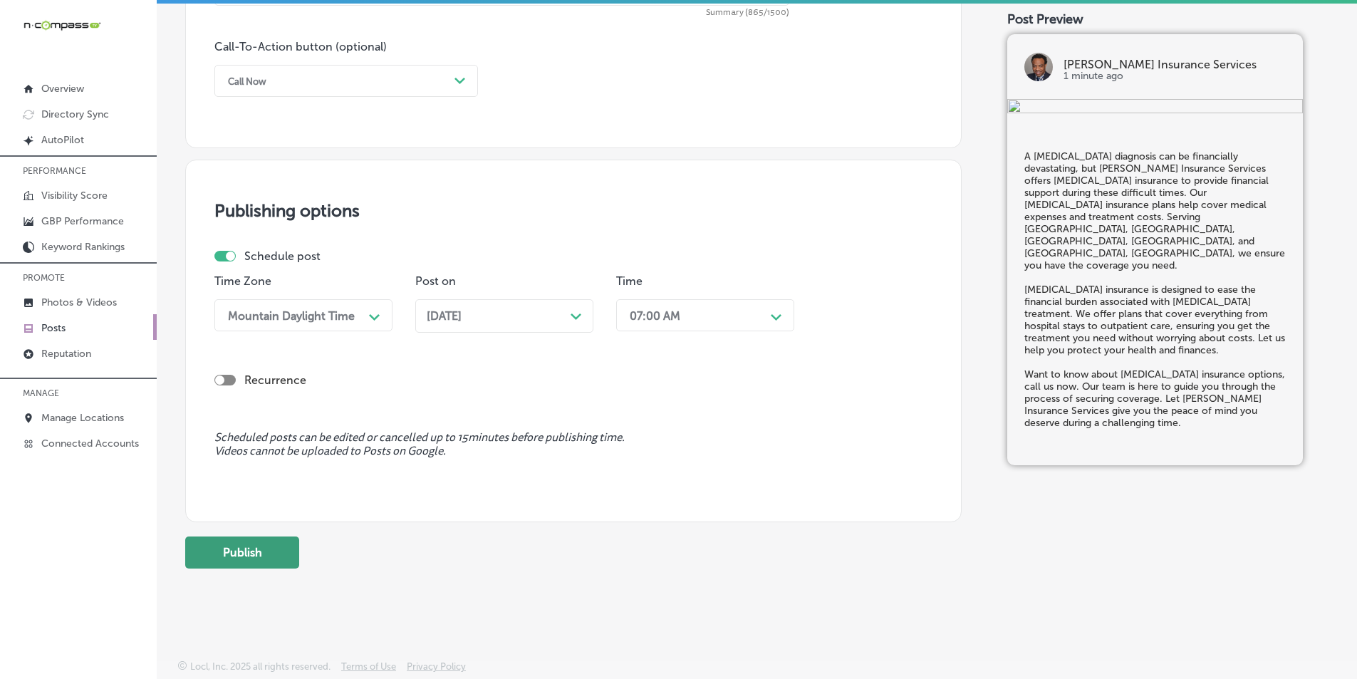
click at [249, 544] on button "Publish" at bounding box center [242, 552] width 114 height 32
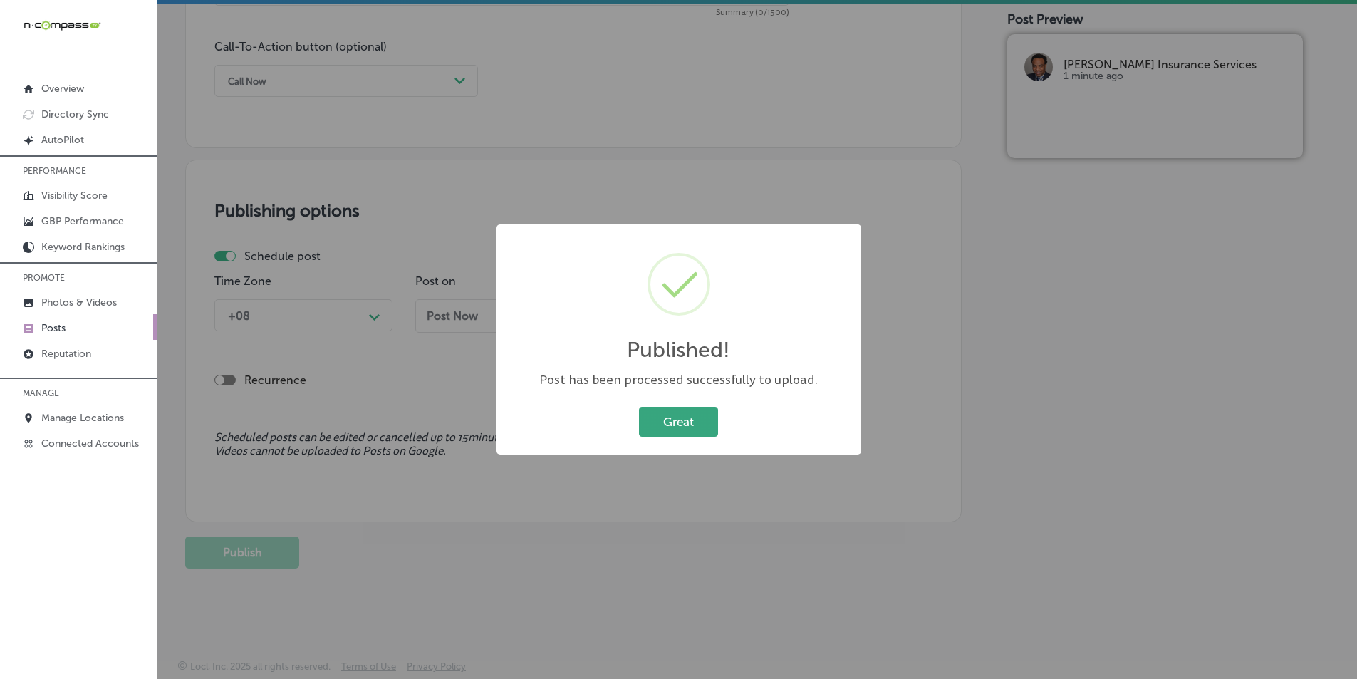
click at [672, 423] on button "Great" at bounding box center [678, 421] width 79 height 29
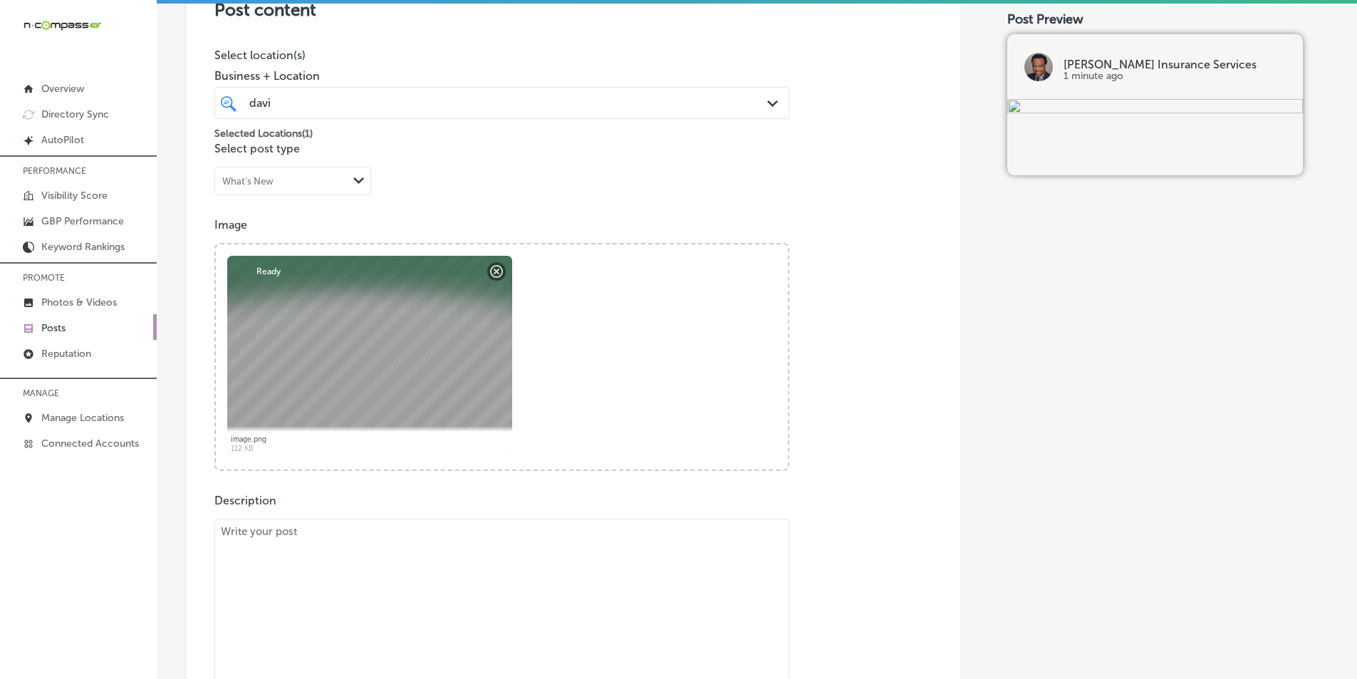
scroll to position [475, 0]
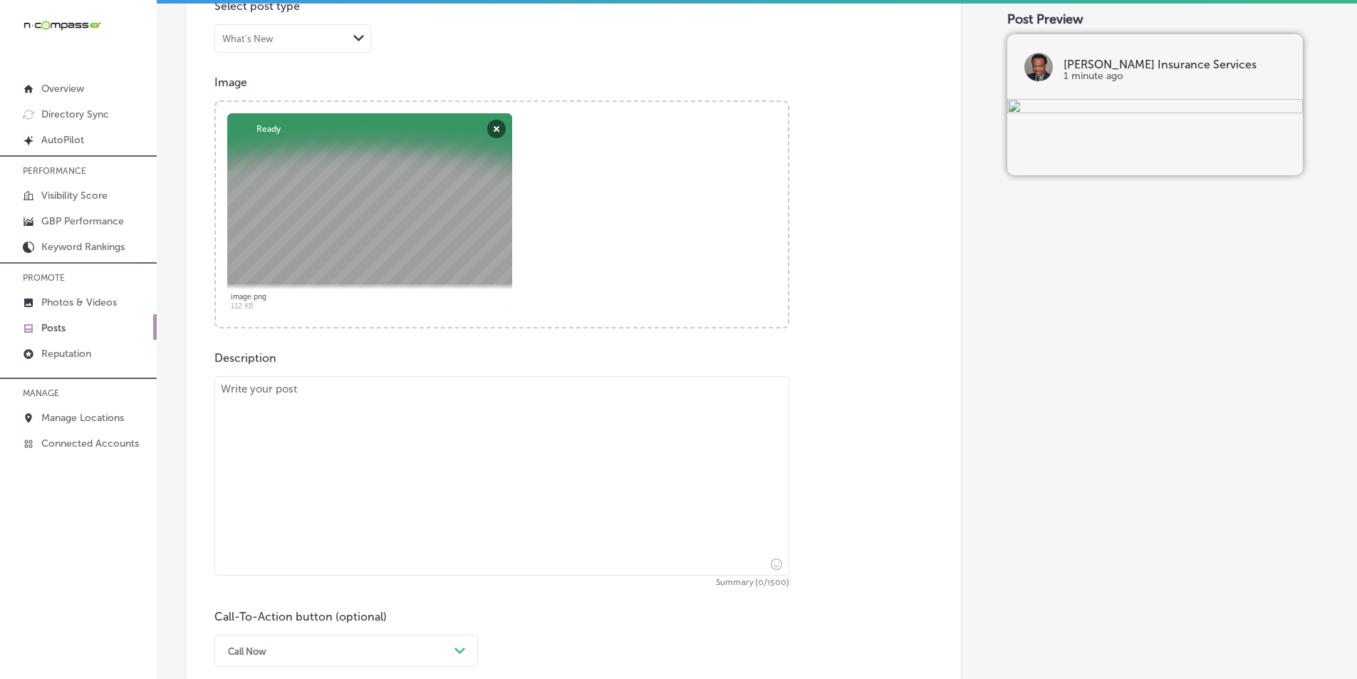
click at [398, 469] on textarea at bounding box center [501, 475] width 575 height 199
click at [386, 477] on textarea at bounding box center [501, 475] width 575 height 199
paste textarea "Health insurance is essential for your well-being, and at David Harris Insuranc…"
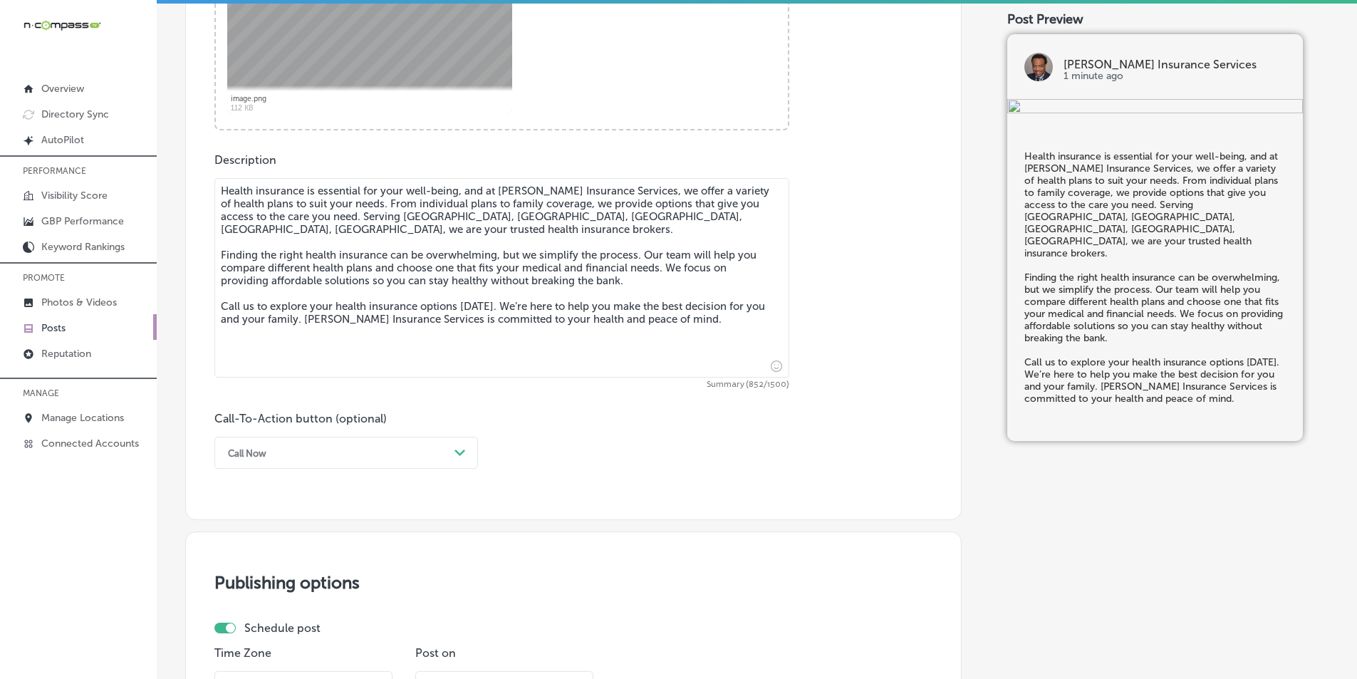
scroll to position [760, 0]
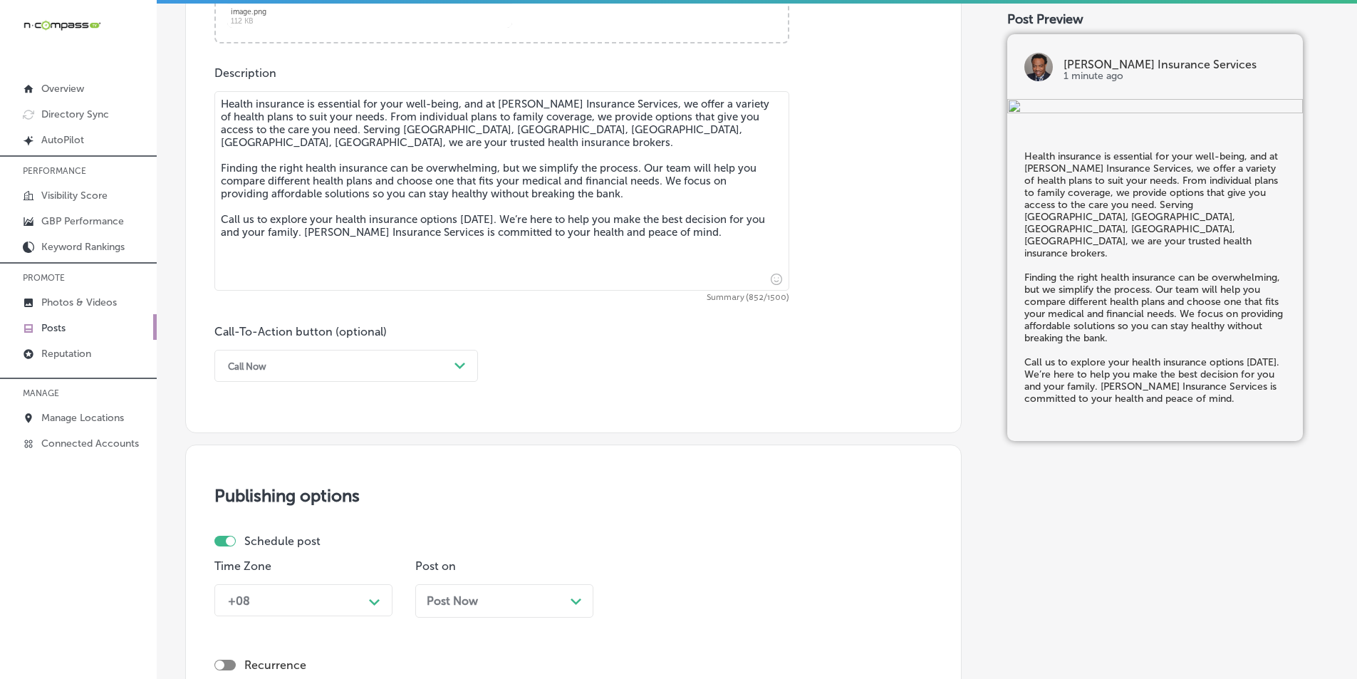
type textarea "Health insurance is essential for your well-being, and at David Harris Insuranc…"
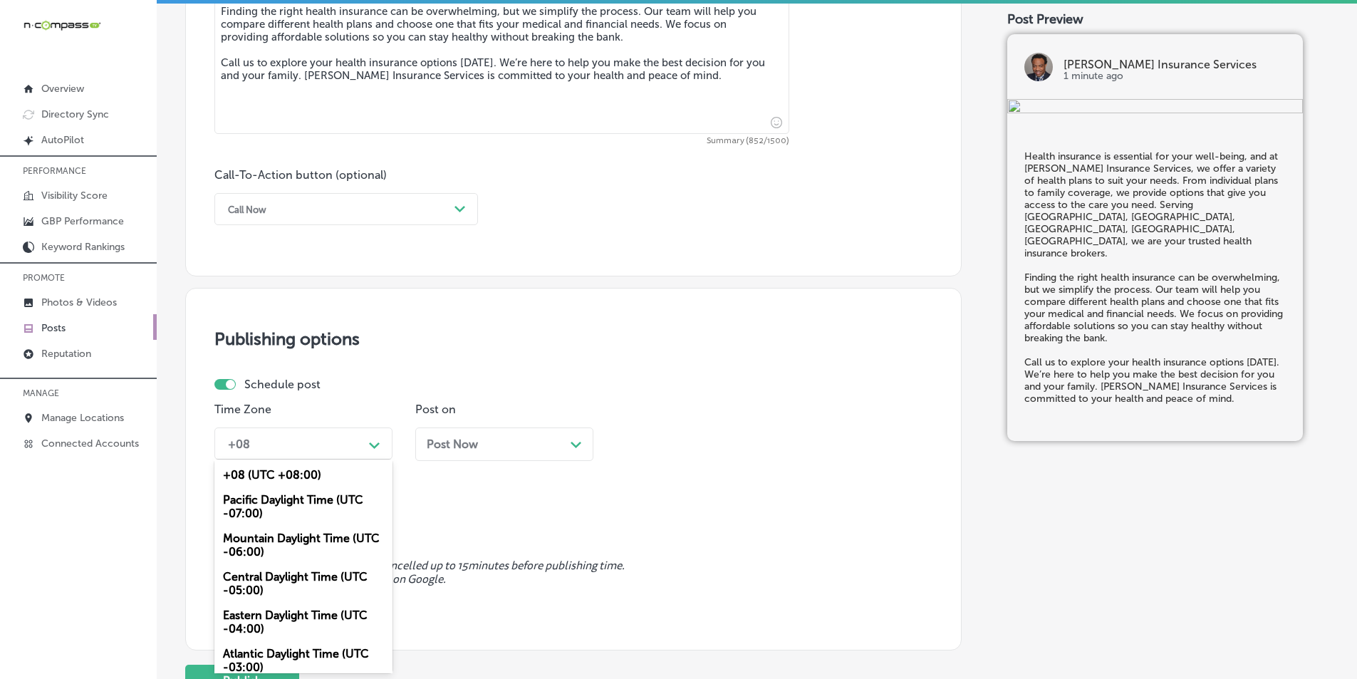
click at [344, 459] on div "option Mountain Daylight Time (UTC -06:00), selected. option Central Daylight T…" at bounding box center [303, 443] width 178 height 32
drag, startPoint x: 276, startPoint y: 535, endPoint x: 284, endPoint y: 536, distance: 7.2
click at [277, 535] on div "Mountain Daylight Time (UTC -06:00)" at bounding box center [303, 545] width 178 height 38
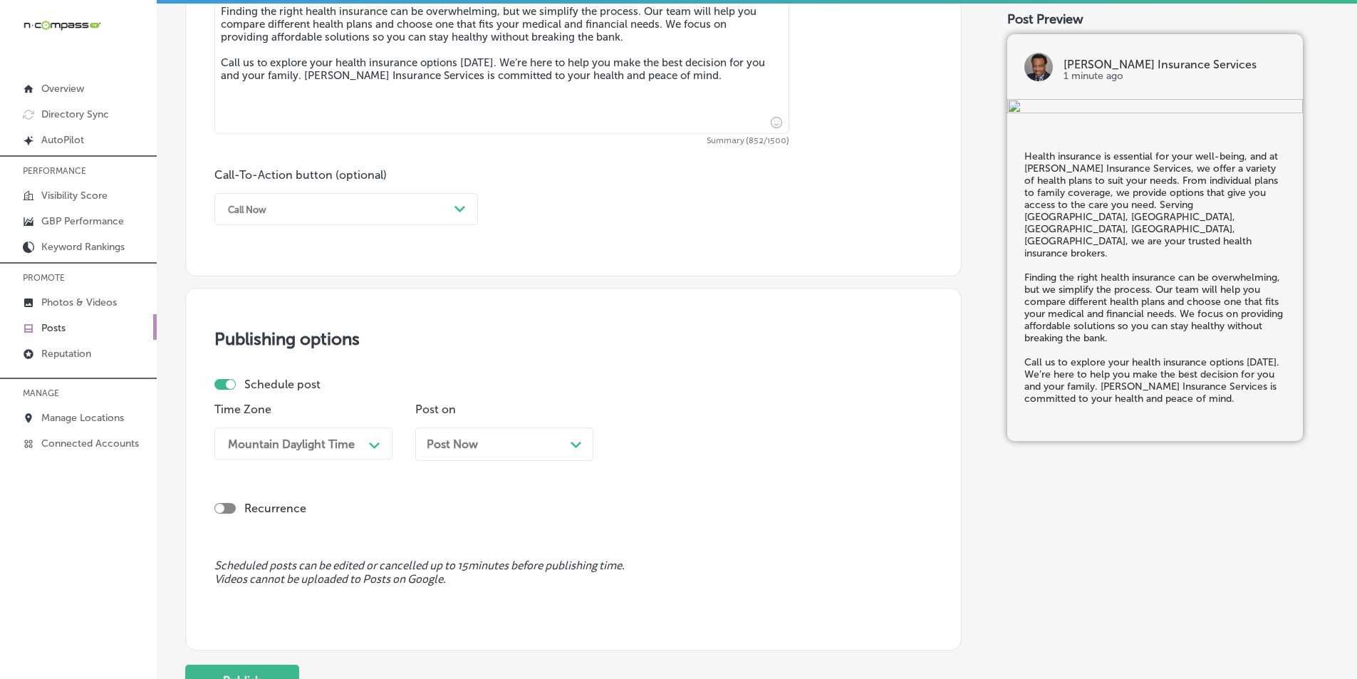
click at [569, 441] on div "Post Now Path Created with Sketch." at bounding box center [504, 444] width 155 height 14
click at [739, 442] on div "08:30 AM" at bounding box center [694, 443] width 142 height 25
click at [639, 597] on div "7:00 AM" at bounding box center [705, 603] width 178 height 25
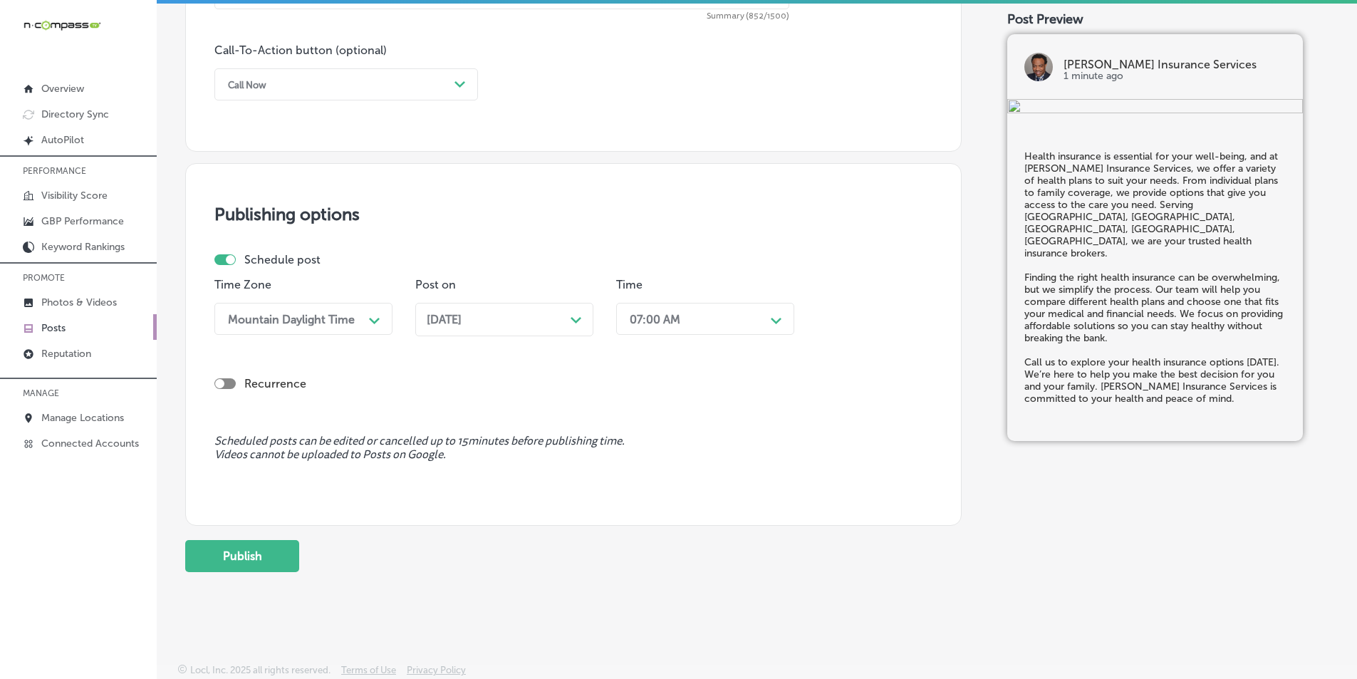
scroll to position [1045, 0]
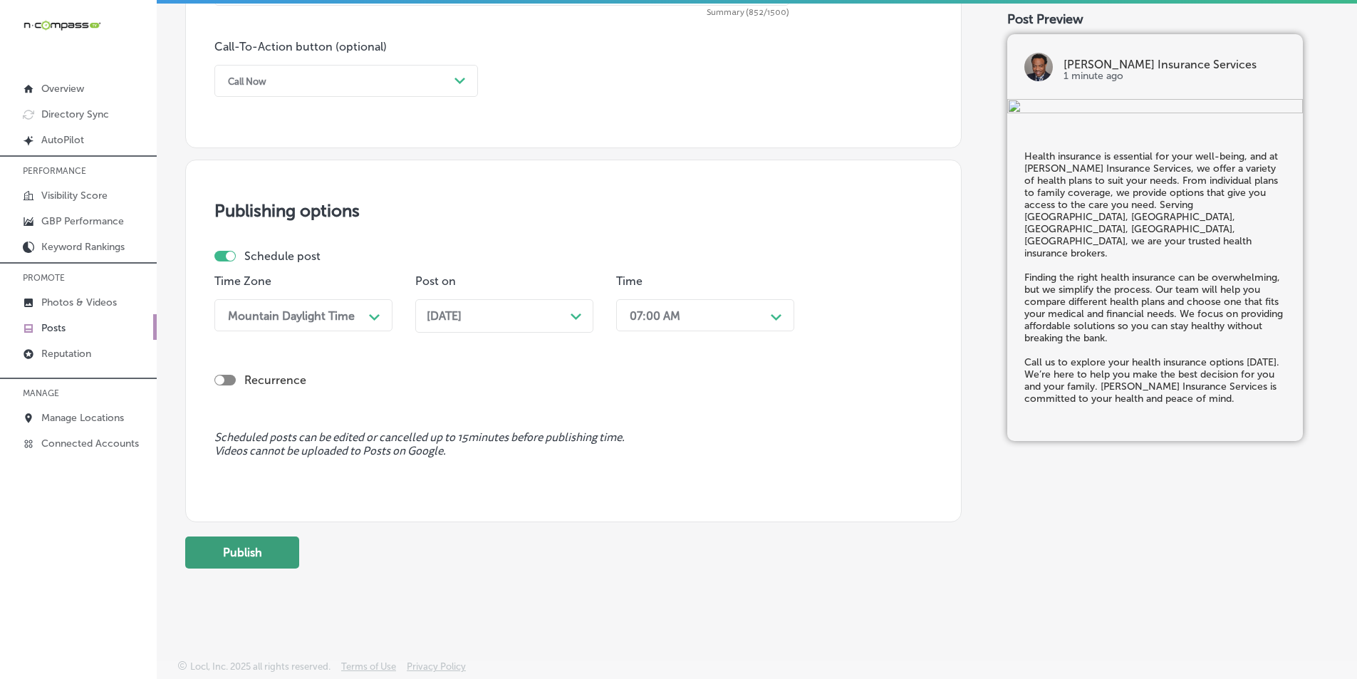
click at [265, 554] on button "Publish" at bounding box center [242, 552] width 114 height 32
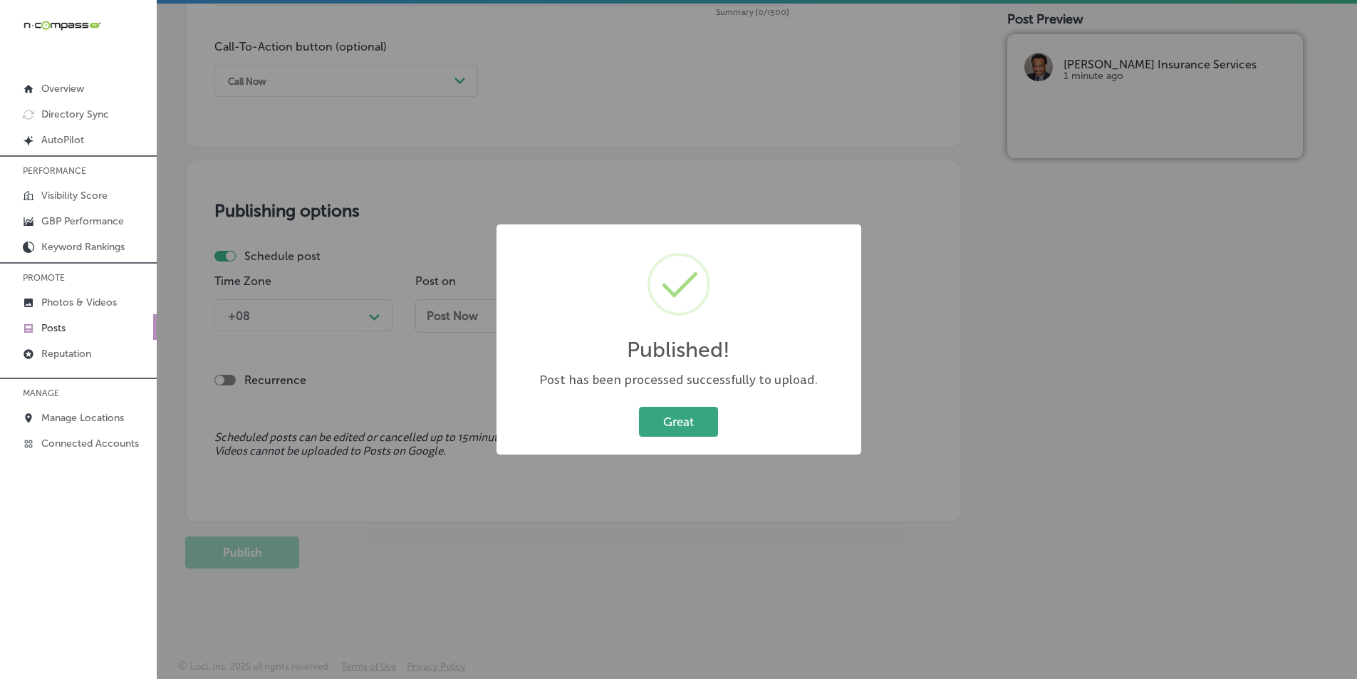
click at [671, 420] on button "Great" at bounding box center [678, 421] width 79 height 29
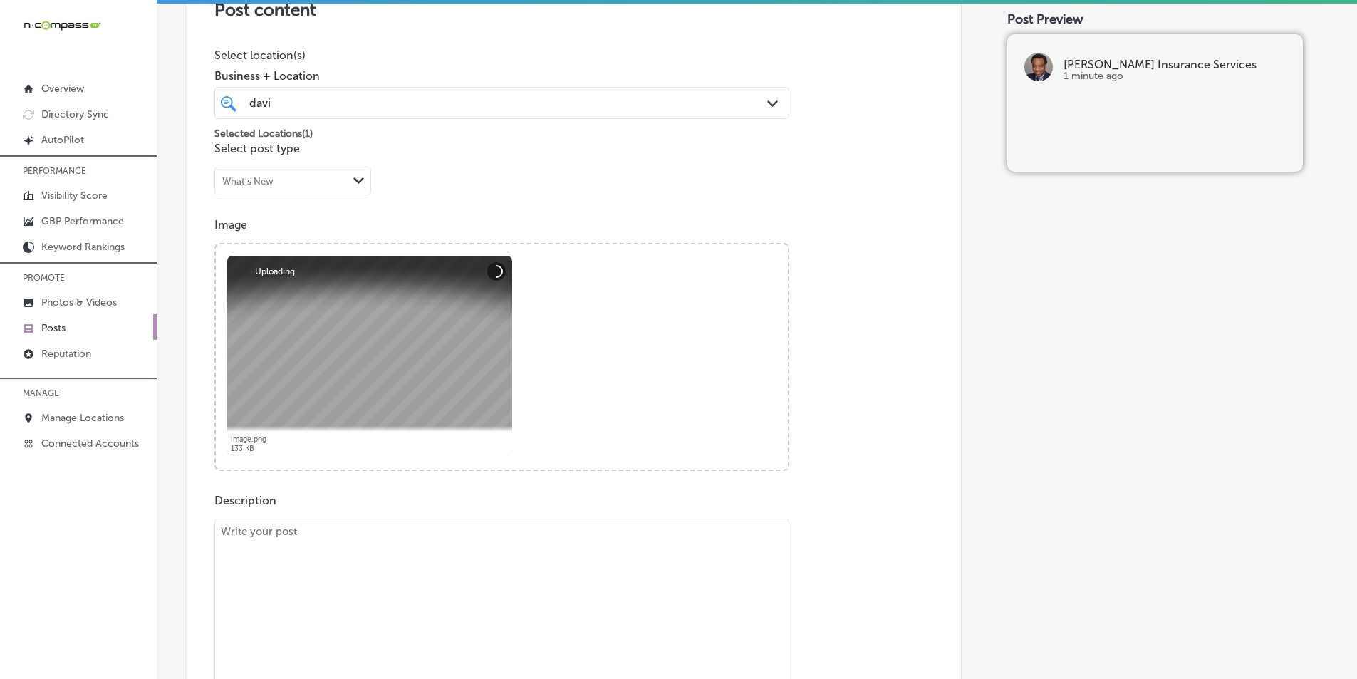
scroll to position [618, 0]
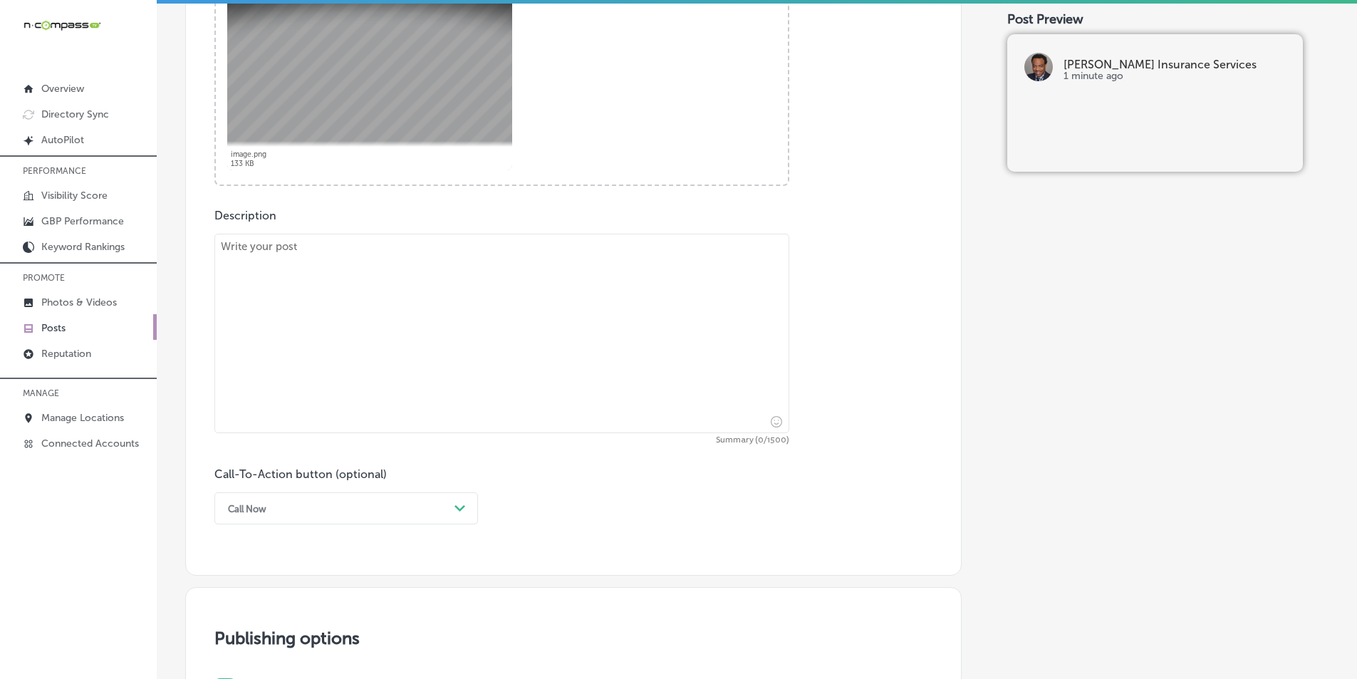
drag, startPoint x: 316, startPoint y: 291, endPoint x: 350, endPoint y: 189, distance: 107.7
click at [317, 289] on textarea at bounding box center [501, 333] width 575 height 199
click at [298, 294] on textarea at bounding box center [501, 333] width 575 height 199
paste textarea "Your health extends beyond just your physical well-being – dental and vision ca…"
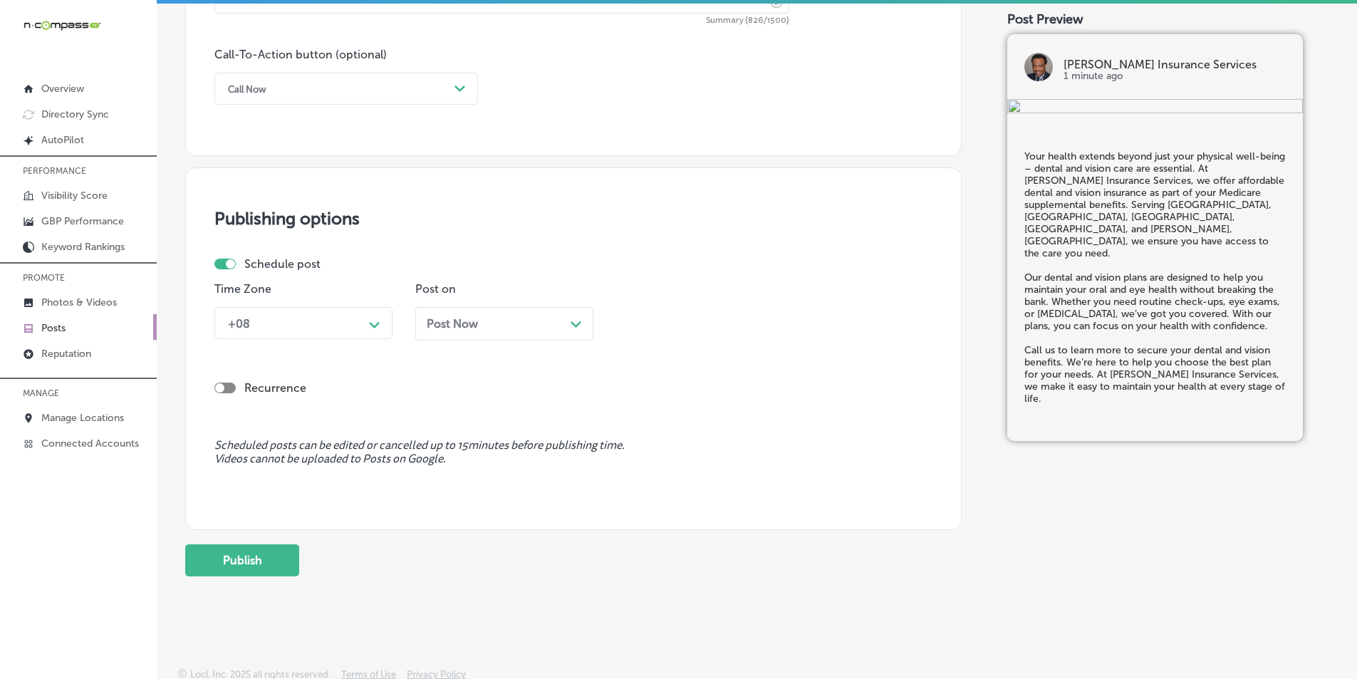
scroll to position [1045, 0]
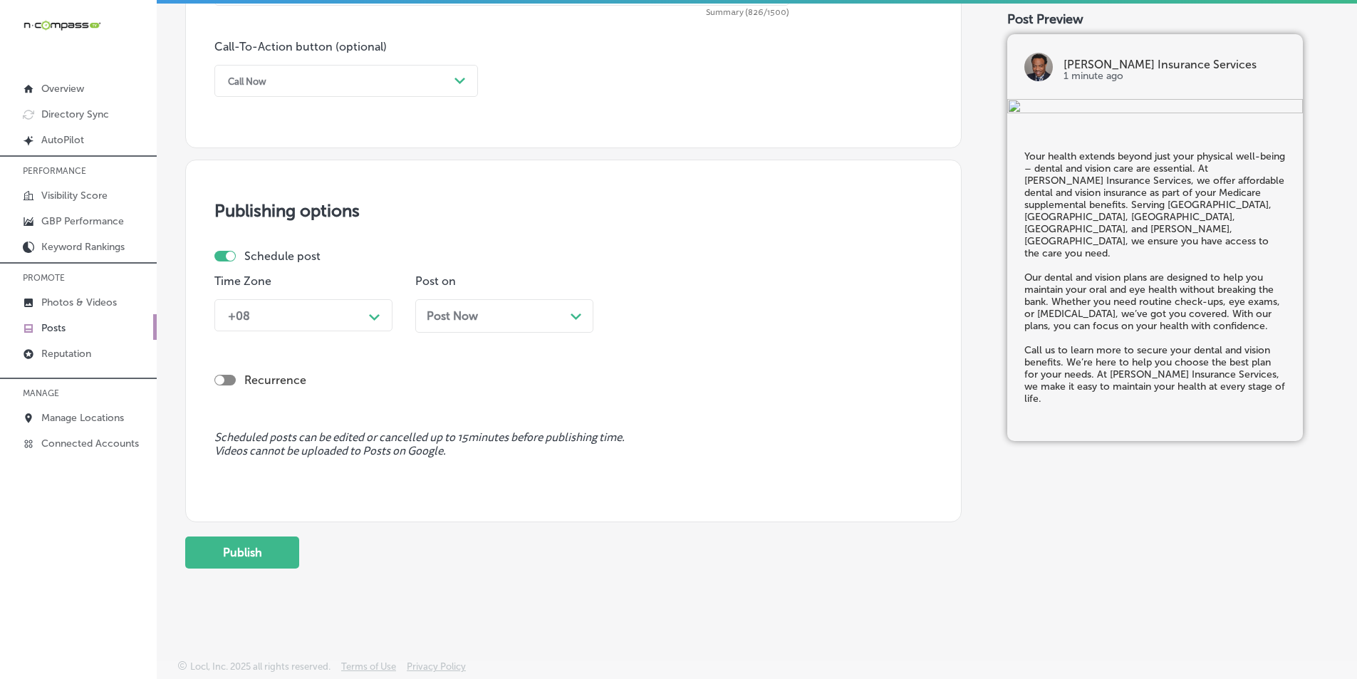
type textarea "Your health extends beyond just your physical well-being – dental and vision ca…"
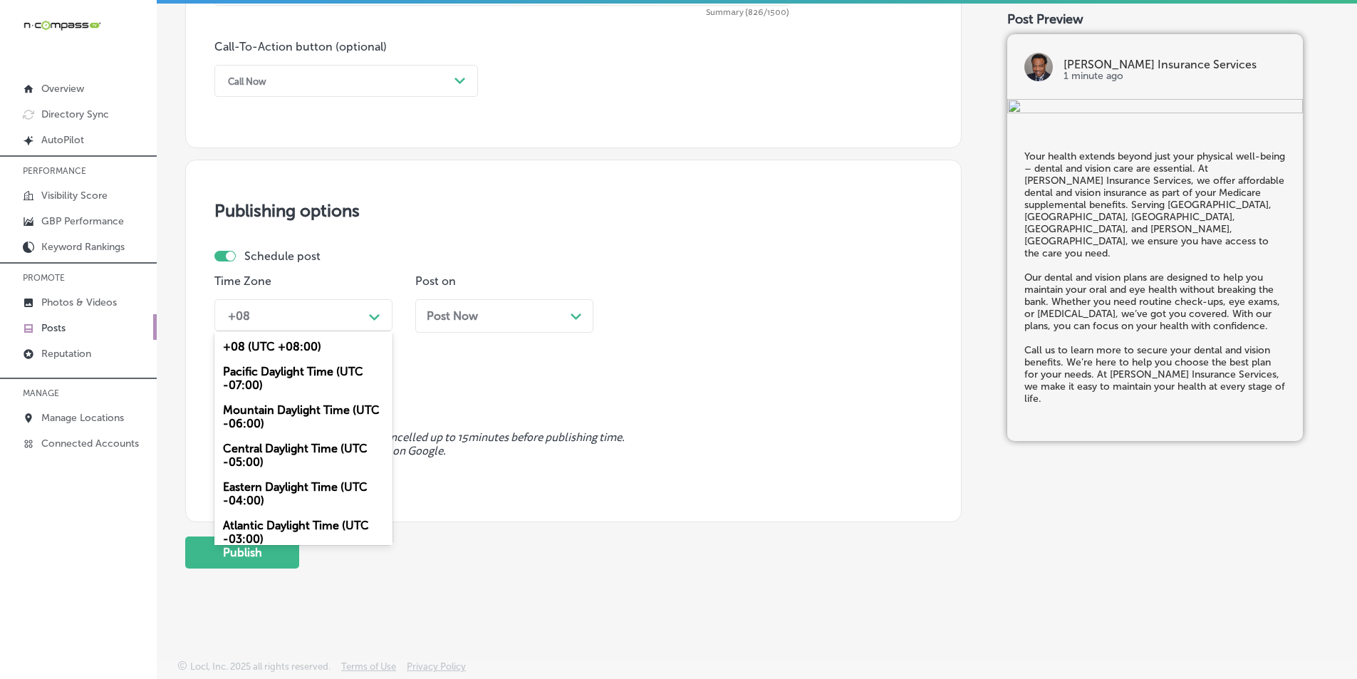
click at [370, 317] on icon "Path Created with Sketch." at bounding box center [374, 317] width 11 height 6
drag, startPoint x: 298, startPoint y: 414, endPoint x: 305, endPoint y: 412, distance: 7.3
click at [298, 413] on div "Mountain Daylight Time (UTC -06:00)" at bounding box center [303, 417] width 178 height 38
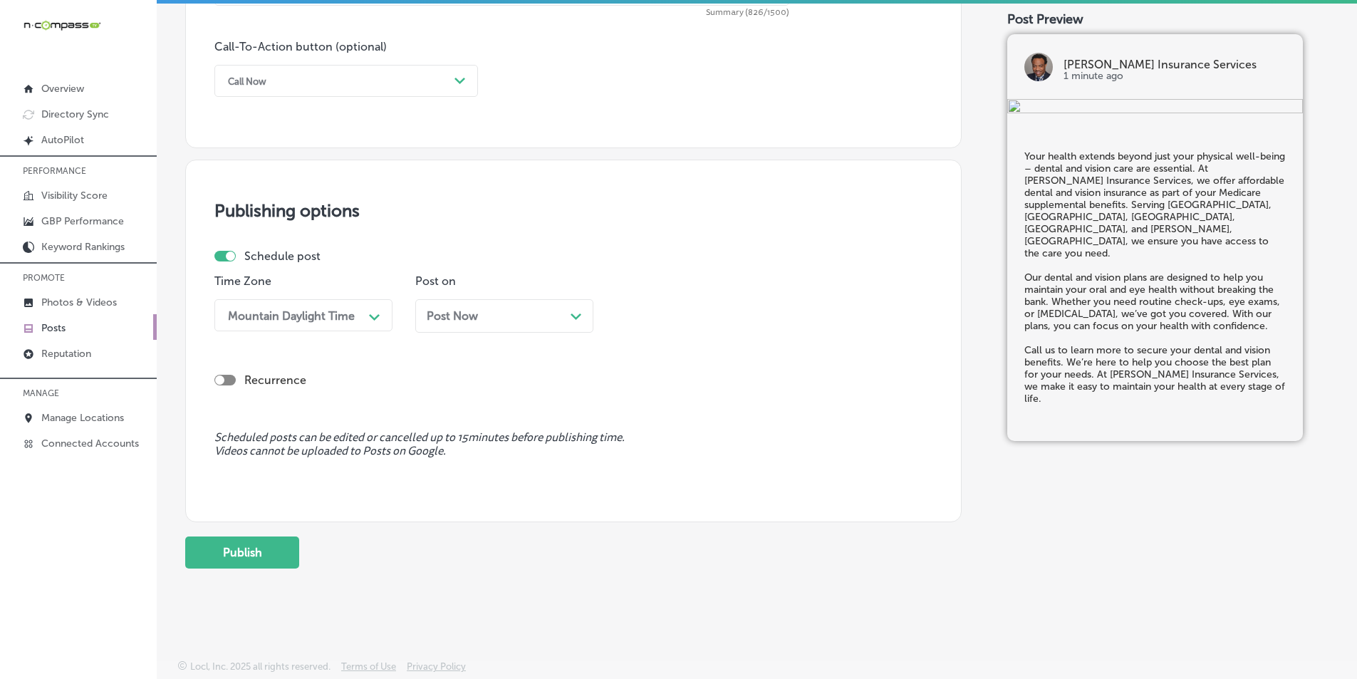
click at [551, 315] on div "Post Now Path Created with Sketch." at bounding box center [504, 316] width 155 height 14
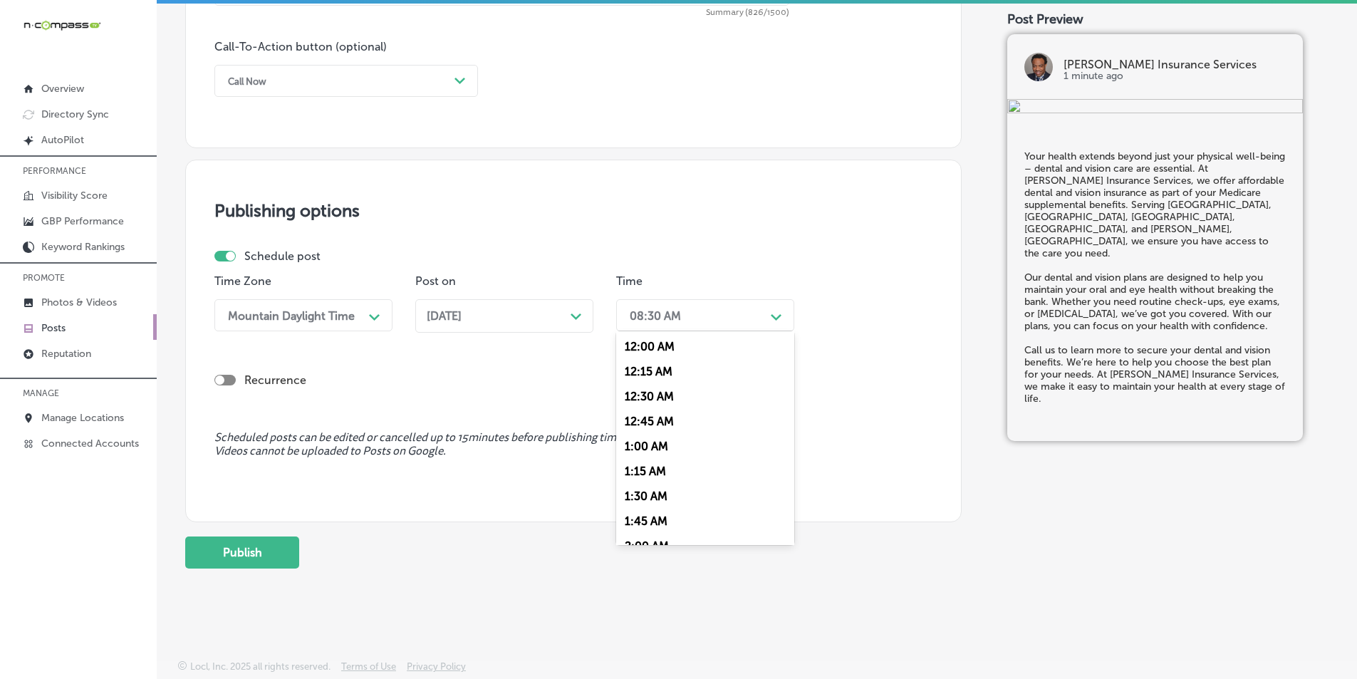
click at [707, 305] on div "08:30 AM" at bounding box center [694, 315] width 142 height 25
click at [638, 473] on div "7:00 AM" at bounding box center [705, 474] width 178 height 25
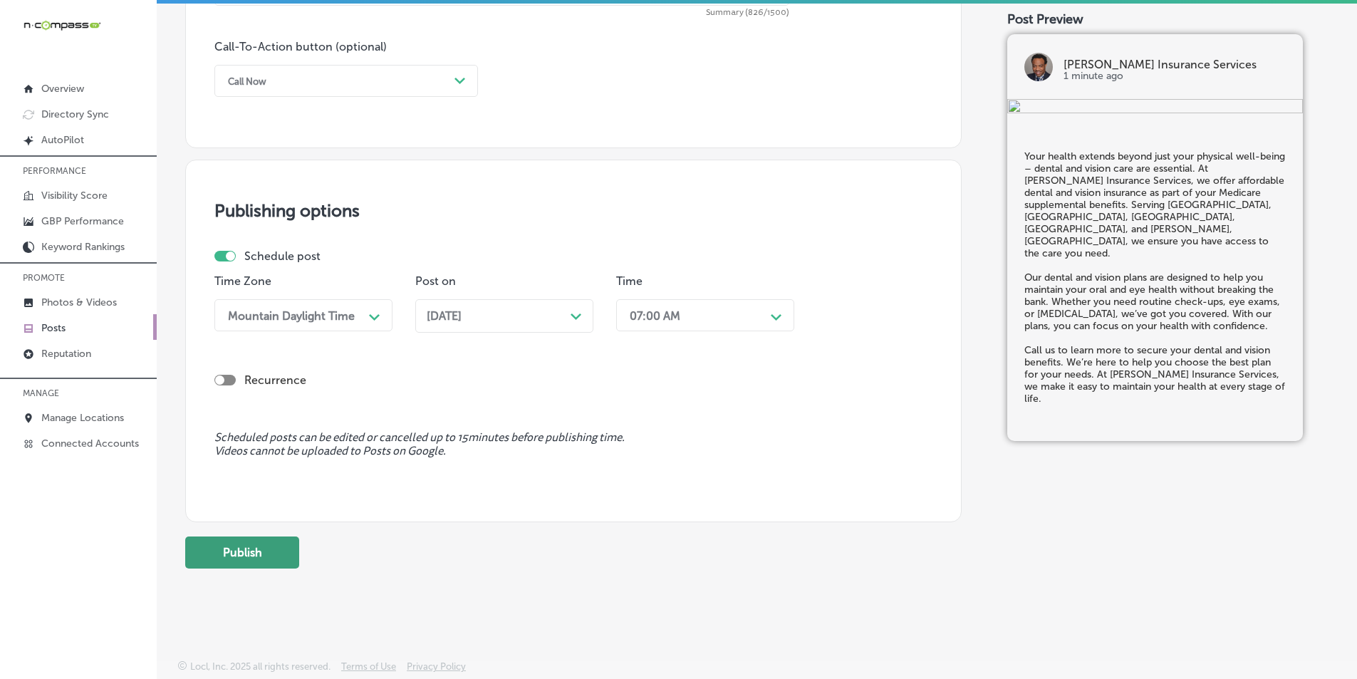
click at [231, 539] on button "Publish" at bounding box center [242, 552] width 114 height 32
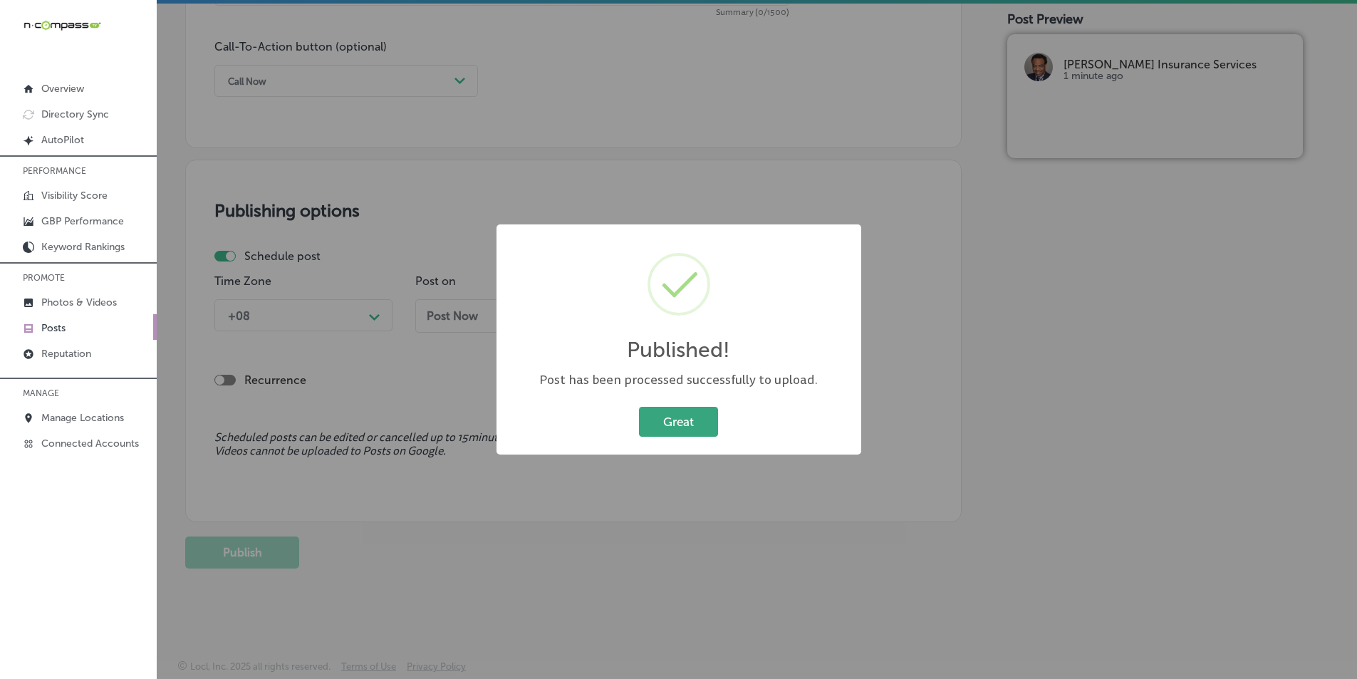
click at [675, 425] on button "Great" at bounding box center [678, 421] width 79 height 29
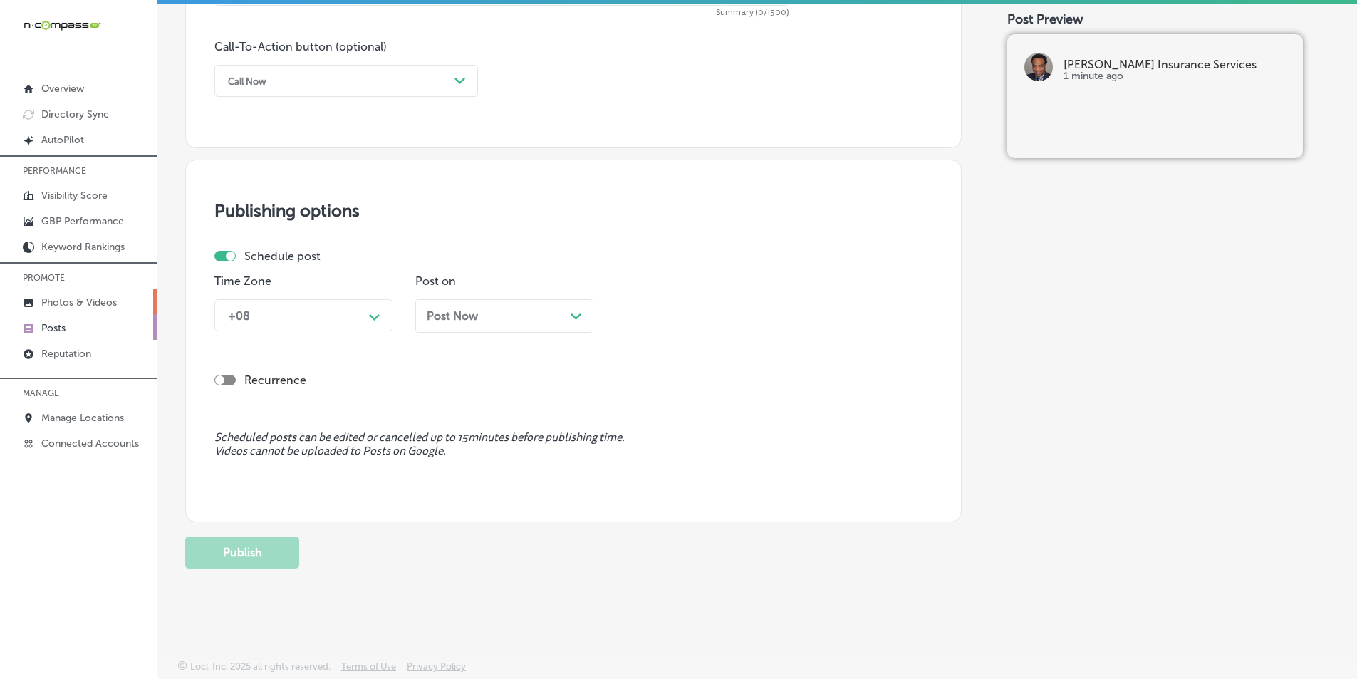
click at [81, 296] on p "Photos & Videos" at bounding box center [79, 302] width 76 height 12
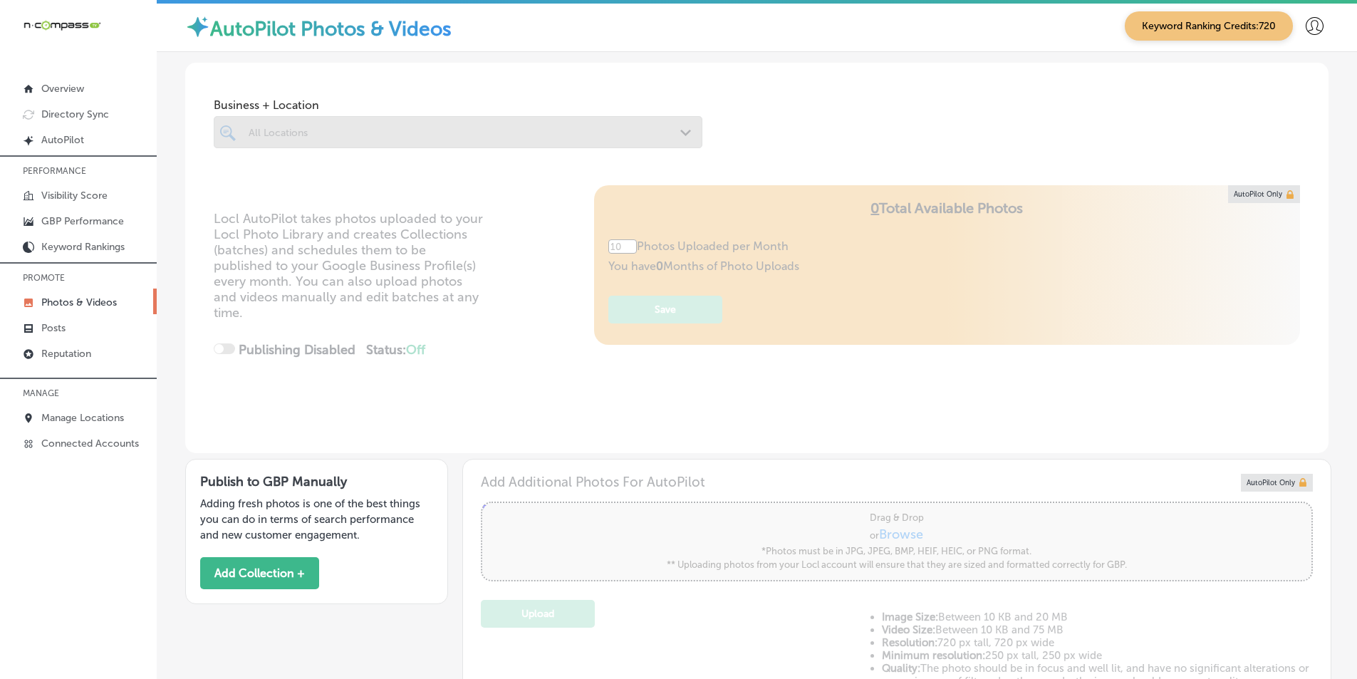
type input "0"
click at [414, 130] on div at bounding box center [458, 132] width 489 height 32
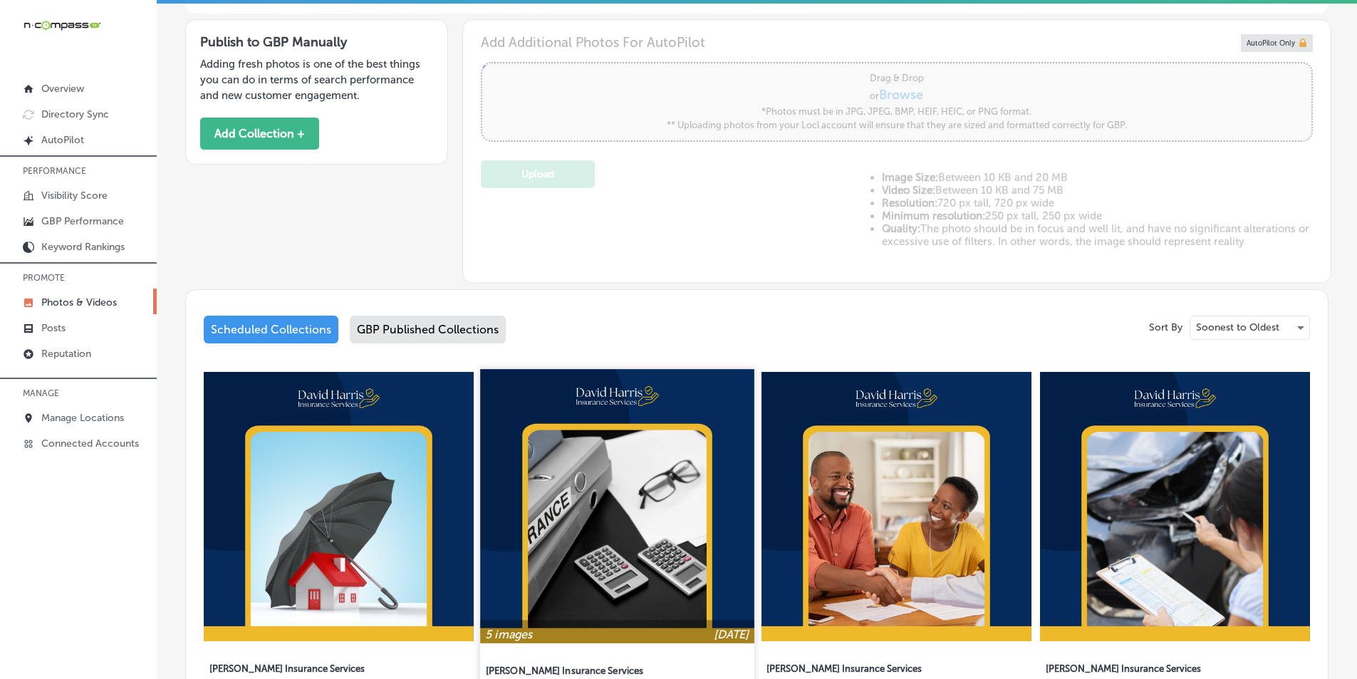
scroll to position [427, 0]
